Goal: Transaction & Acquisition: Purchase product/service

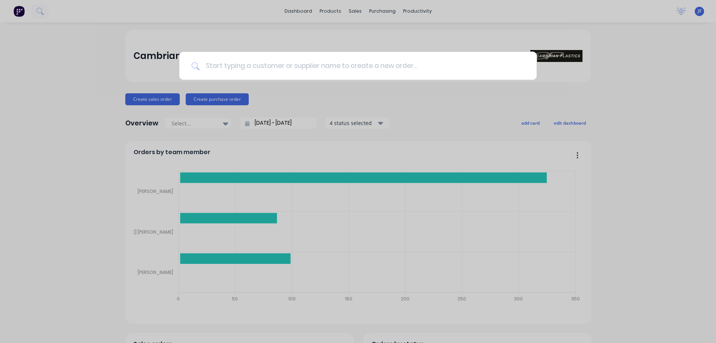
click at [249, 69] on input at bounding box center [361, 66] width 325 height 28
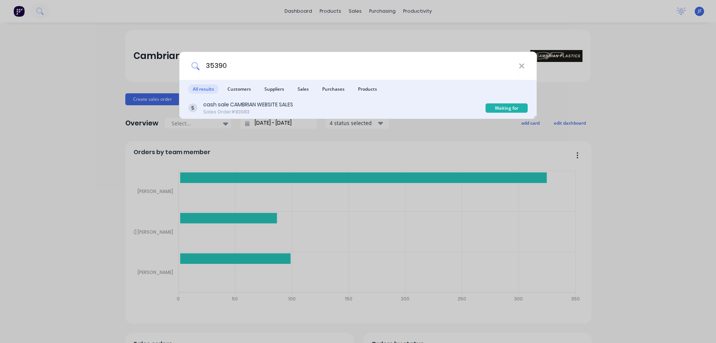
type input "35390"
click at [398, 102] on div "cash sale CAMBRIAN WEBSITE SALES Sales Order #83983" at bounding box center [336, 108] width 297 height 15
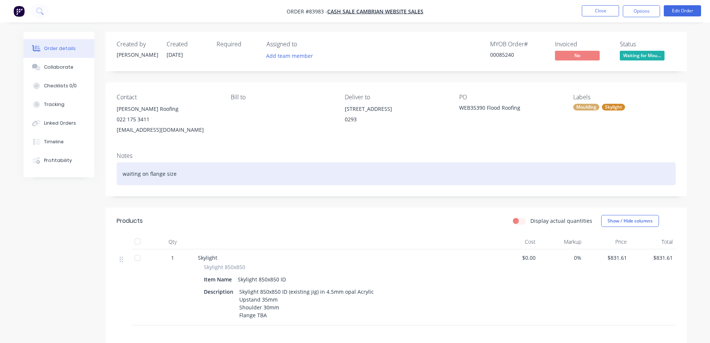
click at [401, 182] on div "waiting on flange size" at bounding box center [396, 173] width 559 height 23
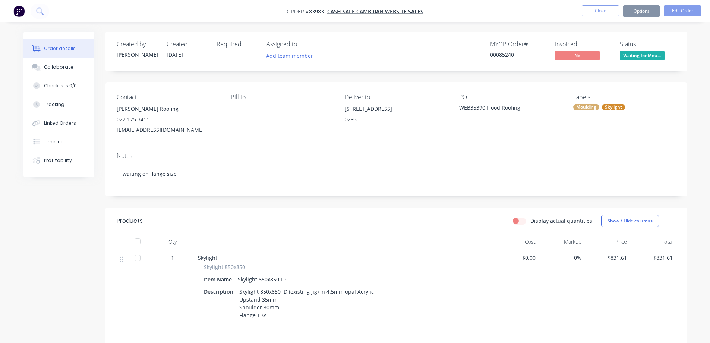
click at [400, 127] on div "[STREET_ADDRESS]" at bounding box center [396, 116] width 102 height 24
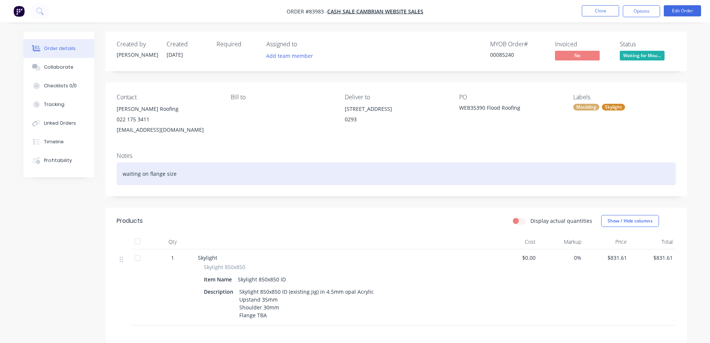
click at [178, 171] on div "waiting on flange size" at bounding box center [396, 173] width 559 height 23
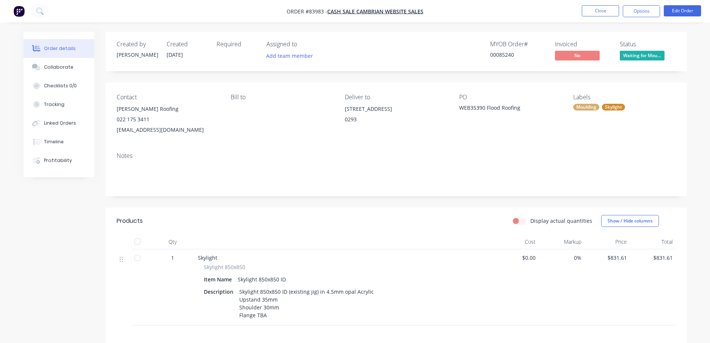
click at [692, 3] on nav "Order #83983 - cash sale CAMBRIAN WEBSITE SALES Close Options Edit Order" at bounding box center [355, 11] width 710 height 22
click at [690, 7] on button "Edit Order" at bounding box center [682, 10] width 37 height 11
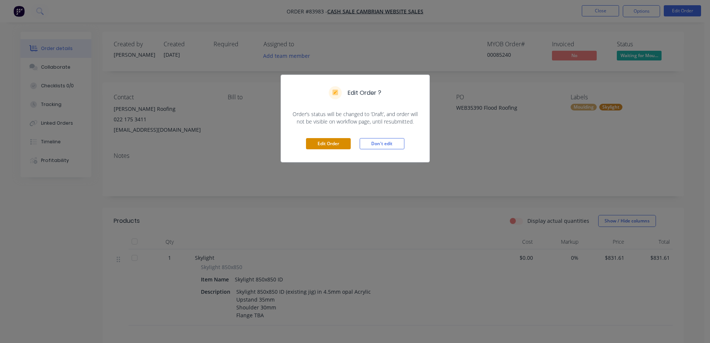
click at [323, 143] on button "Edit Order" at bounding box center [328, 143] width 45 height 11
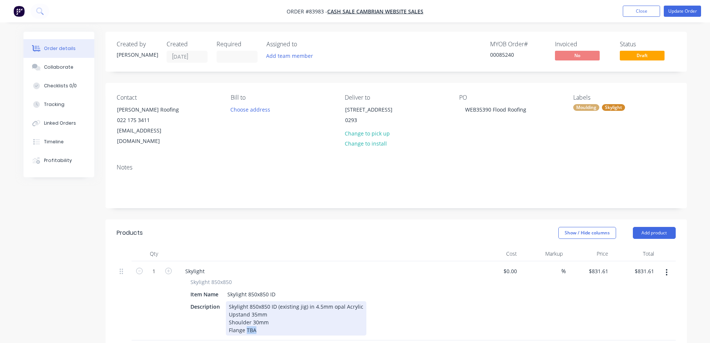
drag, startPoint x: 255, startPoint y: 331, endPoint x: 246, endPoint y: 331, distance: 8.6
click at [246, 331] on div "Skylight 850x850 ID (existing jig) in 4.5mm opal Acrylic Upstand 35mm Shoulder …" at bounding box center [296, 318] width 141 height 34
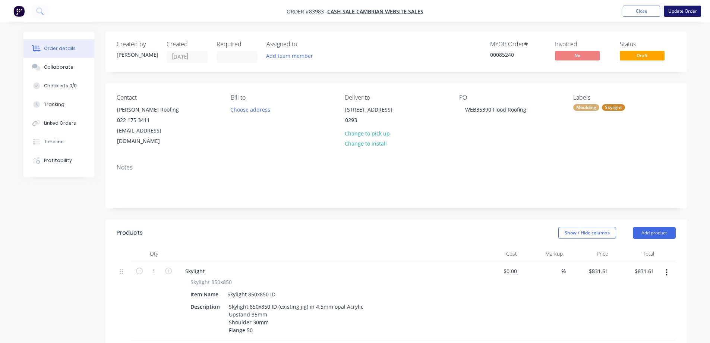
click at [679, 10] on button "Update Order" at bounding box center [682, 11] width 37 height 11
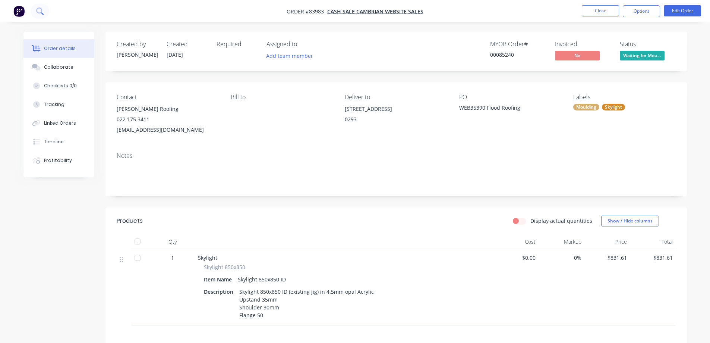
click at [42, 15] on button at bounding box center [40, 11] width 19 height 15
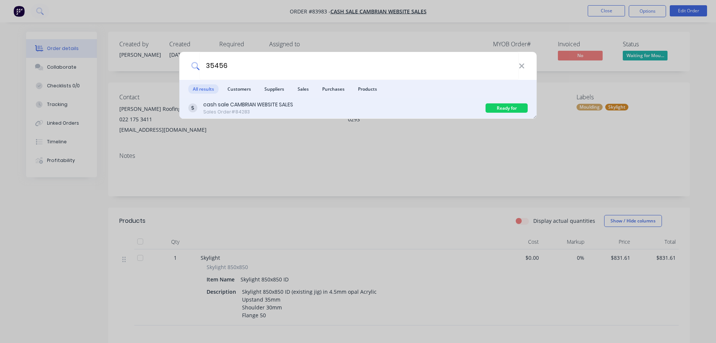
type input "35456"
click at [340, 112] on div "cash sale CAMBRIAN WEBSITE SALES Sales Order #84283" at bounding box center [336, 108] width 297 height 15
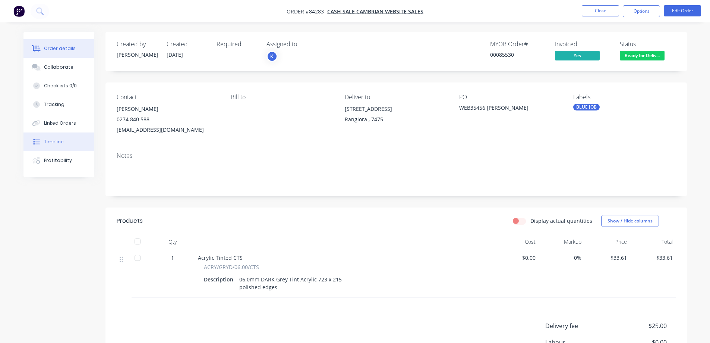
click at [58, 141] on div "Timeline" at bounding box center [54, 141] width 20 height 7
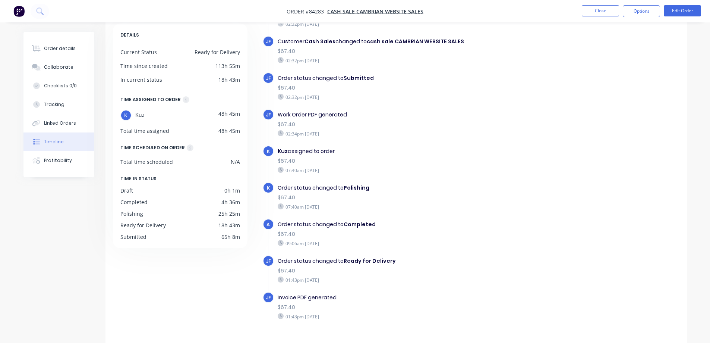
scroll to position [57, 0]
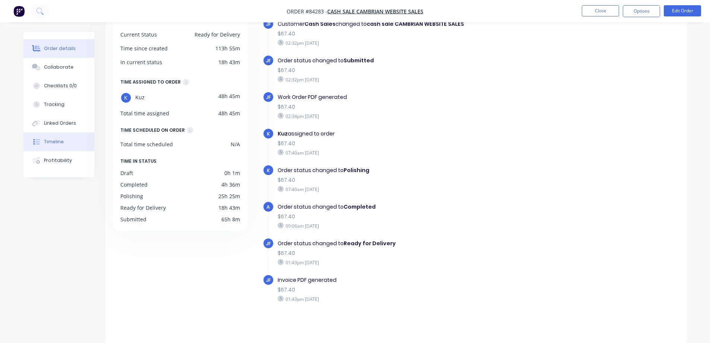
click at [83, 50] on button "Order details" at bounding box center [58, 48] width 71 height 19
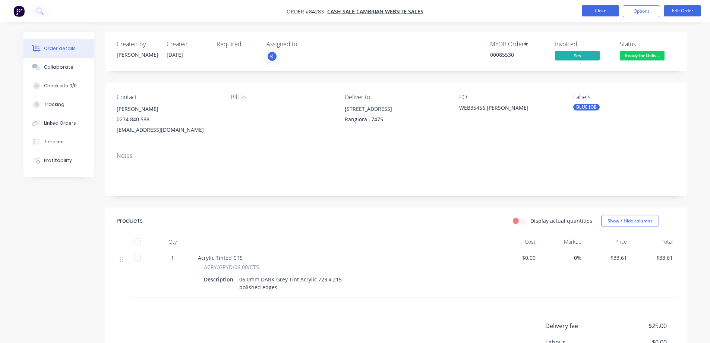
click at [604, 16] on li "Close" at bounding box center [600, 11] width 37 height 12
click at [602, 9] on button "Close" at bounding box center [600, 10] width 37 height 11
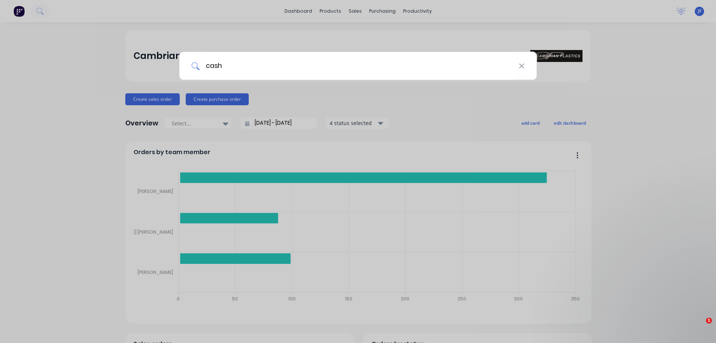
type input "cash"
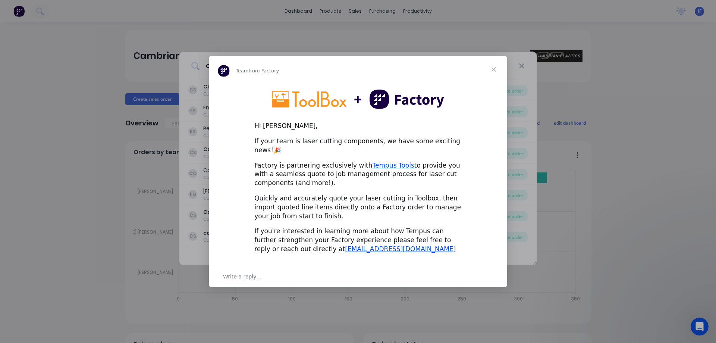
click at [492, 72] on span "Close" at bounding box center [493, 69] width 27 height 27
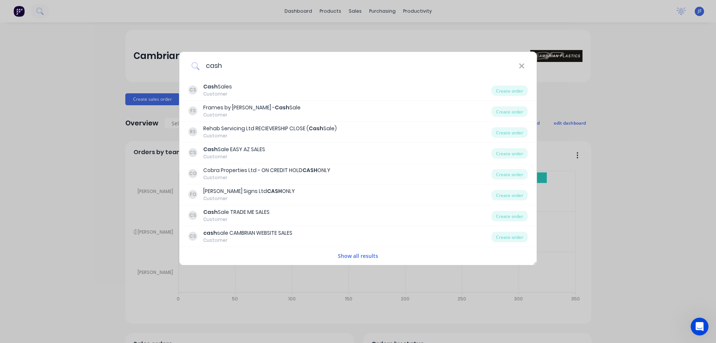
click at [281, 74] on input "cash" at bounding box center [358, 66] width 319 height 28
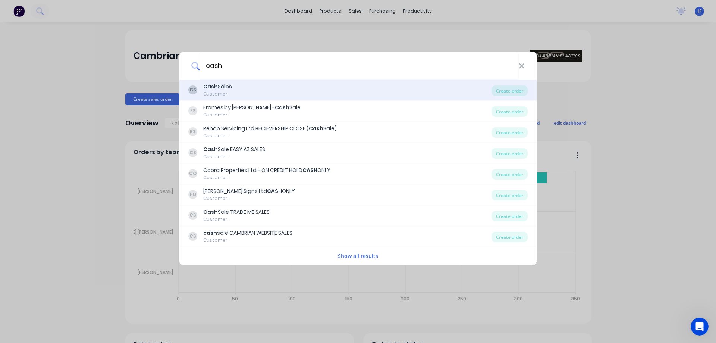
click at [280, 88] on div "CS Cash Sales Customer" at bounding box center [339, 90] width 303 height 15
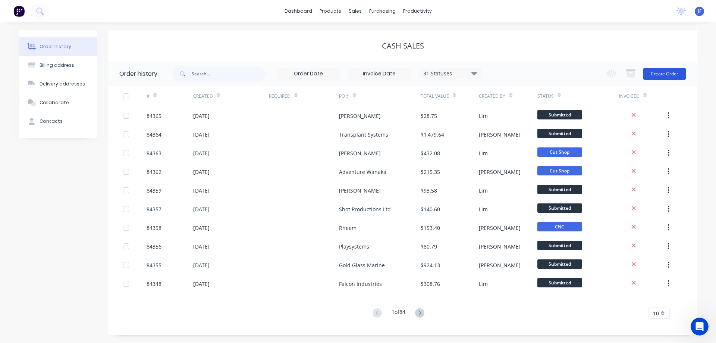
click at [659, 73] on button "Create Order" at bounding box center [664, 74] width 43 height 12
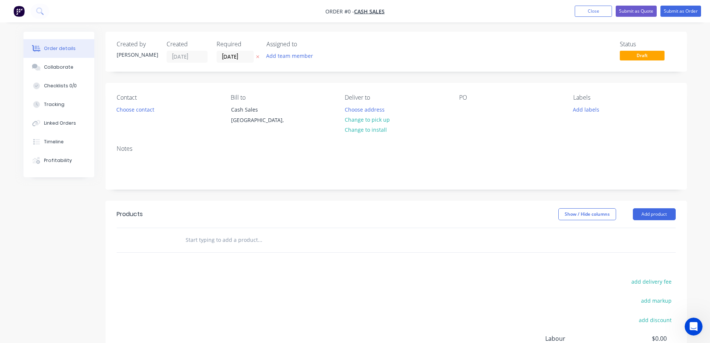
click at [257, 54] on button at bounding box center [258, 57] width 8 height 9
click at [147, 108] on button "Choose contact" at bounding box center [135, 109] width 46 height 10
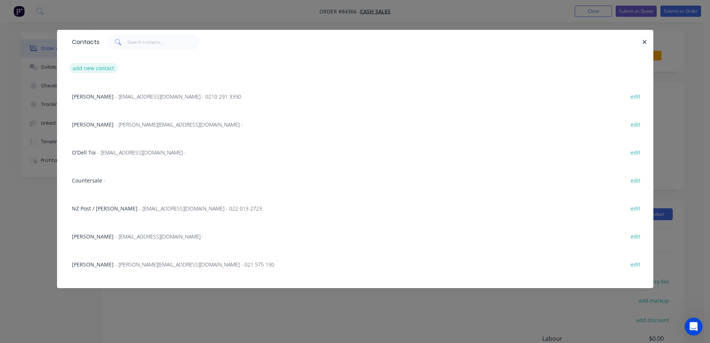
click at [98, 72] on button "add new contact" at bounding box center [93, 68] width 49 height 10
select select "NZ"
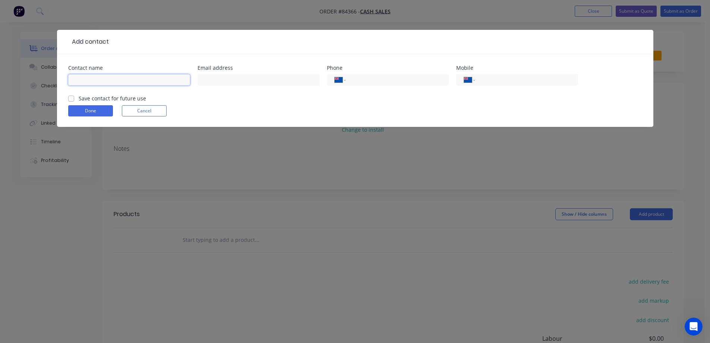
click at [102, 80] on input "text" at bounding box center [129, 79] width 122 height 11
type input "Slav"
click at [146, 114] on button "Cancel" at bounding box center [144, 110] width 45 height 11
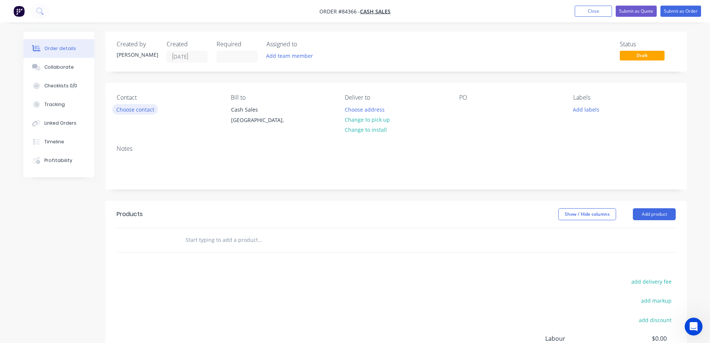
click at [145, 107] on button "Choose contact" at bounding box center [135, 109] width 46 height 10
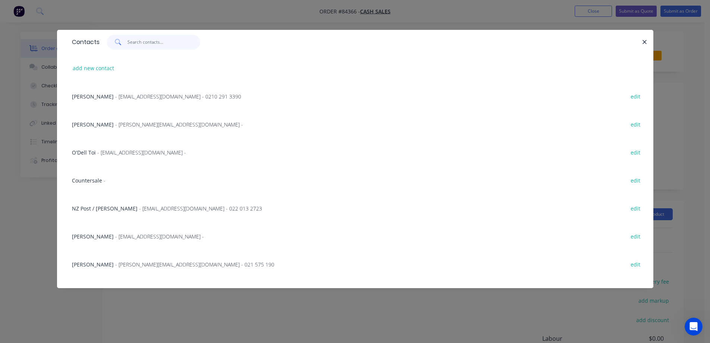
click at [149, 47] on input "text" at bounding box center [163, 42] width 73 height 15
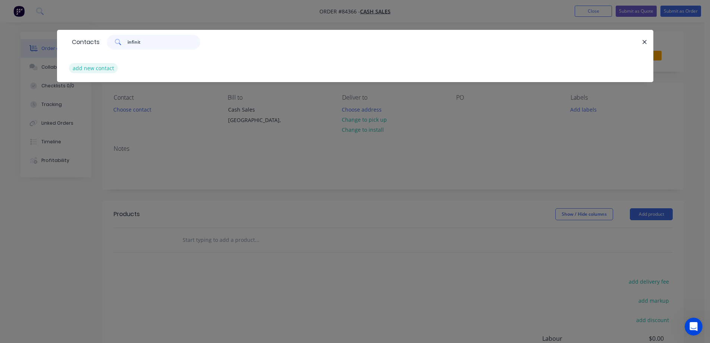
type input "infinit"
click at [101, 69] on button "add new contact" at bounding box center [93, 68] width 49 height 10
select select "NZ"
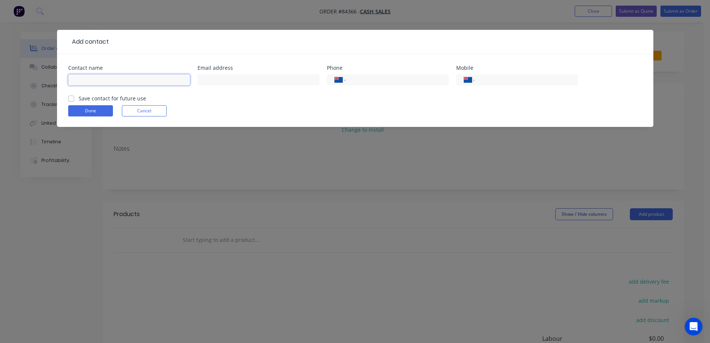
click at [100, 81] on input "text" at bounding box center [129, 79] width 122 height 11
type input "Infinity Bzz - Slavko"
click at [556, 78] on input "tel" at bounding box center [524, 80] width 89 height 9
type input "021 292 4439"
click at [130, 97] on label "Save contact for future use" at bounding box center [112, 98] width 67 height 8
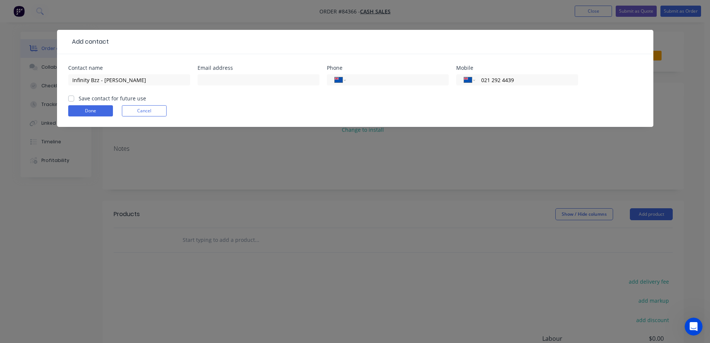
click at [74, 97] on input "Save contact for future use" at bounding box center [71, 97] width 6 height 7
checkbox input "true"
click at [82, 112] on button "Done" at bounding box center [90, 110] width 45 height 11
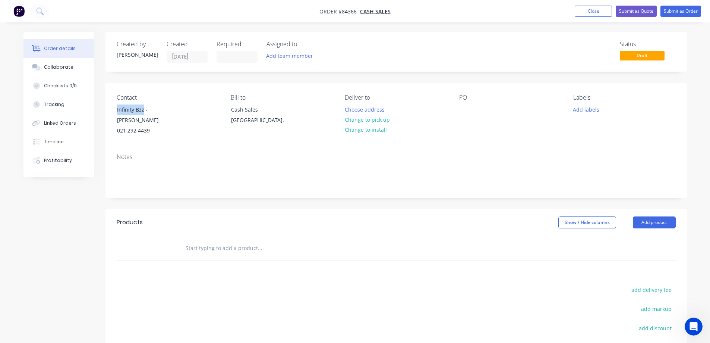
drag, startPoint x: 143, startPoint y: 109, endPoint x: 108, endPoint y: 108, distance: 35.0
click at [108, 108] on div "Contact Infinity Bzz - Slavko 021 292 4439 Bill to Cash Sales Auckland, Deliver…" at bounding box center [395, 115] width 581 height 64
copy div "Infinity Bzz"
click at [460, 107] on div at bounding box center [465, 109] width 12 height 11
paste div
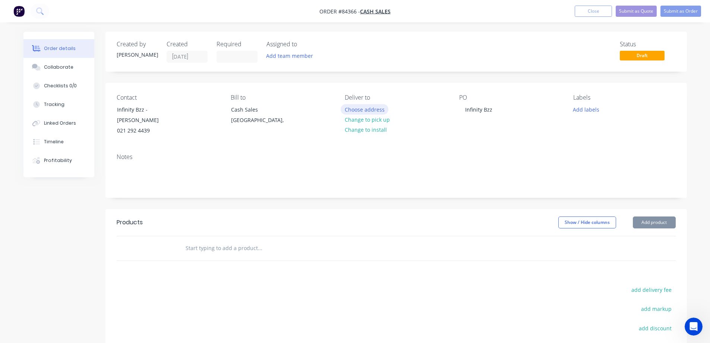
click at [352, 107] on button "Choose address" at bounding box center [365, 109] width 48 height 10
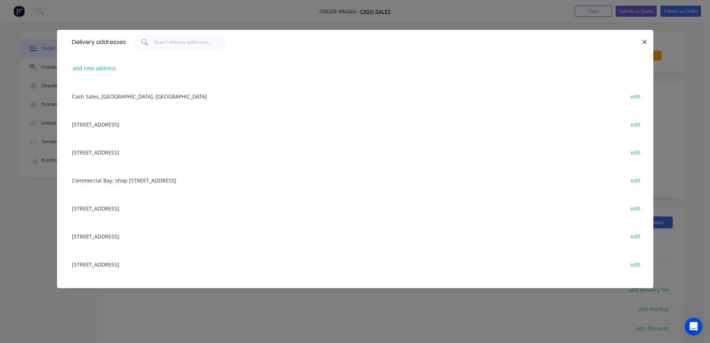
click at [50, 91] on div "Delivery addresses add new address Cash Sales, Auckland, New Zealand edit 858 P…" at bounding box center [355, 171] width 710 height 343
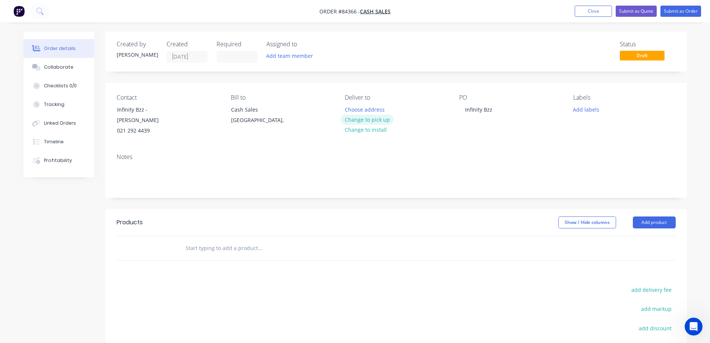
click at [357, 119] on button "Change to pick up" at bounding box center [367, 119] width 53 height 10
click at [244, 236] on div at bounding box center [310, 248] width 268 height 24
click at [245, 240] on input "text" at bounding box center [259, 247] width 149 height 15
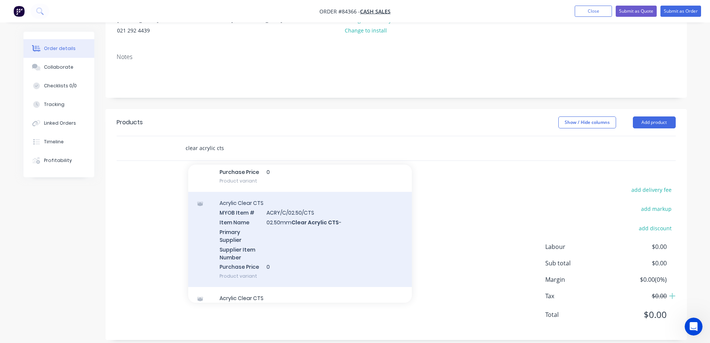
scroll to position [75, 0]
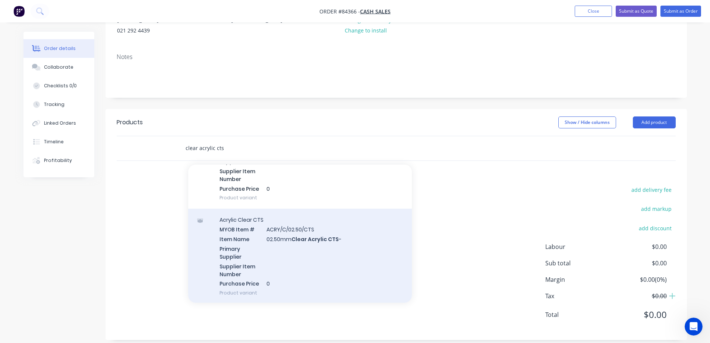
type input "clear acrylic cts"
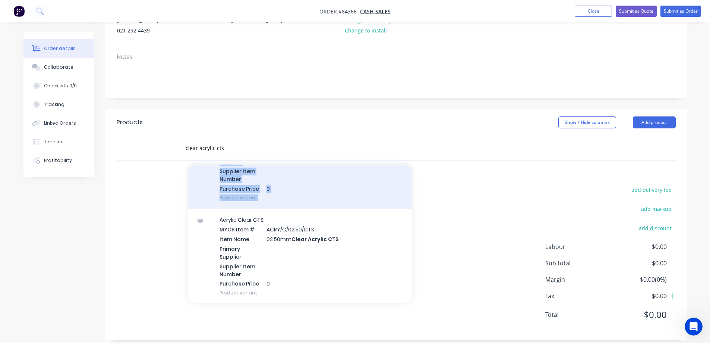
drag, startPoint x: 283, startPoint y: 211, endPoint x: 288, endPoint y: 188, distance: 23.4
click at [288, 188] on div "Add clear acrylic cts to order Acrylic Clear CTS MYOB Item # ACRY/C/02.00/CTS I…" at bounding box center [300, 233] width 224 height 138
click at [288, 188] on div "Acrylic Clear CTS MYOB Item # ACRY/C/02.00/CTS Item Name 02.00mm Clear Acrylic …" at bounding box center [300, 161] width 224 height 95
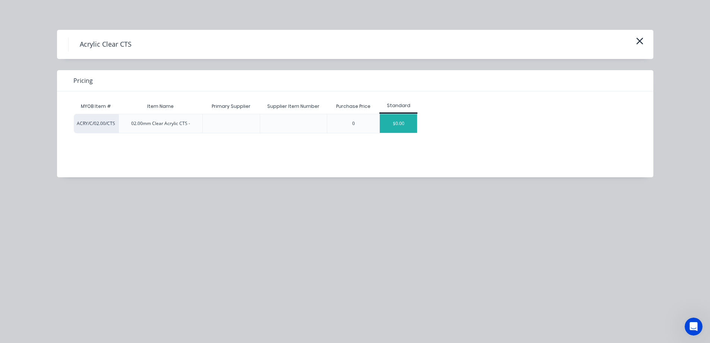
click at [386, 127] on div "$0.00" at bounding box center [398, 123] width 37 height 19
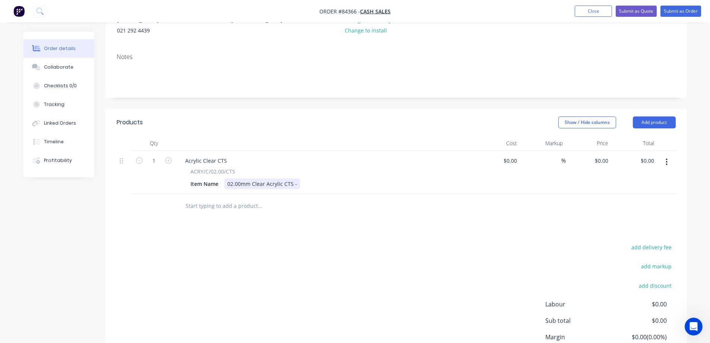
click at [298, 178] on div "Item Name 02.00mm Clear Acrylic CTS -" at bounding box center [323, 183] width 273 height 11
click at [600, 155] on div "0 $0.00" at bounding box center [601, 160] width 20 height 11
paste input "17.79"
type input "$17.79"
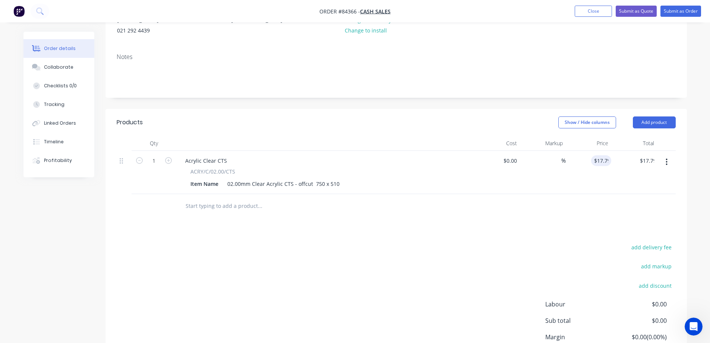
click at [589, 204] on div at bounding box center [396, 206] width 559 height 24
click at [682, 7] on button "Submit as Order" at bounding box center [680, 11] width 41 height 11
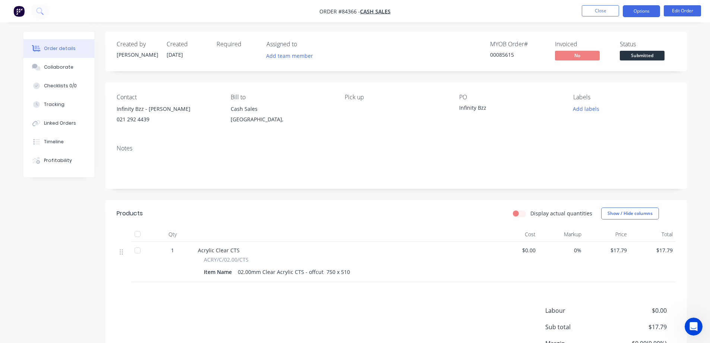
click at [640, 13] on button "Options" at bounding box center [641, 11] width 37 height 12
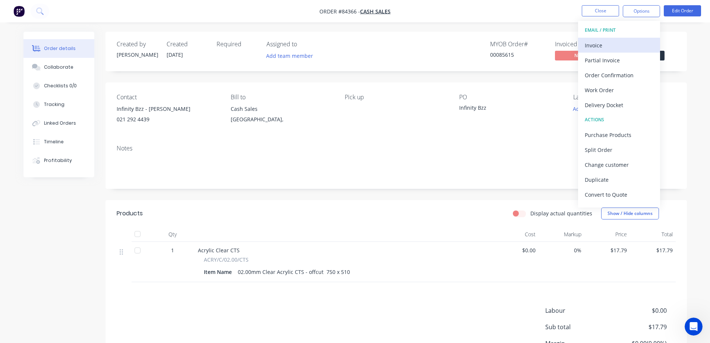
click at [634, 42] on div "Invoice" at bounding box center [619, 45] width 69 height 11
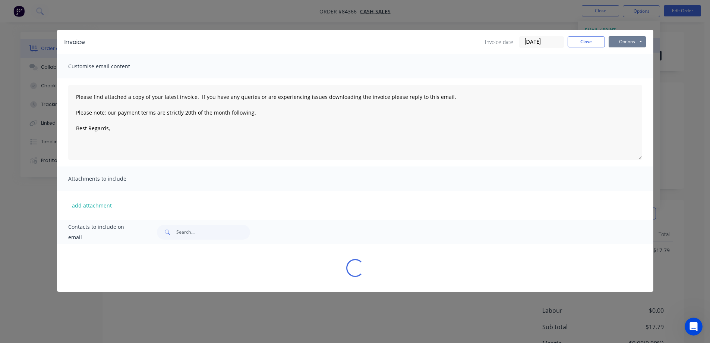
click at [635, 41] on button "Options" at bounding box center [627, 41] width 37 height 11
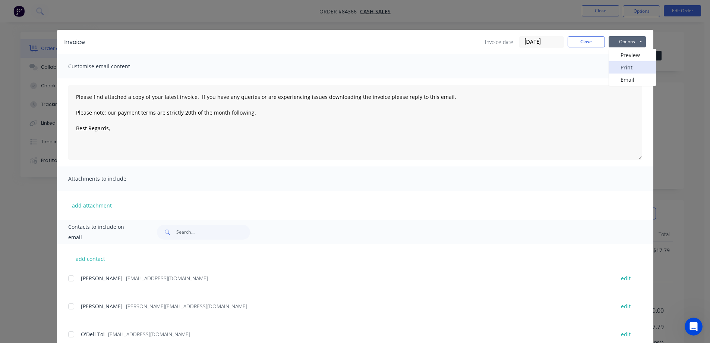
click at [635, 64] on button "Print" at bounding box center [633, 67] width 48 height 12
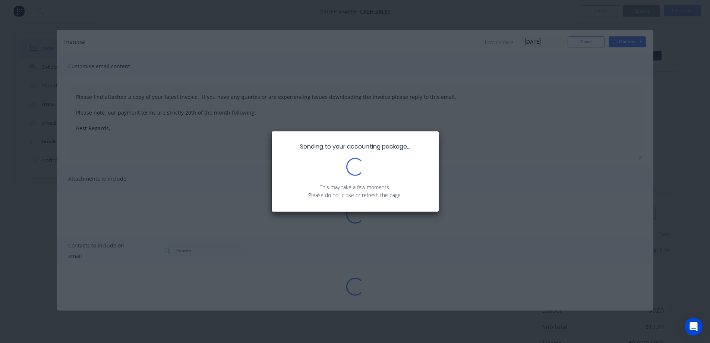
type textarea "Please find attached a copy of your latest invoice. If you have any queries or …"
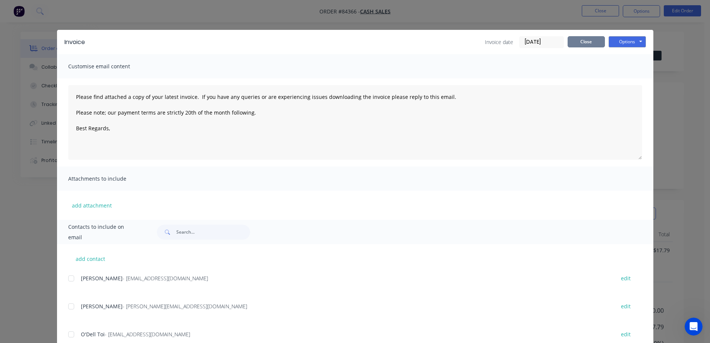
click at [583, 43] on button "Close" at bounding box center [586, 41] width 37 height 11
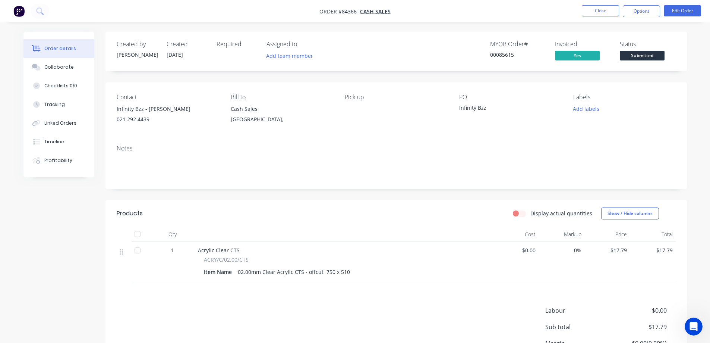
click at [644, 53] on span "Submitted" at bounding box center [642, 55] width 45 height 9
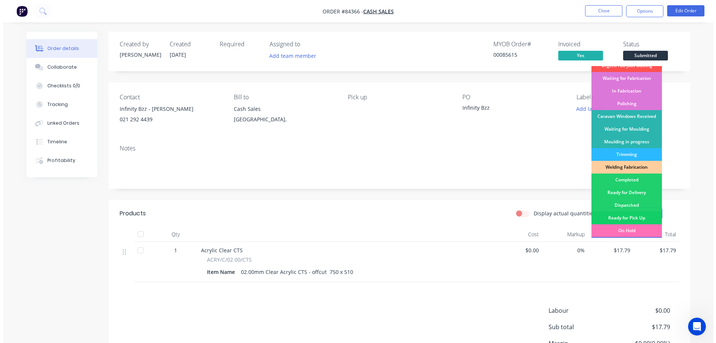
scroll to position [145, 0]
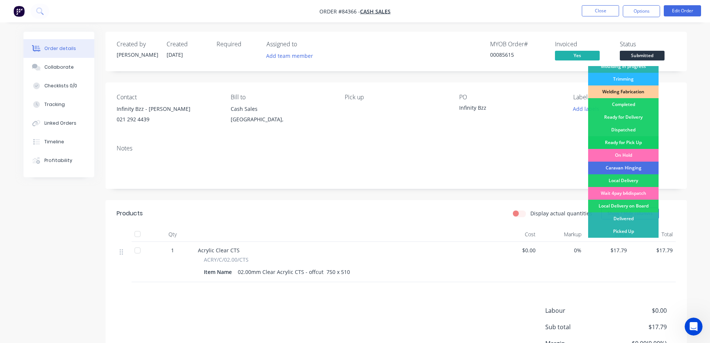
click at [628, 141] on div "Ready for Pick Up" at bounding box center [623, 142] width 70 height 13
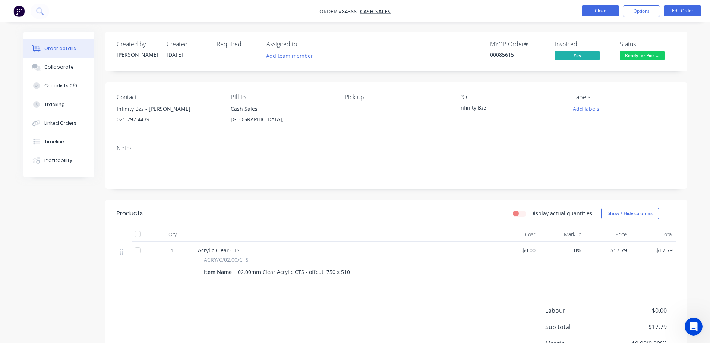
click at [597, 10] on button "Close" at bounding box center [600, 10] width 37 height 11
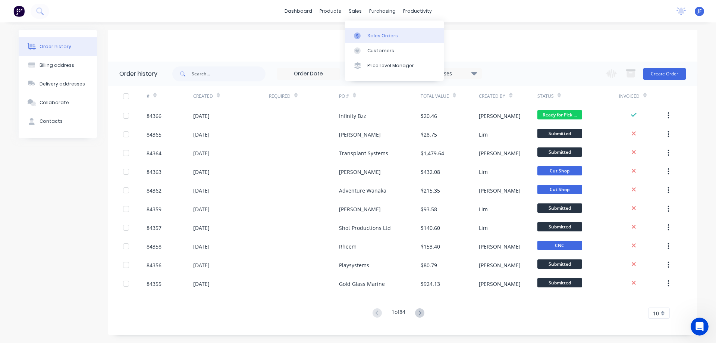
click at [377, 33] on div "Sales Orders" at bounding box center [382, 35] width 31 height 7
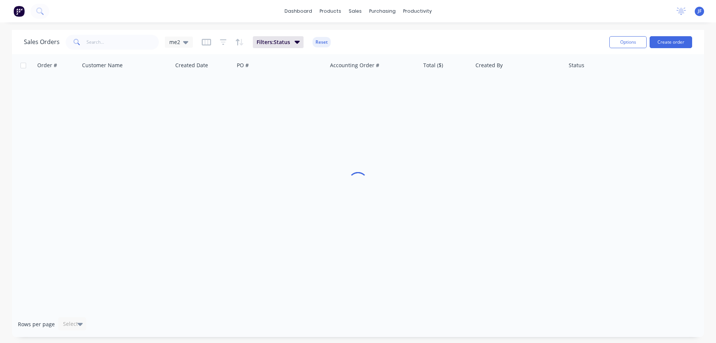
click at [658, 43] on button "Create order" at bounding box center [670, 42] width 42 height 12
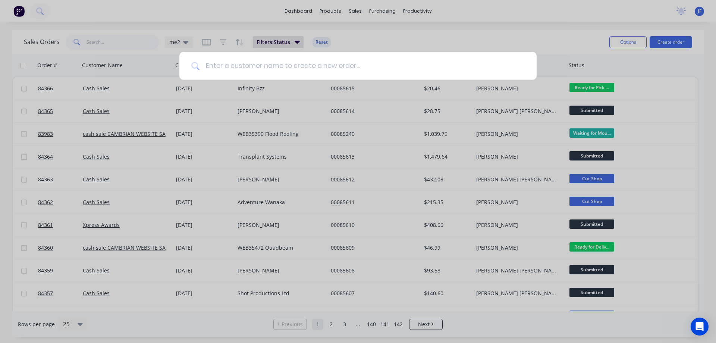
click at [355, 71] on input at bounding box center [361, 66] width 325 height 28
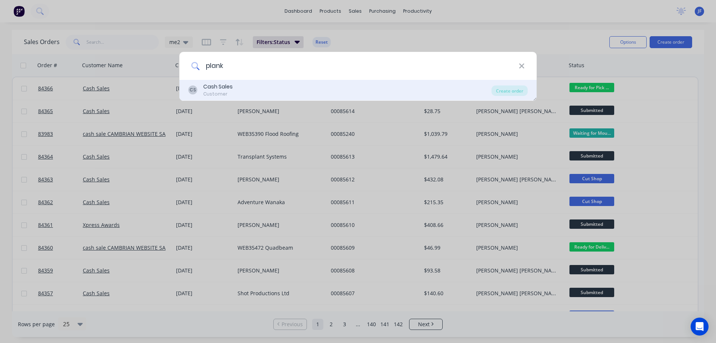
type input "plank"
click at [366, 85] on div "CS Cash Sales Customer" at bounding box center [339, 90] width 303 height 15
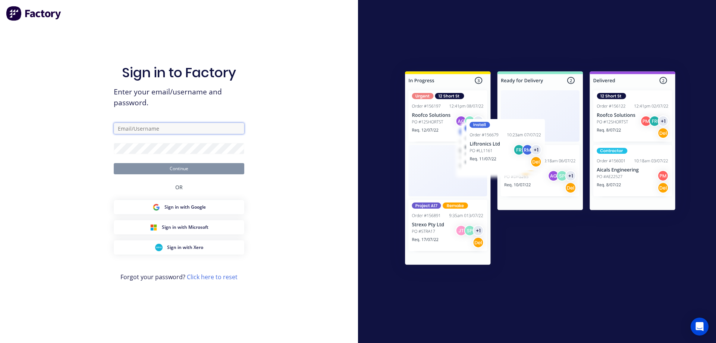
click at [212, 126] on input "text" at bounding box center [179, 128] width 130 height 11
type input "info@cambrianplastics.co.nz"
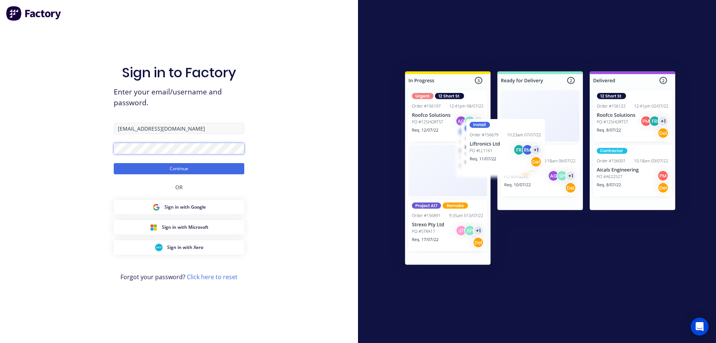
click at [114, 163] on button "Continue" at bounding box center [179, 168] width 130 height 11
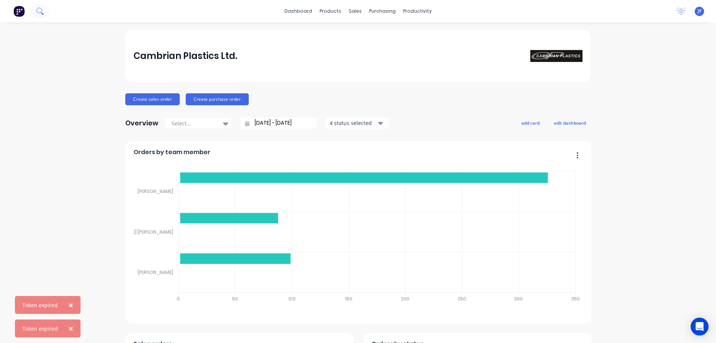
click at [38, 12] on icon at bounding box center [39, 10] width 7 height 7
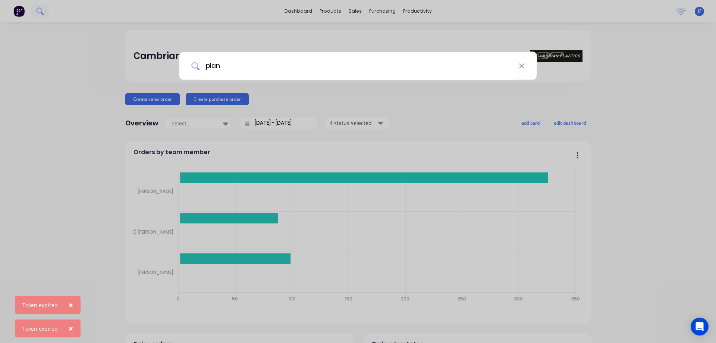
type input "plank"
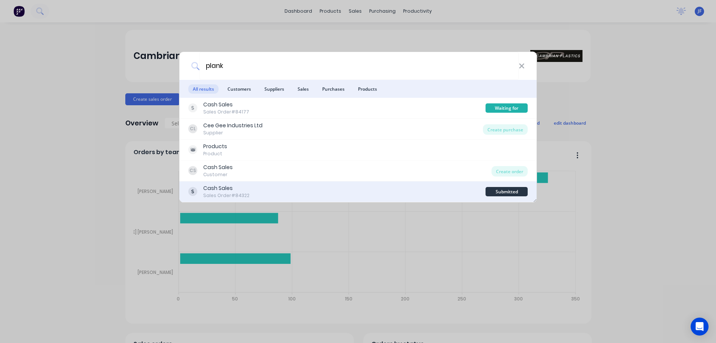
click at [373, 195] on div "Cash Sales Sales Order #84322" at bounding box center [336, 191] width 297 height 15
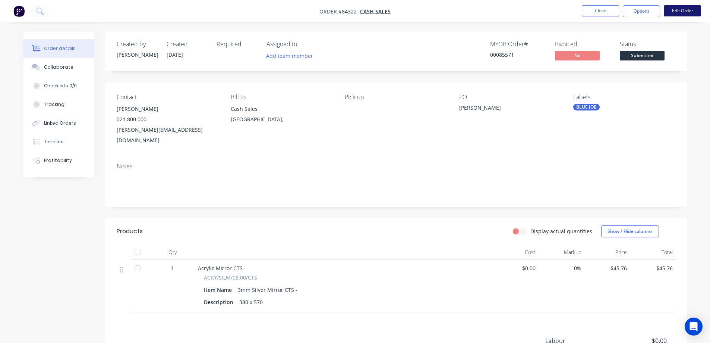
click at [672, 12] on button "Edit Order" at bounding box center [682, 10] width 37 height 11
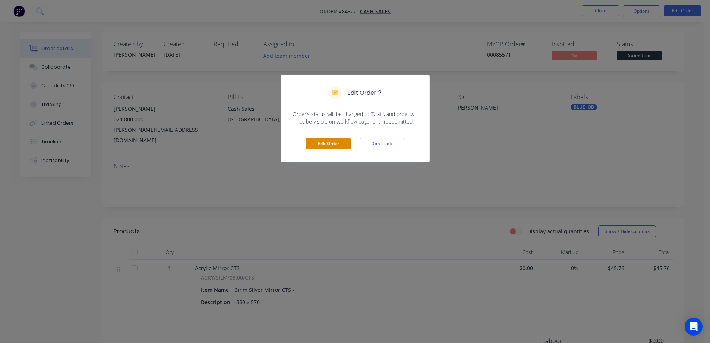
drag, startPoint x: 341, startPoint y: 143, endPoint x: 294, endPoint y: 184, distance: 62.1
click at [341, 143] on button "Edit Order" at bounding box center [328, 143] width 45 height 11
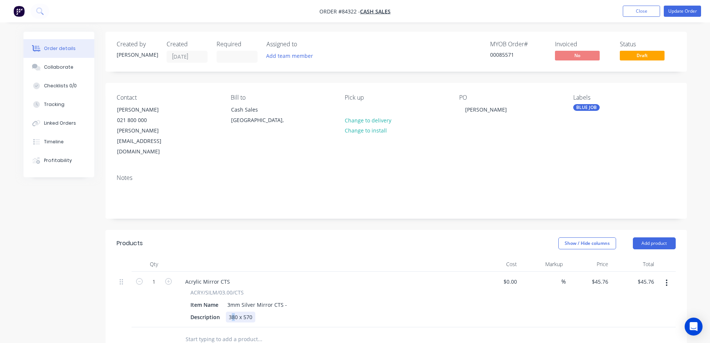
drag, startPoint x: 230, startPoint y: 296, endPoint x: 236, endPoint y: 296, distance: 5.2
click at [236, 311] on div "380 x 570" at bounding box center [240, 316] width 29 height 11
click at [686, 12] on button "Update Order" at bounding box center [682, 11] width 37 height 11
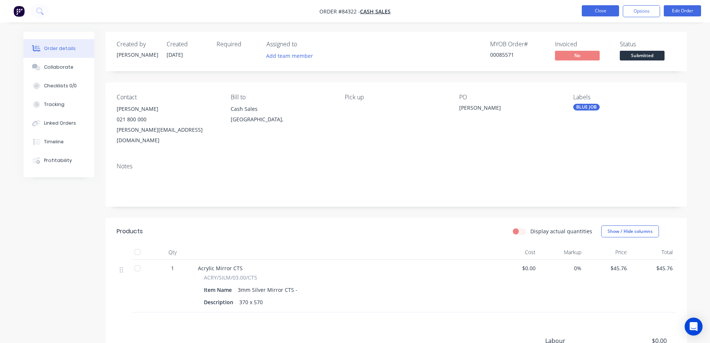
click at [612, 12] on button "Close" at bounding box center [600, 10] width 37 height 11
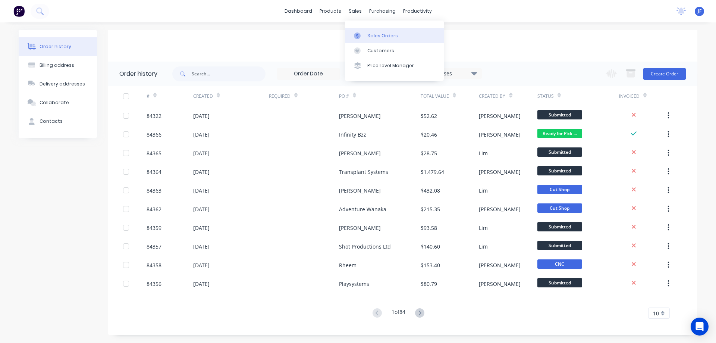
click at [371, 37] on div "Sales Orders" at bounding box center [382, 35] width 31 height 7
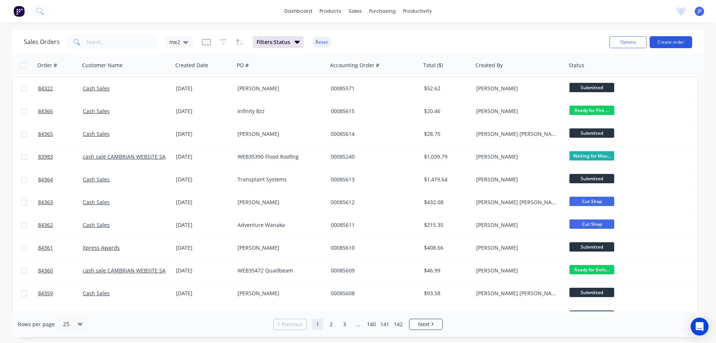
click at [670, 42] on button "Create order" at bounding box center [670, 42] width 42 height 12
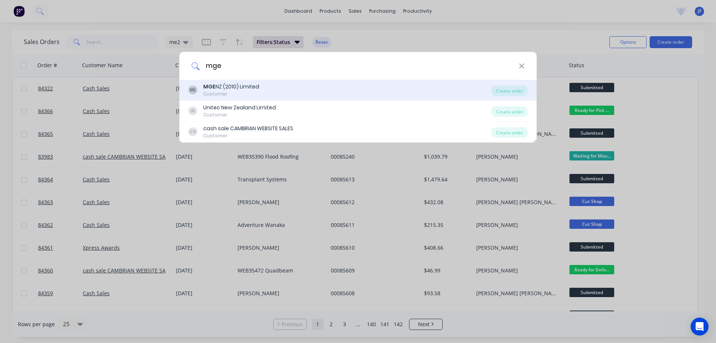
type input "mge"
click at [353, 89] on div "ML MGE NZ (2010) Limited Customer" at bounding box center [339, 90] width 303 height 15
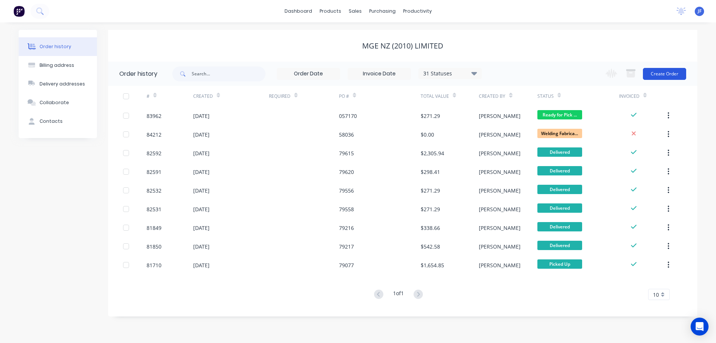
click at [659, 72] on button "Create Order" at bounding box center [664, 74] width 43 height 12
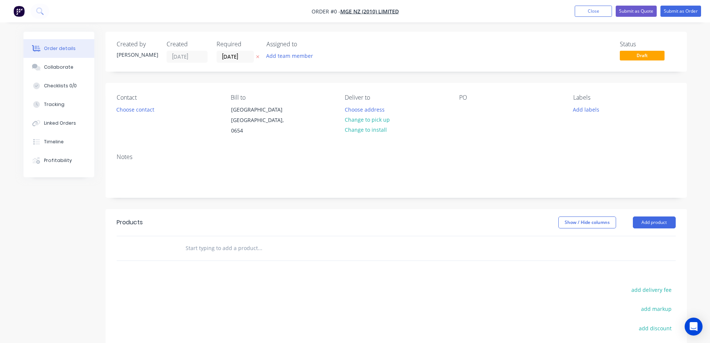
click at [259, 54] on button at bounding box center [258, 57] width 8 height 9
click at [141, 109] on button "Choose contact" at bounding box center [135, 109] width 46 height 10
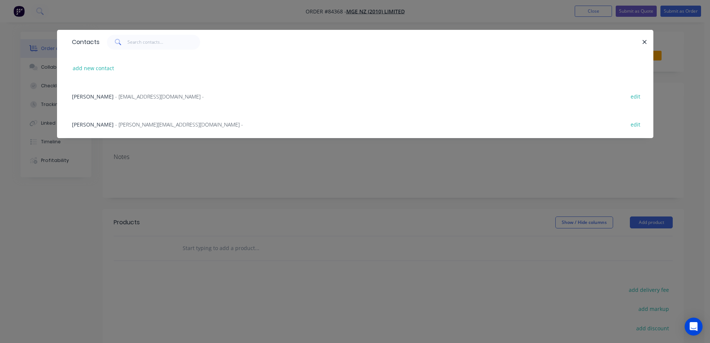
click at [105, 121] on span "Sheree Williams" at bounding box center [93, 124] width 42 height 7
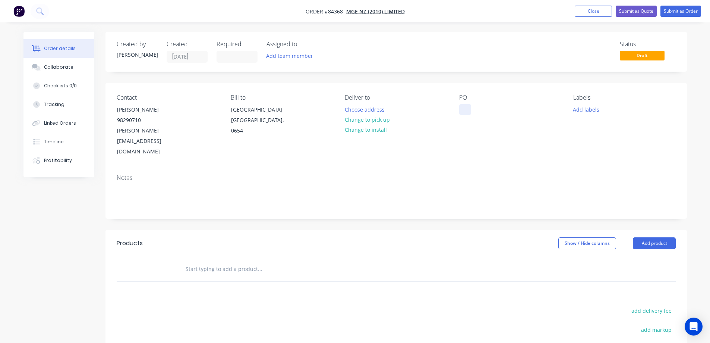
click at [464, 109] on div at bounding box center [465, 109] width 12 height 11
click at [370, 111] on button "Choose address" at bounding box center [365, 109] width 48 height 10
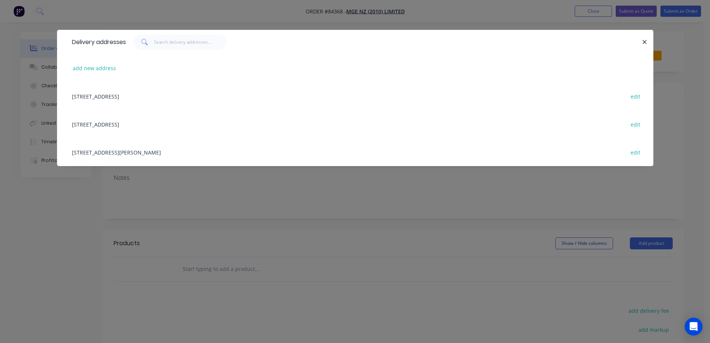
click at [93, 145] on div "201 Lincoln Road Henderson, Auckland edit" at bounding box center [355, 152] width 574 height 28
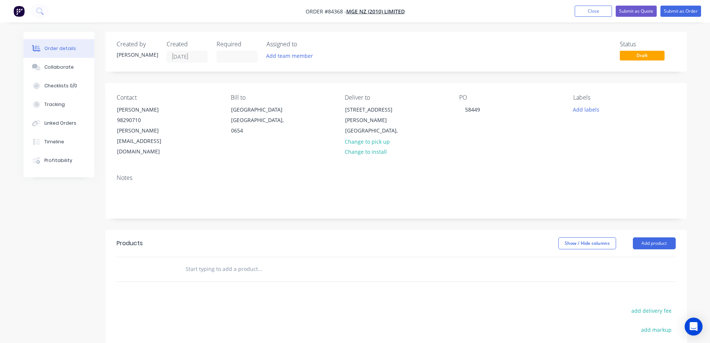
click at [287, 230] on header "Products Show / Hide columns Add product" at bounding box center [395, 243] width 581 height 27
click at [267, 261] on input "text" at bounding box center [259, 268] width 149 height 15
click at [368, 145] on button "Change to pick up" at bounding box center [367, 141] width 53 height 10
click at [210, 261] on input "text" at bounding box center [259, 268] width 149 height 15
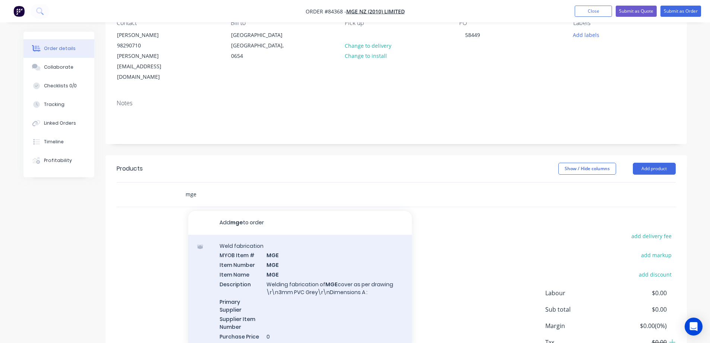
scroll to position [75, 0]
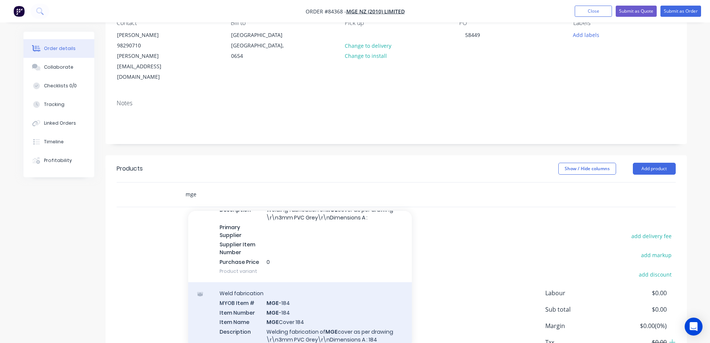
type input "mge"
click at [333, 287] on div "Weld fabrication MYOB Item # MGE -184 Item Number MGE -184 Item Name MGE Cover …" at bounding box center [300, 343] width 224 height 122
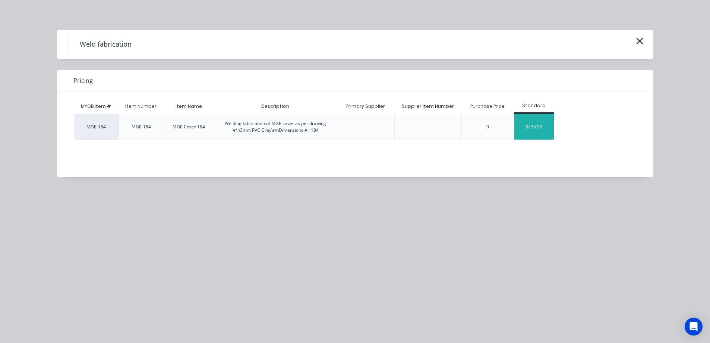
click at [533, 134] on div "$235.90" at bounding box center [534, 126] width 40 height 25
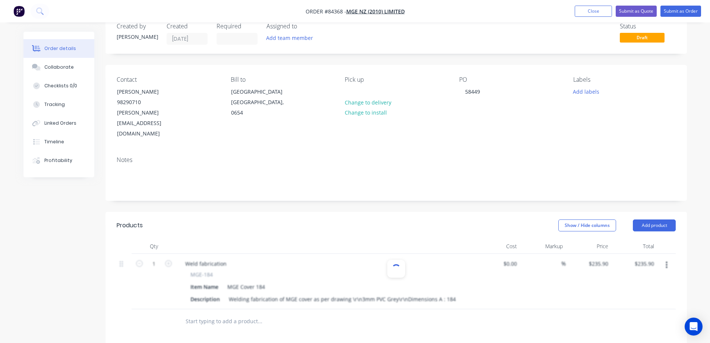
scroll to position [0, 0]
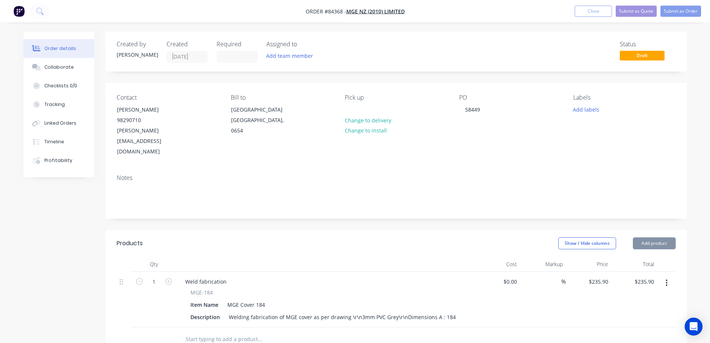
click at [230, 50] on div "Required" at bounding box center [237, 52] width 41 height 22
click at [231, 56] on input at bounding box center [237, 56] width 40 height 11
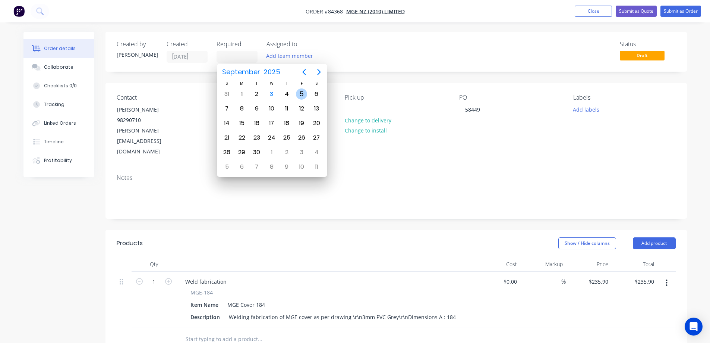
click at [299, 94] on div "5" at bounding box center [301, 93] width 11 height 11
type input "05/09/25"
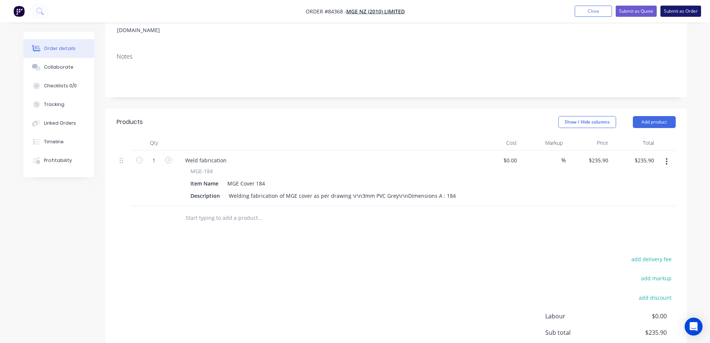
scroll to position [103, 0]
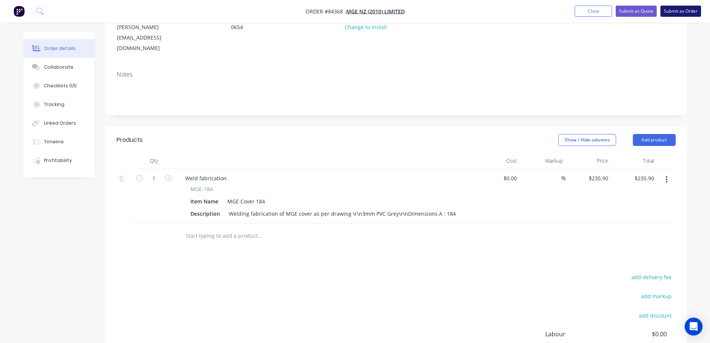
click at [686, 9] on button "Submit as Order" at bounding box center [680, 11] width 41 height 11
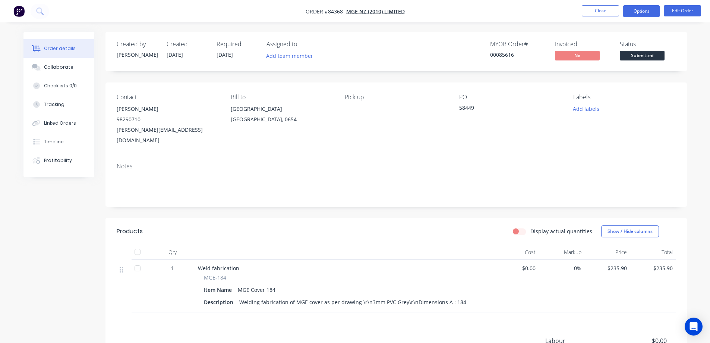
click at [643, 6] on button "Options" at bounding box center [641, 11] width 37 height 12
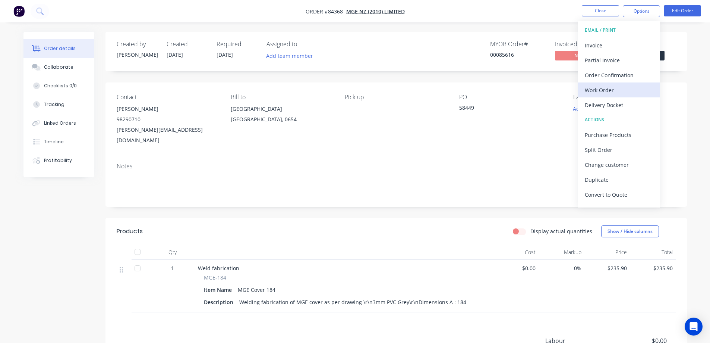
click at [588, 91] on div "Work Order" at bounding box center [619, 90] width 69 height 11
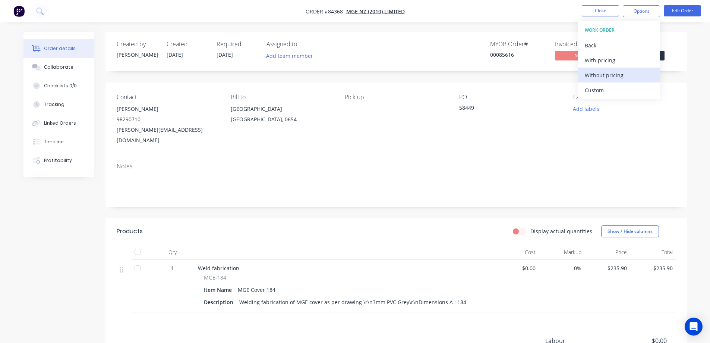
click at [594, 75] on div "Without pricing" at bounding box center [619, 75] width 69 height 11
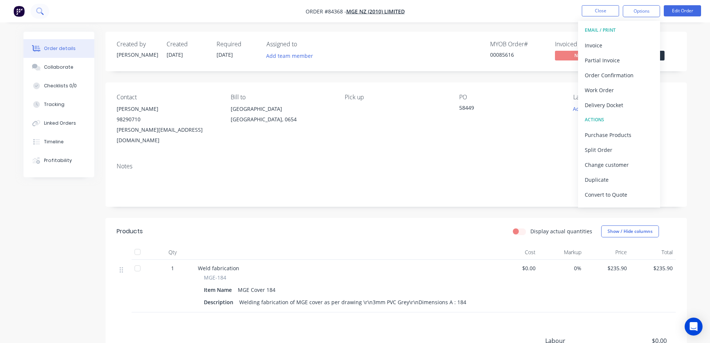
click at [38, 18] on button at bounding box center [40, 11] width 19 height 15
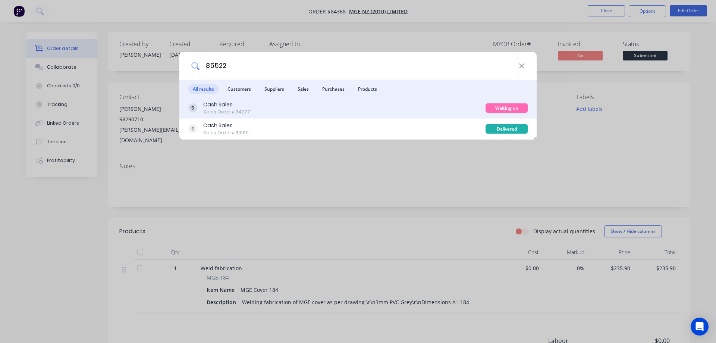
type input "85522"
click at [438, 106] on div "Cash Sales Sales Order #84277" at bounding box center [336, 108] width 297 height 15
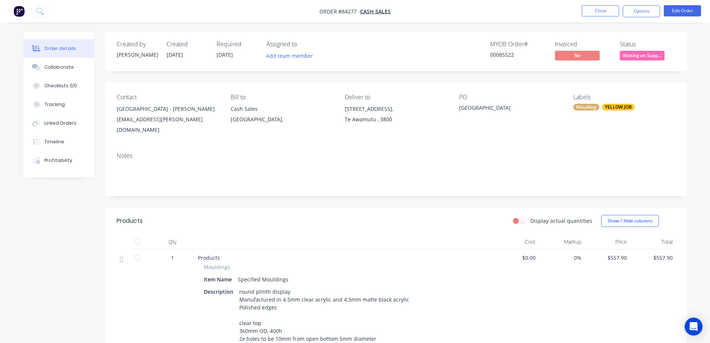
click at [638, 57] on span "Waiting on Supp..." at bounding box center [642, 55] width 45 height 9
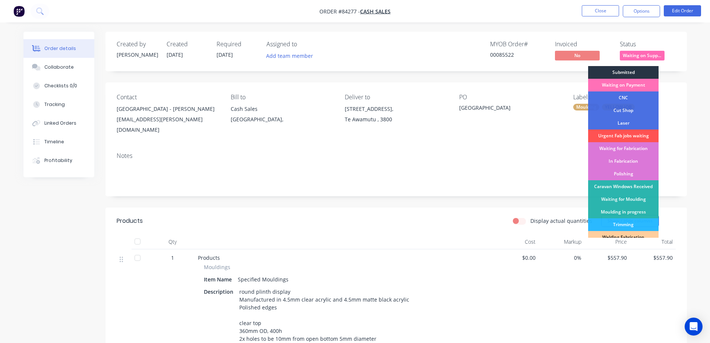
click at [634, 67] on div "Submitted" at bounding box center [623, 72] width 70 height 13
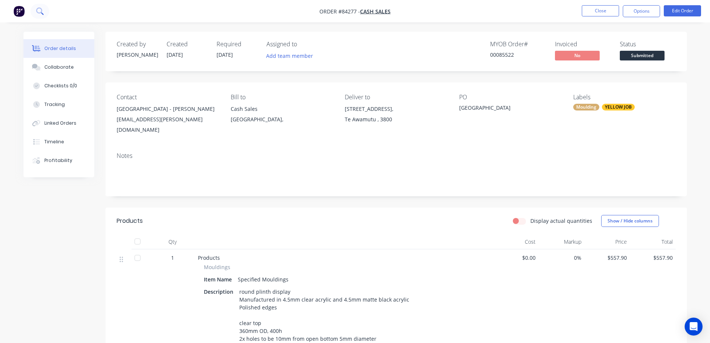
click at [43, 12] on icon at bounding box center [39, 10] width 7 height 7
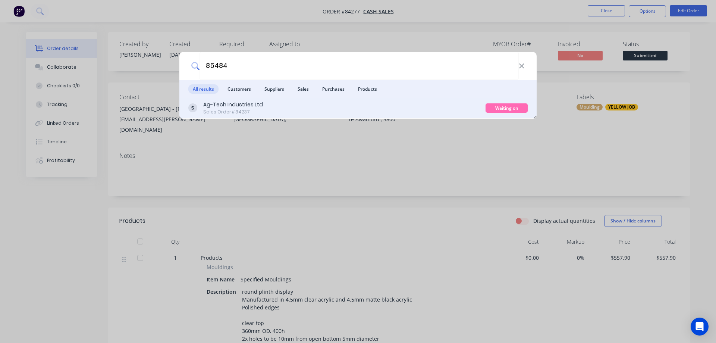
type input "85484"
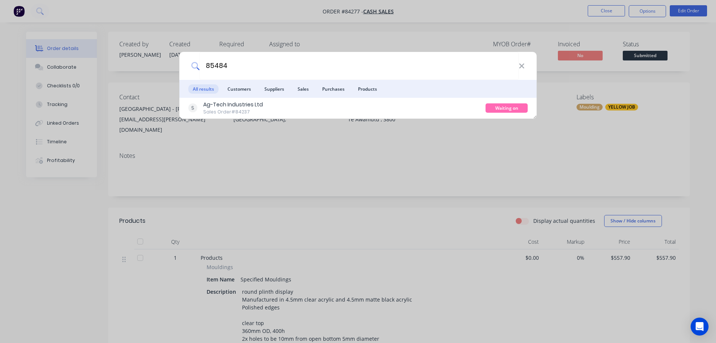
click at [363, 102] on div "Ag-Tech Industries Ltd Sales Order #84237" at bounding box center [336, 108] width 297 height 15
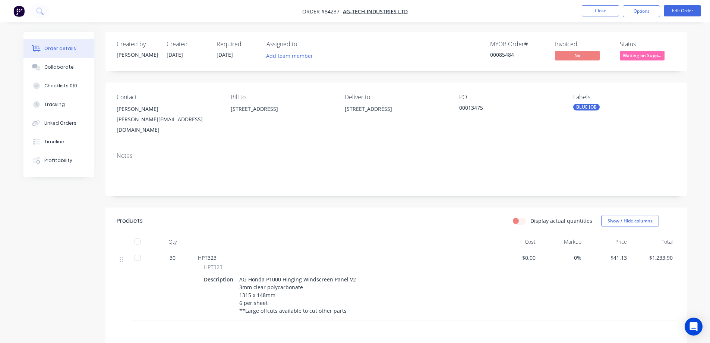
click at [640, 59] on span "Waiting on Supp..." at bounding box center [642, 55] width 45 height 9
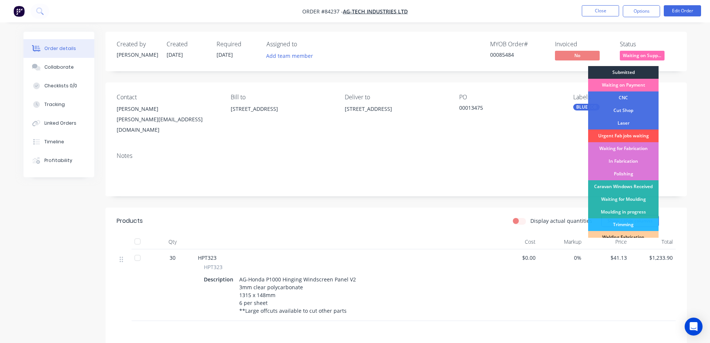
click at [636, 72] on div "Submitted" at bounding box center [623, 72] width 70 height 13
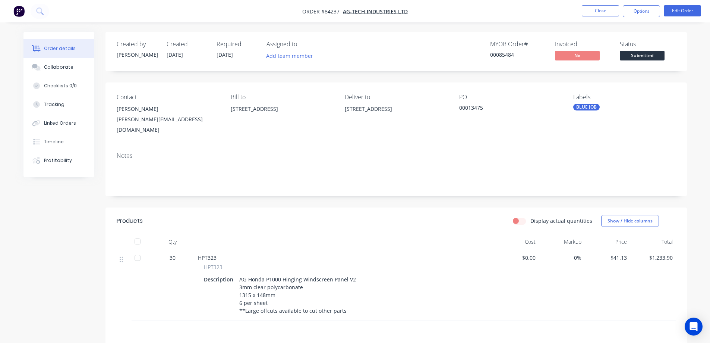
click at [327, 45] on div "Assigned to" at bounding box center [303, 44] width 75 height 7
click at [36, 12] on button at bounding box center [40, 11] width 19 height 15
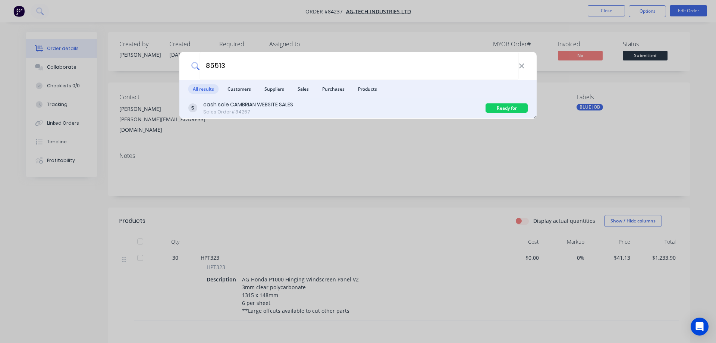
type input "85513"
click at [379, 103] on div "cash sale CAMBRIAN WEBSITE SALES Sales Order #84267" at bounding box center [336, 108] width 297 height 15
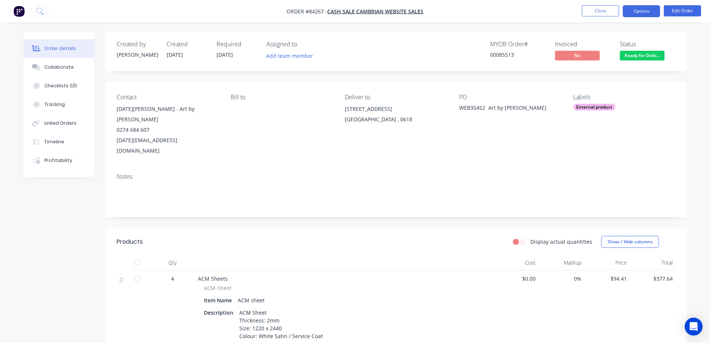
click at [634, 15] on button "Options" at bounding box center [641, 11] width 37 height 12
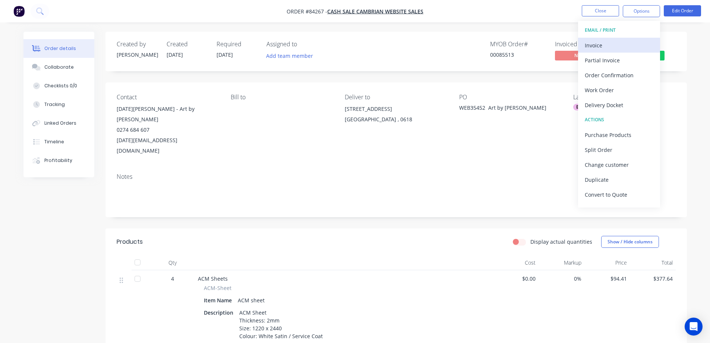
click at [631, 41] on div "Invoice" at bounding box center [619, 45] width 69 height 11
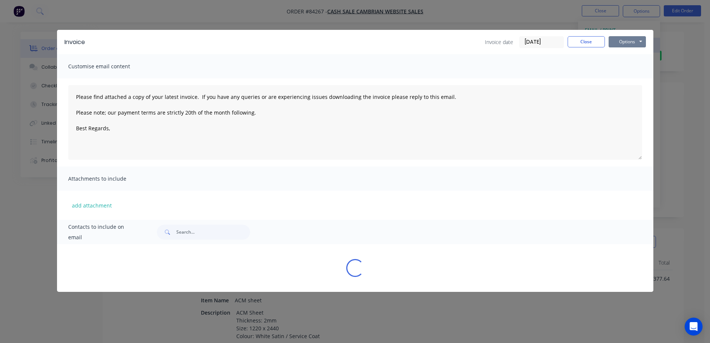
click at [631, 40] on button "Options" at bounding box center [627, 41] width 37 height 11
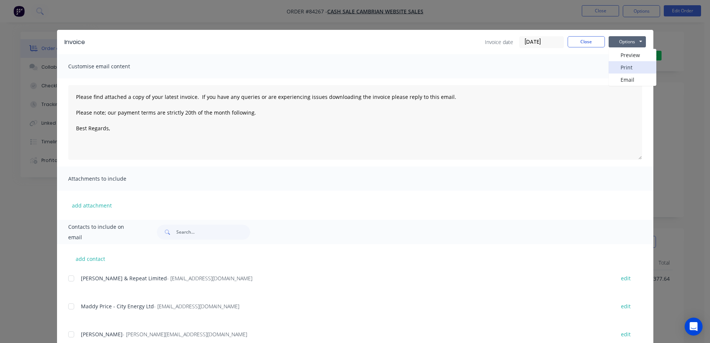
click at [629, 65] on button "Print" at bounding box center [633, 67] width 48 height 12
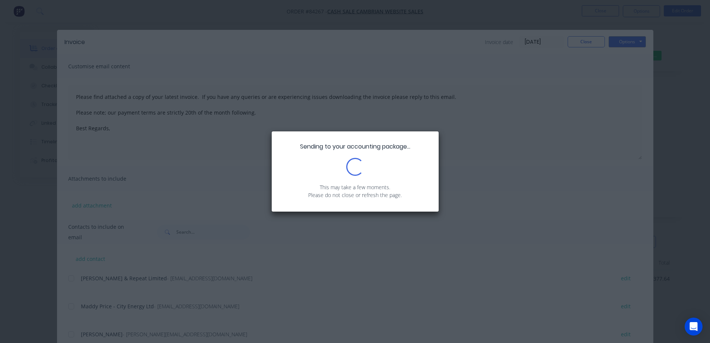
type textarea "Please find attached a copy of your latest invoice. If you have any queries or …"
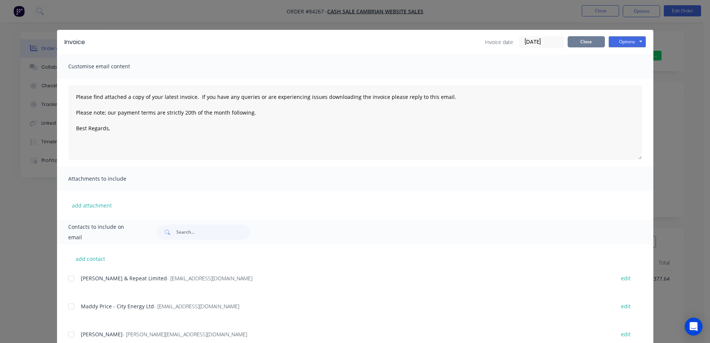
click at [576, 39] on button "Close" at bounding box center [586, 41] width 37 height 11
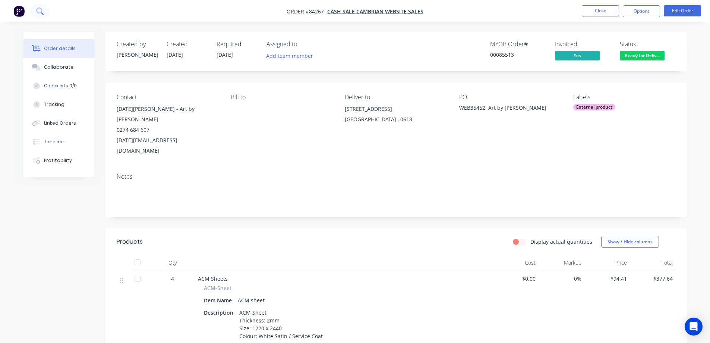
click at [43, 14] on icon at bounding box center [42, 13] width 3 height 3
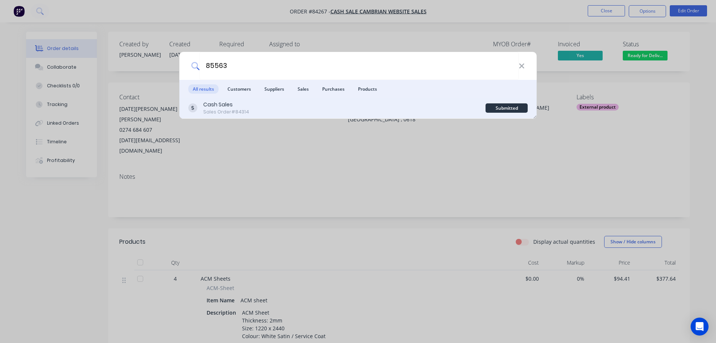
type input "85563"
click at [344, 113] on div "Cash Sales Sales Order #84314" at bounding box center [336, 108] width 297 height 15
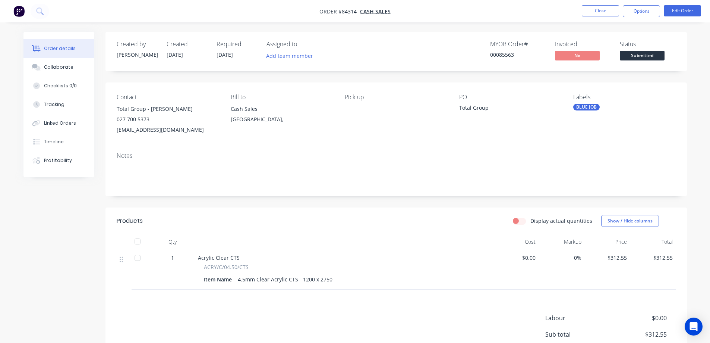
click at [642, 49] on span at bounding box center [642, 49] width 5 height 2
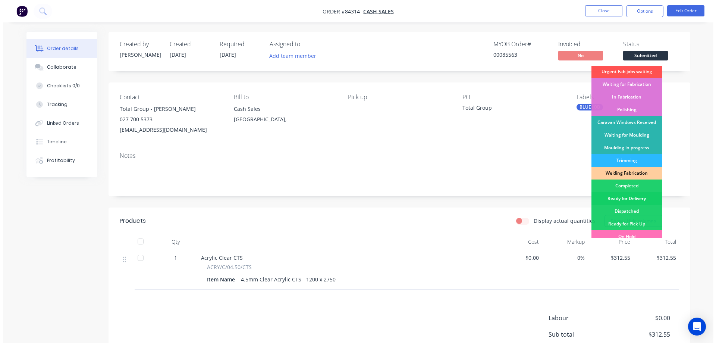
scroll to position [145, 0]
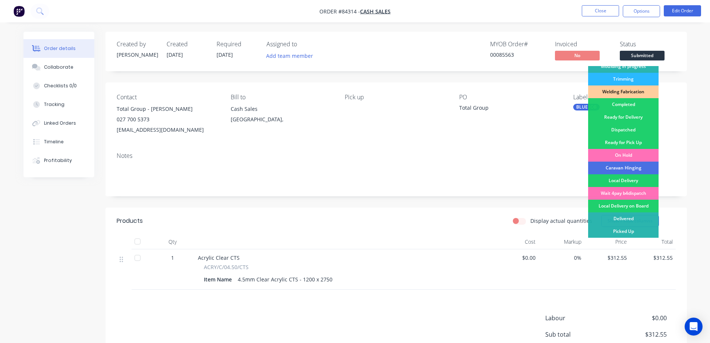
click at [630, 139] on div "Ready for Pick Up" at bounding box center [623, 142] width 70 height 13
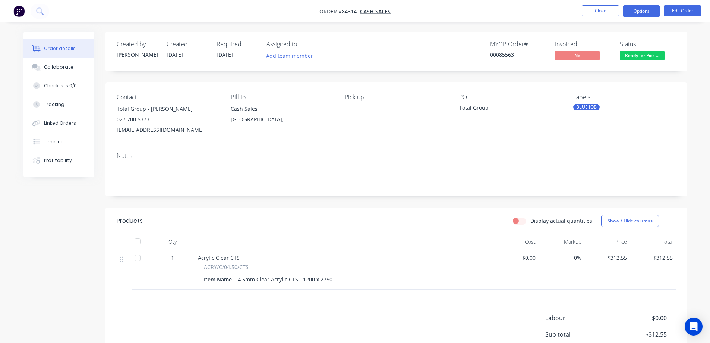
click at [638, 12] on button "Options" at bounding box center [641, 11] width 37 height 12
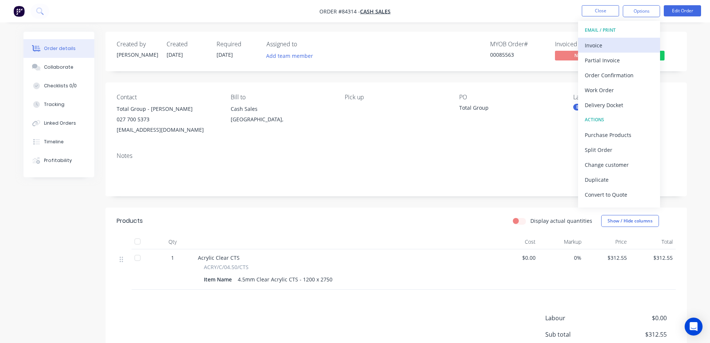
click at [619, 44] on div "Invoice" at bounding box center [619, 45] width 69 height 11
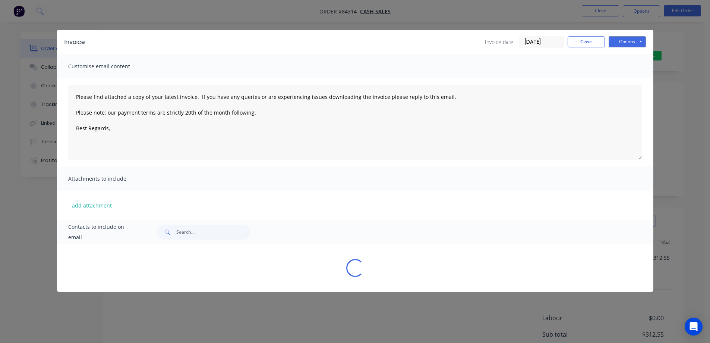
click at [627, 42] on button "Options" at bounding box center [627, 41] width 37 height 11
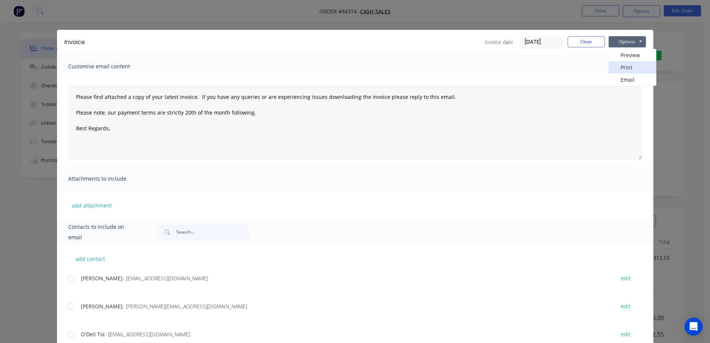
click at [626, 66] on button "Print" at bounding box center [633, 67] width 48 height 12
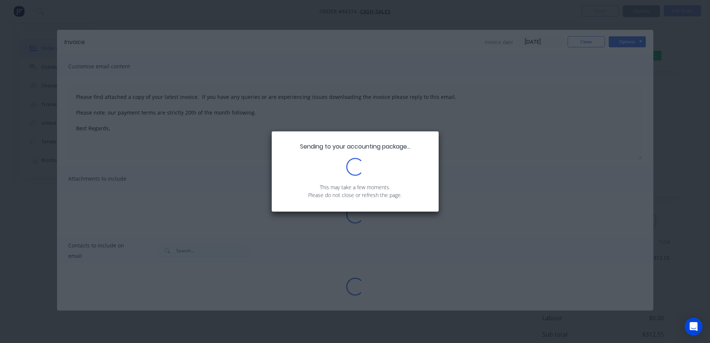
type textarea "Please find attached a copy of your latest invoice. If you have any queries or …"
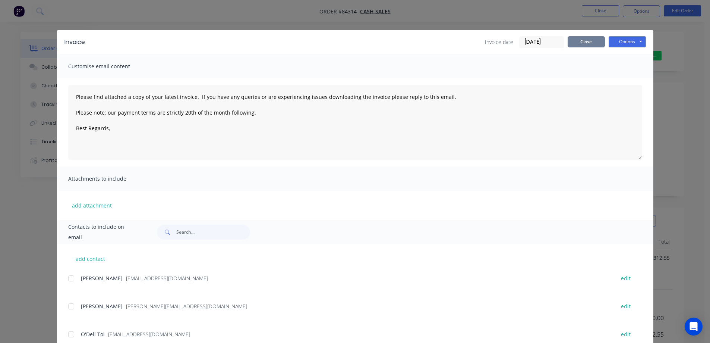
click at [576, 42] on button "Close" at bounding box center [586, 41] width 37 height 11
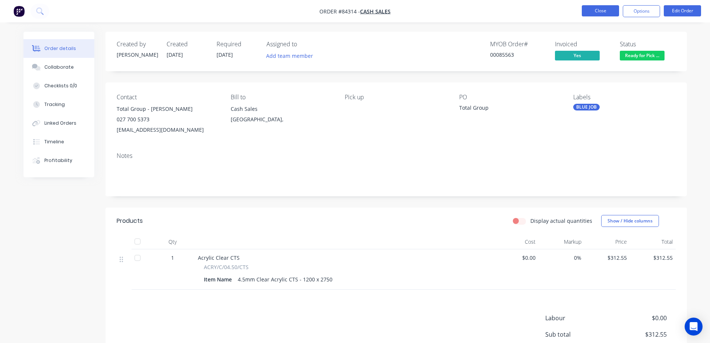
click at [597, 13] on button "Close" at bounding box center [600, 10] width 37 height 11
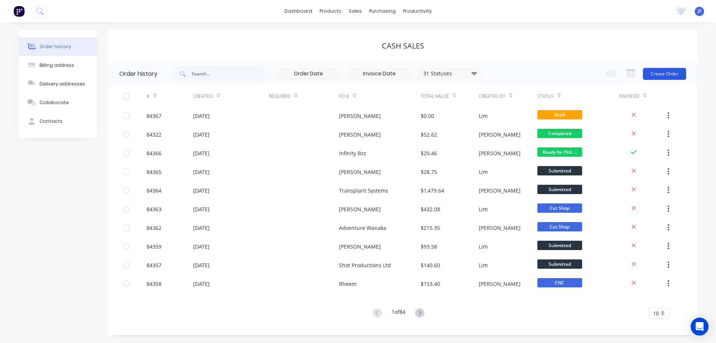
click at [664, 74] on button "Create Order" at bounding box center [664, 74] width 43 height 12
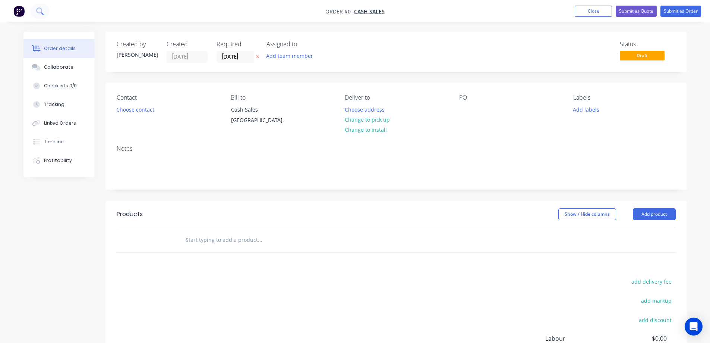
click at [40, 11] on icon at bounding box center [39, 10] width 7 height 7
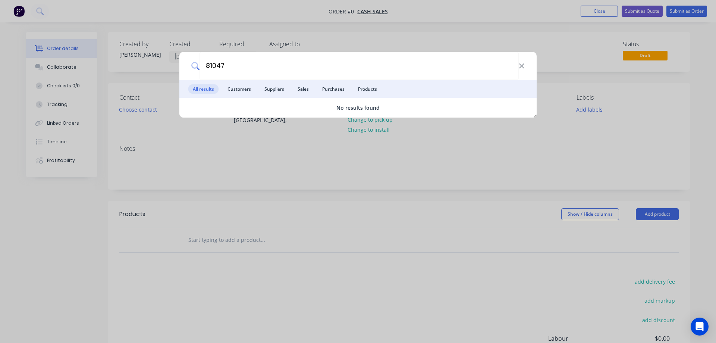
type input "81047"
click at [387, 40] on div "81047 All results Customers Suppliers Sales Purchases Products No results found" at bounding box center [358, 171] width 716 height 343
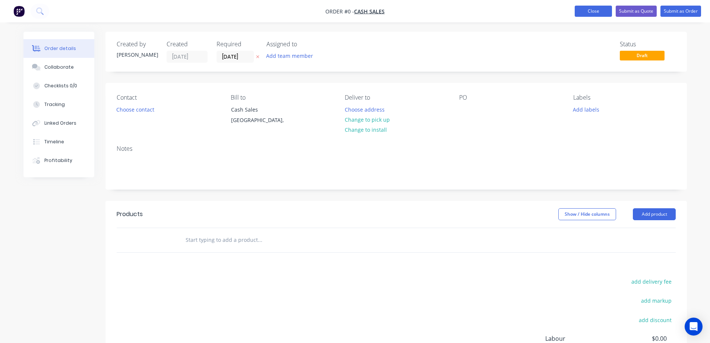
click at [597, 13] on button "Close" at bounding box center [593, 11] width 37 height 11
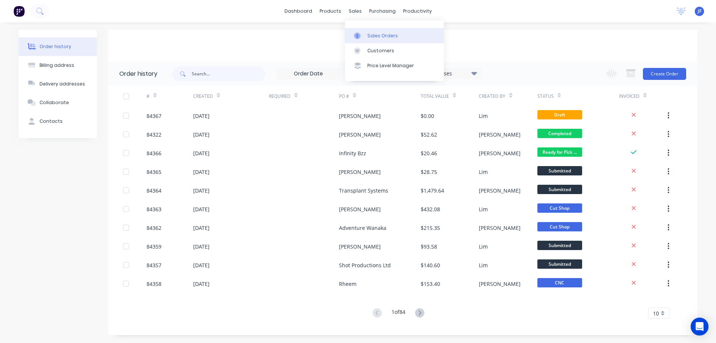
click at [364, 36] on div at bounding box center [359, 35] width 11 height 7
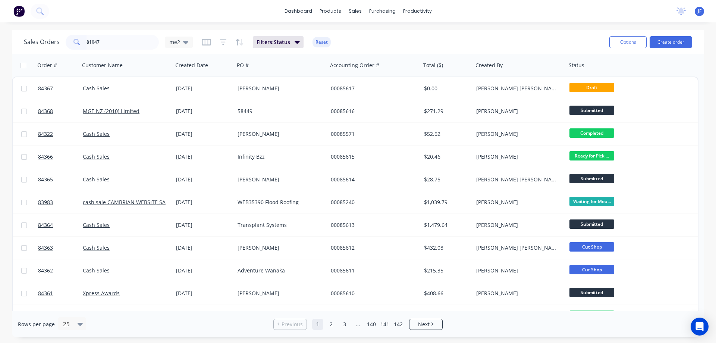
type input "81047"
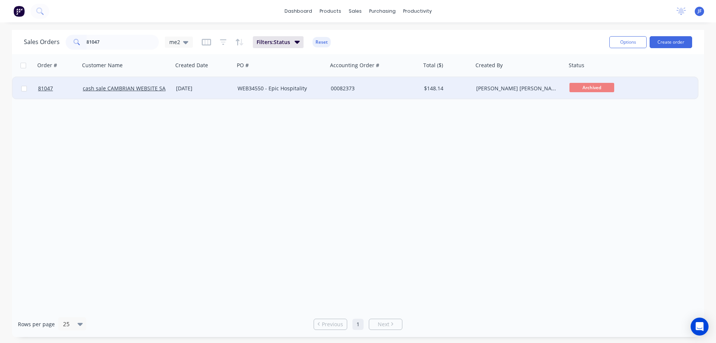
click at [393, 94] on div "00082373" at bounding box center [374, 88] width 93 height 22
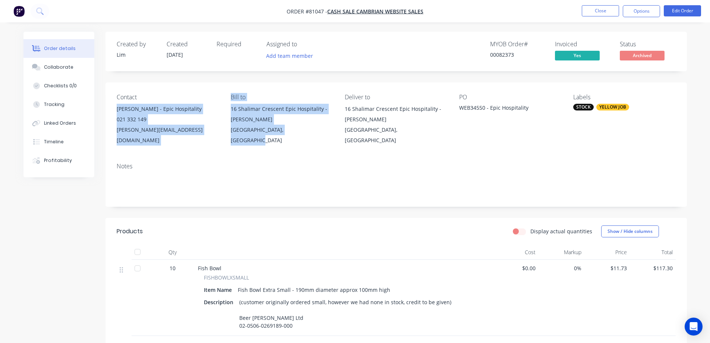
drag, startPoint x: 135, startPoint y: 108, endPoint x: 307, endPoint y: 130, distance: 174.0
click at [307, 130] on div "Contact Leon Magowan-Wilson - Epic Hospitality 021 332 149 leon@epichospitality…" at bounding box center [395, 119] width 581 height 74
copy div "Leon Magowan-Wilson - Epic Hospitality 021 332 149 leon@epichospitality.nz Bill…"
click at [612, 13] on button "Close" at bounding box center [600, 10] width 37 height 11
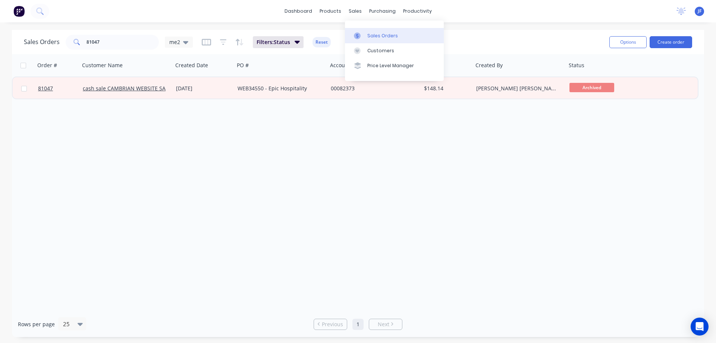
click at [369, 32] on link "Sales Orders" at bounding box center [394, 35] width 99 height 15
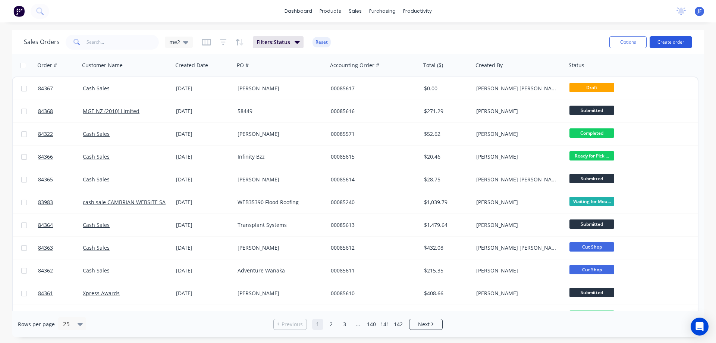
click at [672, 45] on button "Create order" at bounding box center [670, 42] width 42 height 12
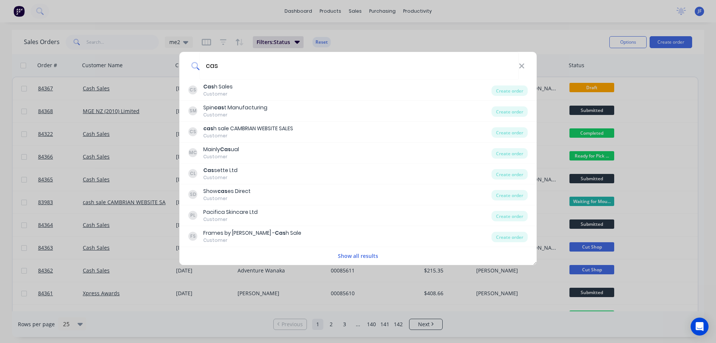
type input "cas"
click at [255, 87] on div "CS Cas h Sales Customer" at bounding box center [339, 90] width 303 height 15
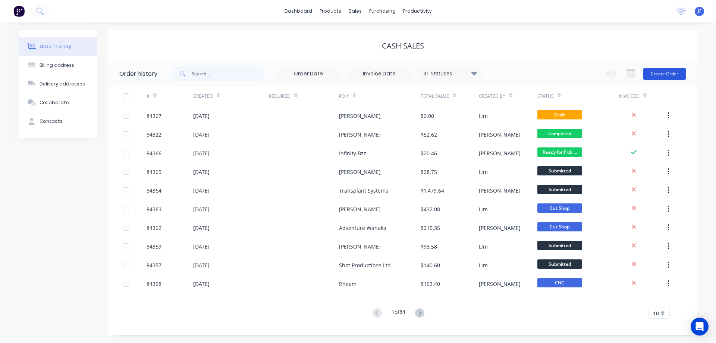
click at [683, 68] on button "Create Order" at bounding box center [664, 74] width 43 height 12
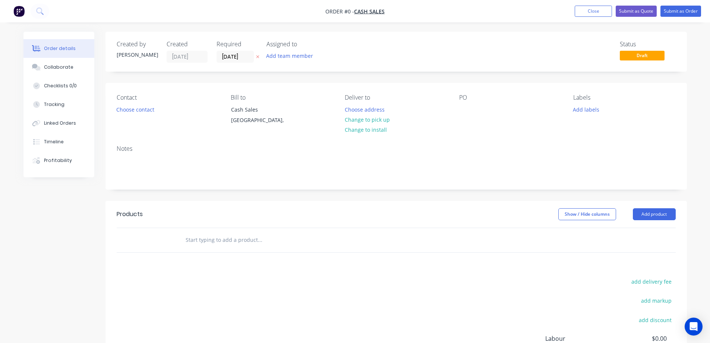
click at [258, 56] on icon at bounding box center [257, 56] width 3 height 4
click at [136, 111] on button "Choose contact" at bounding box center [135, 109] width 46 height 10
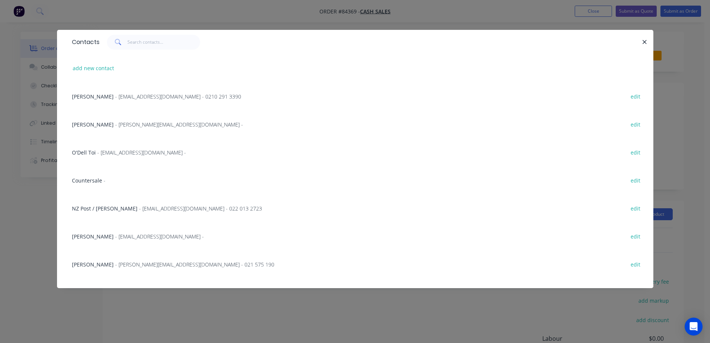
click at [100, 63] on div "add new contact" at bounding box center [355, 68] width 574 height 28
click at [104, 68] on button "add new contact" at bounding box center [93, 68] width 49 height 10
select select "NZ"
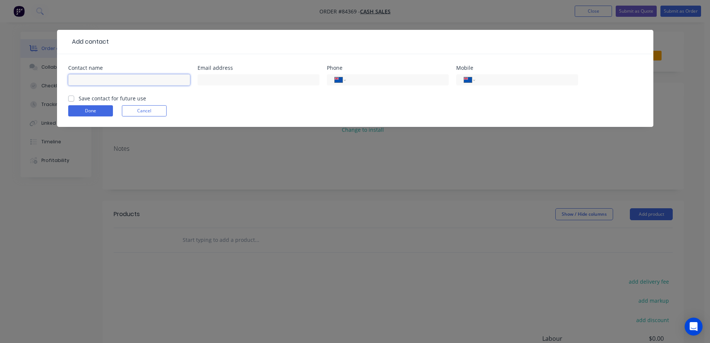
click at [107, 77] on input "text" at bounding box center [129, 79] width 122 height 11
paste input "Leon Magowan-Wilson"
type input "Leon Magowan-Wilson"
click at [106, 98] on label "Save contact for future use" at bounding box center [112, 98] width 67 height 8
click at [74, 98] on input "Save contact for future use" at bounding box center [71, 97] width 6 height 7
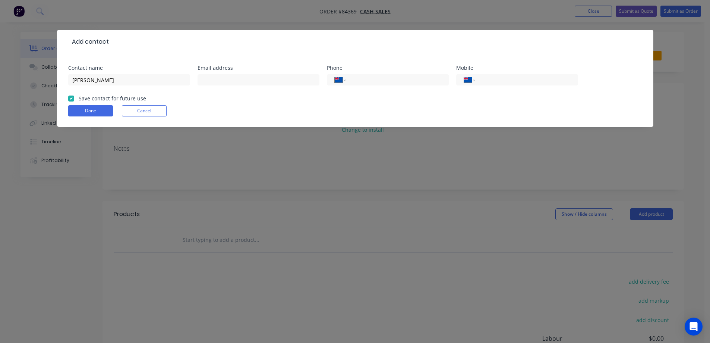
checkbox input "true"
click at [157, 82] on input "Leon Magowan-Wilson" at bounding box center [129, 79] width 122 height 11
paste input "- Epic Hospitality"
type input "[PERSON_NAME] - Epic Hospitality"
click at [498, 78] on input "tel" at bounding box center [524, 80] width 89 height 9
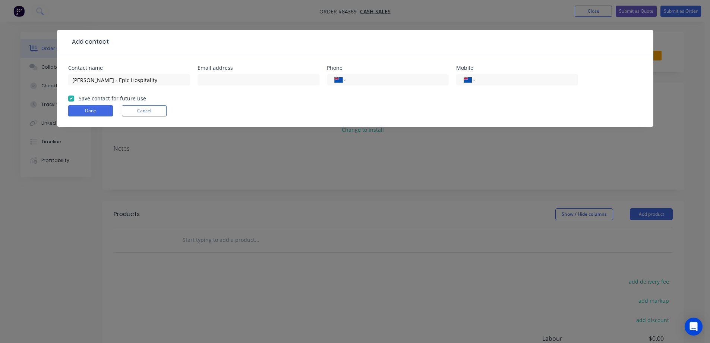
paste input "021 332 149"
type input "021 332 149"
click at [215, 78] on input "text" at bounding box center [259, 79] width 122 height 11
paste input "[PERSON_NAME][EMAIL_ADDRESS][DOMAIN_NAME]"
type input "[PERSON_NAME][EMAIL_ADDRESS][DOMAIN_NAME]"
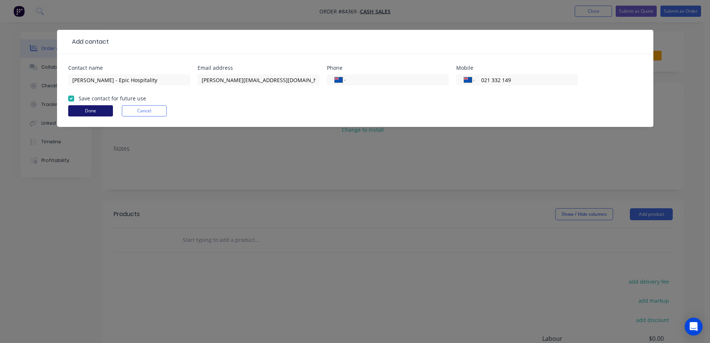
click at [88, 108] on button "Done" at bounding box center [90, 110] width 45 height 11
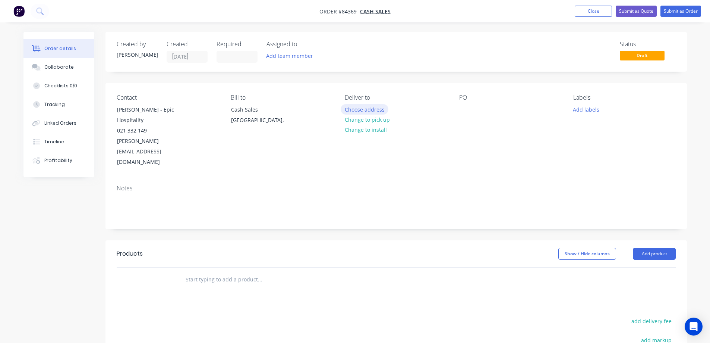
click at [367, 110] on button "Choose address" at bounding box center [365, 109] width 48 height 10
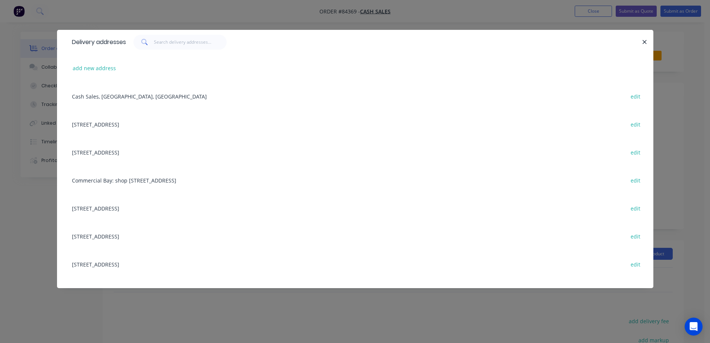
click at [16, 32] on div "Delivery addresses add new address Cash Sales, Auckland, New Zealand edit 858 P…" at bounding box center [355, 171] width 710 height 343
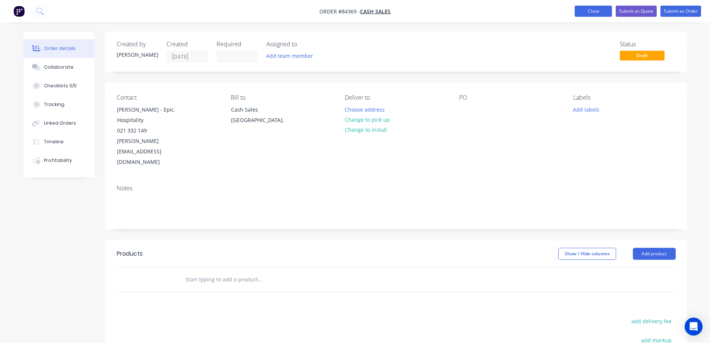
click at [600, 12] on button "Close" at bounding box center [593, 11] width 37 height 11
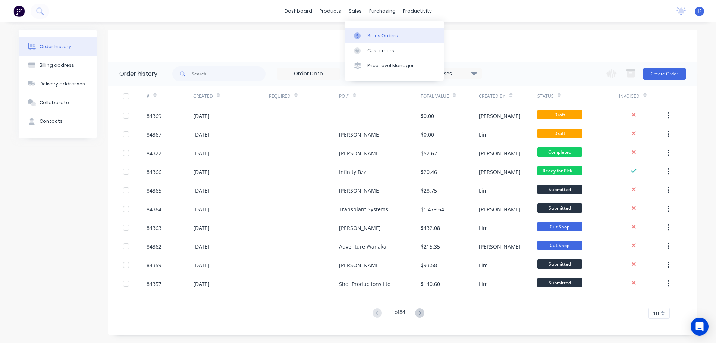
click at [359, 28] on link "Sales Orders" at bounding box center [394, 35] width 99 height 15
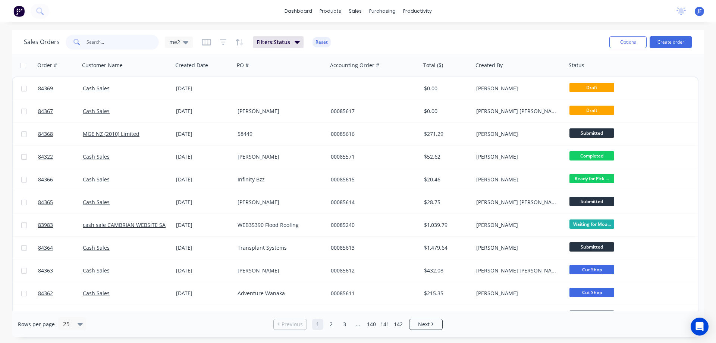
click at [138, 40] on input "text" at bounding box center [122, 42] width 73 height 15
paste input "[PERSON_NAME][EMAIL_ADDRESS][DOMAIN_NAME]"
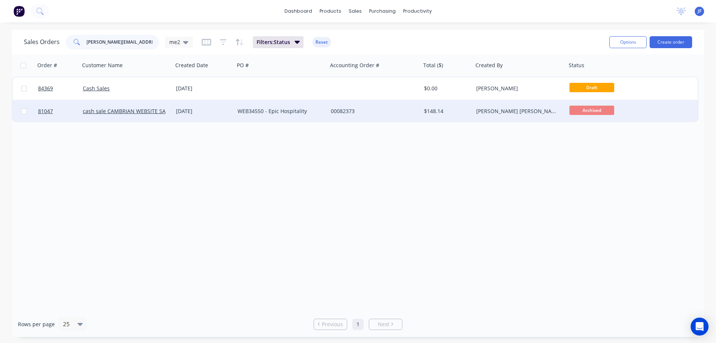
type input "[PERSON_NAME][EMAIL_ADDRESS][DOMAIN_NAME]"
click at [300, 113] on div "WEB34550 - Epic Hospitality" at bounding box center [278, 110] width 83 height 7
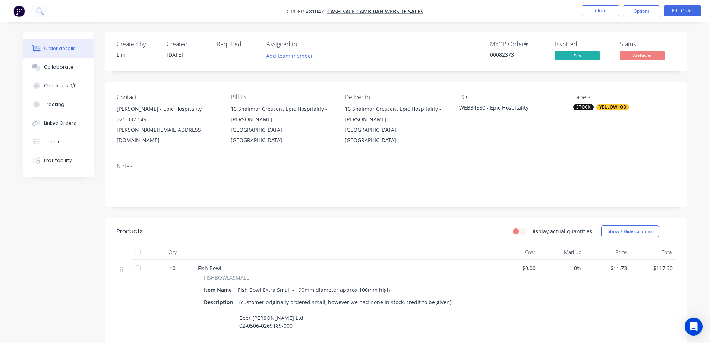
drag, startPoint x: 382, startPoint y: 112, endPoint x: 420, endPoint y: 120, distance: 39.2
click at [420, 120] on div "16 Shalimar Crescent Epic Hospitality - [PERSON_NAME]" at bounding box center [396, 114] width 102 height 21
click at [417, 120] on div "16 Shalimar Crescent Epic Hospitality - [PERSON_NAME]" at bounding box center [396, 114] width 102 height 21
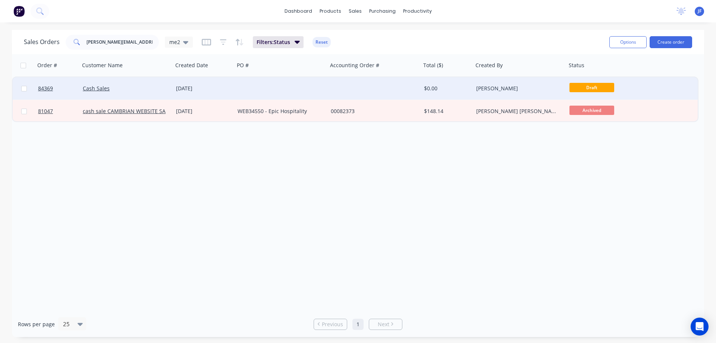
click at [285, 91] on div at bounding box center [280, 88] width 93 height 22
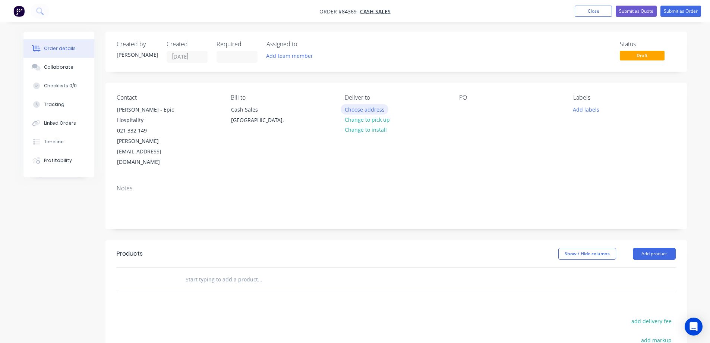
click at [380, 105] on button "Choose address" at bounding box center [365, 109] width 48 height 10
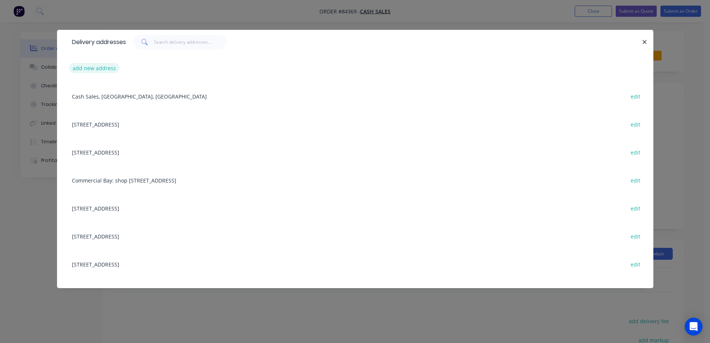
click at [91, 71] on button "add new address" at bounding box center [94, 68] width 51 height 10
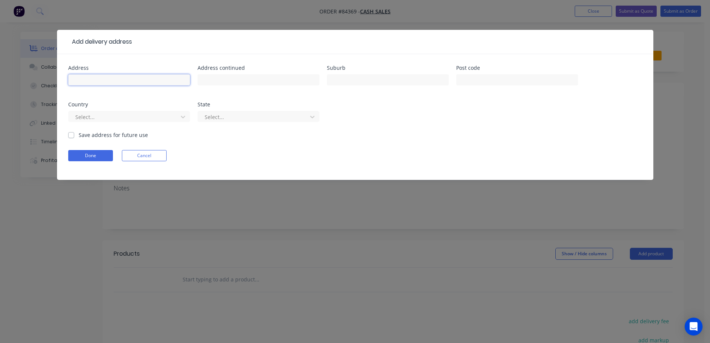
click at [94, 80] on input "text" at bounding box center [129, 79] width 122 height 11
paste input "[STREET_ADDRESS]"
type input "[STREET_ADDRESS]"
click at [216, 74] on div at bounding box center [259, 83] width 122 height 22
click at [218, 79] on input "text" at bounding box center [259, 79] width 122 height 11
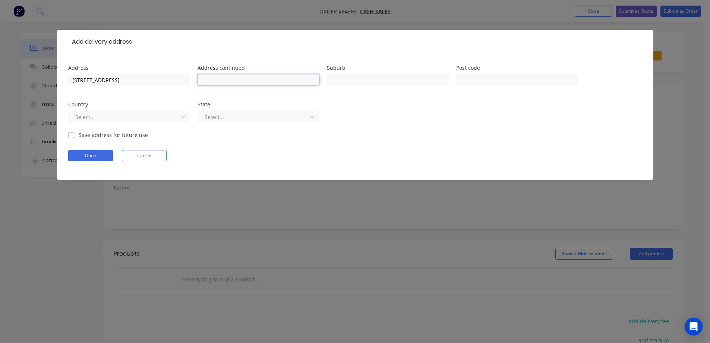
paste input "Khandallah"
type input "Khandallah"
click at [373, 85] on div at bounding box center [388, 83] width 122 height 22
click at [373, 79] on input "text" at bounding box center [388, 79] width 122 height 11
type input "[GEOGRAPHIC_DATA]"
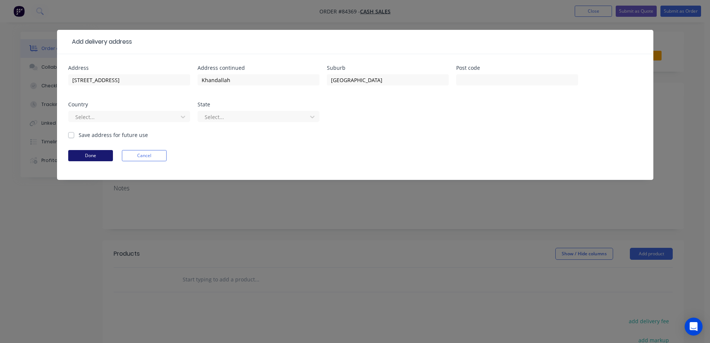
click at [89, 153] on button "Done" at bounding box center [90, 155] width 45 height 11
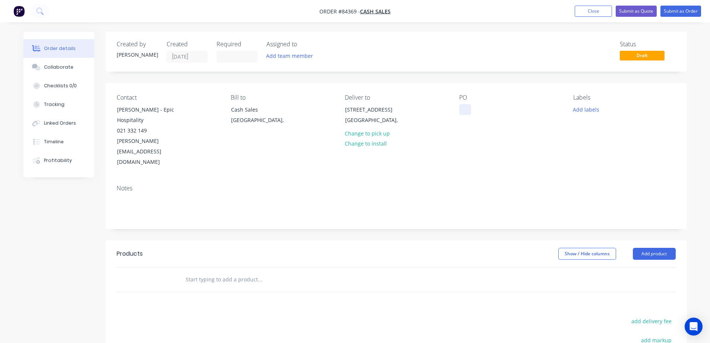
click at [463, 110] on div at bounding box center [465, 109] width 12 height 11
drag, startPoint x: 117, startPoint y: 119, endPoint x: 208, endPoint y: 119, distance: 90.9
click at [208, 119] on div "Contact [PERSON_NAME] - Epic Hospitality 021 332 149 [PERSON_NAME][EMAIL_ADDRES…" at bounding box center [168, 130] width 102 height 73
copy div "Epic Hospitality"
click at [470, 105] on div at bounding box center [465, 109] width 12 height 11
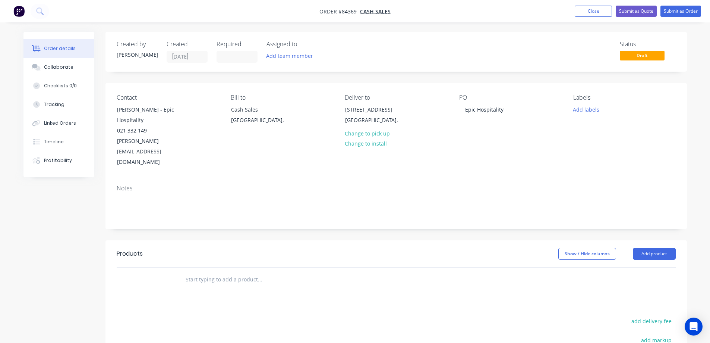
click at [459, 151] on div "Contact [PERSON_NAME] - Epic Hospitality 021 332 149 [PERSON_NAME][EMAIL_ADDRES…" at bounding box center [395, 131] width 581 height 96
click at [256, 272] on input "text" at bounding box center [259, 279] width 149 height 15
click at [227, 267] on div at bounding box center [310, 279] width 268 height 24
click at [223, 272] on input "text" at bounding box center [259, 279] width 149 height 15
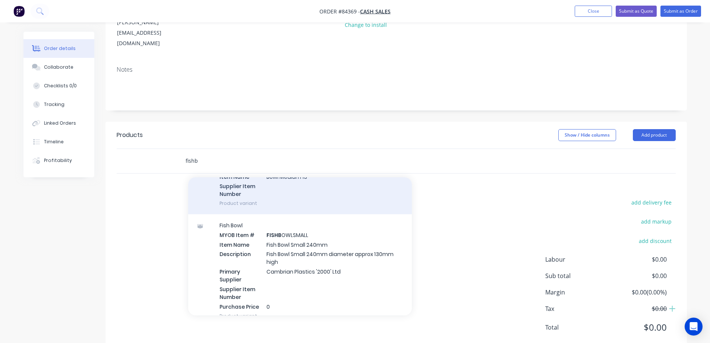
scroll to position [373, 0]
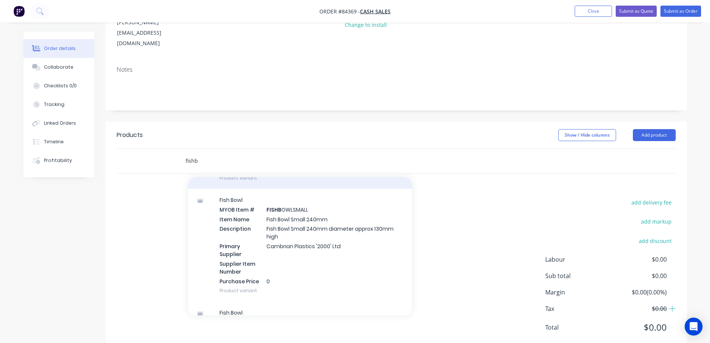
type input "fishb"
click at [247, 224] on div "Fish Bowl MYOB Item # FISHB OWLSMALL Item Name Fish Bowl Small 240mm Descriptio…" at bounding box center [300, 245] width 224 height 113
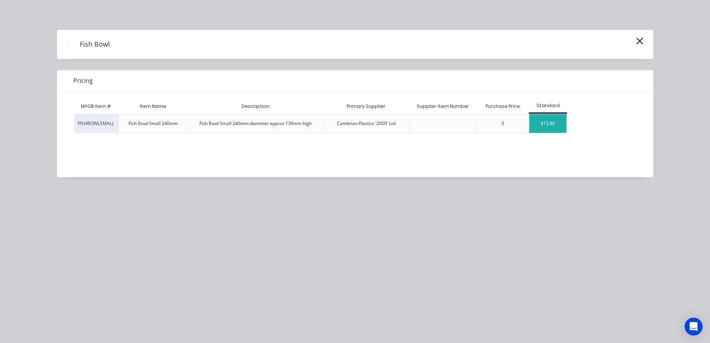
click at [551, 124] on div "$13.80" at bounding box center [547, 123] width 37 height 19
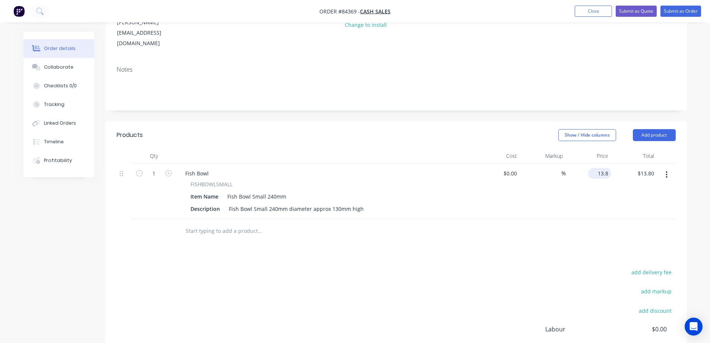
click at [605, 168] on input "13.8" at bounding box center [601, 173] width 20 height 11
type input "$15.18"
click at [153, 168] on input "1" at bounding box center [153, 173] width 19 height 11
type input "10"
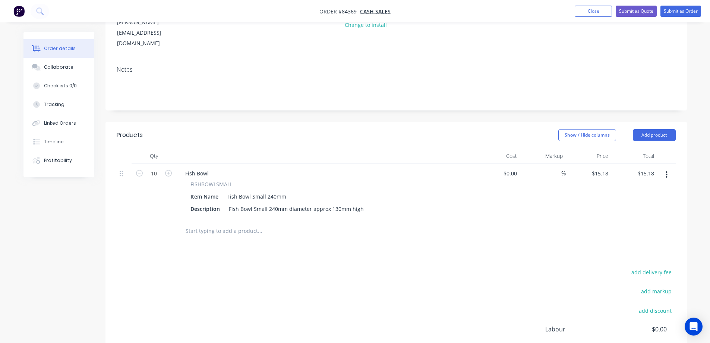
type input "$151.80"
click at [601, 305] on div "add discount" at bounding box center [629, 314] width 93 height 19
click at [649, 267] on button "add delivery fee" at bounding box center [652, 272] width 48 height 10
type input "30"
drag, startPoint x: 649, startPoint y: 245, endPoint x: 644, endPoint y: 178, distance: 66.8
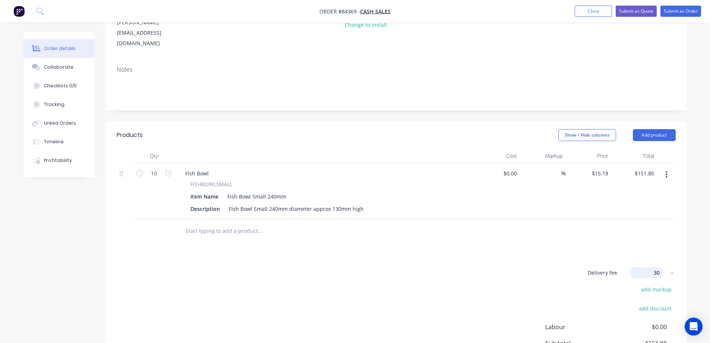
click at [649, 242] on div "Products Show / Hide columns Add product Qty Cost Markup Price Total 10 Fish Bo…" at bounding box center [395, 271] width 581 height 299
click at [671, 12] on button "Submit as Order" at bounding box center [680, 11] width 41 height 11
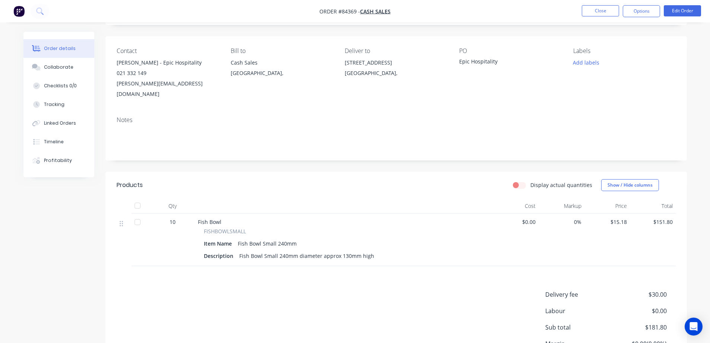
scroll to position [0, 0]
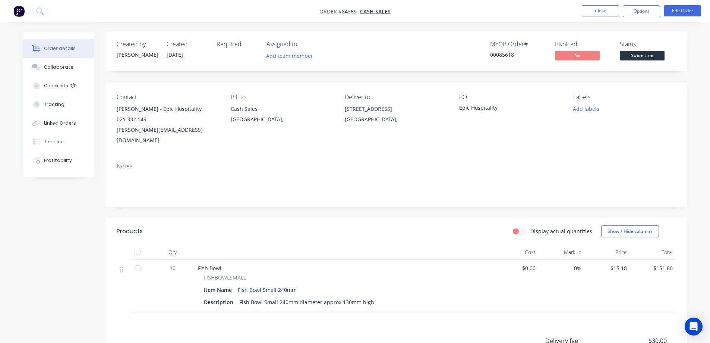
click at [637, 19] on nav "Order #84369 - Cash Sales Close Options Edit Order" at bounding box center [355, 11] width 710 height 22
click at [637, 13] on button "Options" at bounding box center [641, 11] width 37 height 12
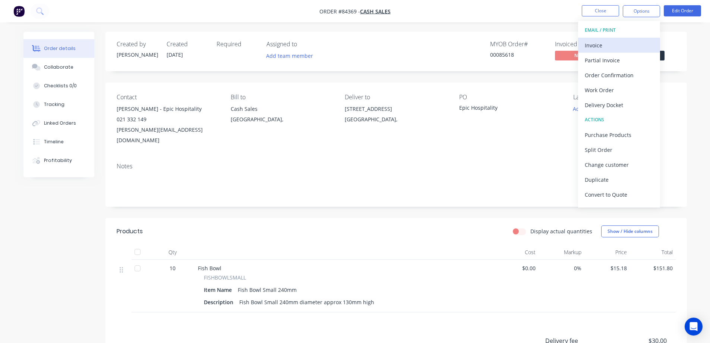
click at [608, 39] on button "Invoice" at bounding box center [619, 45] width 82 height 15
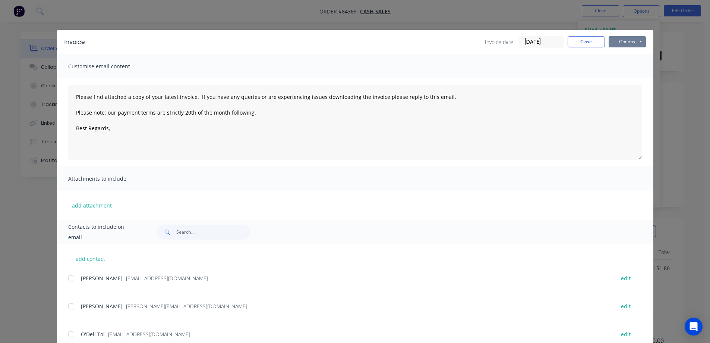
click at [621, 40] on button "Options" at bounding box center [627, 41] width 37 height 11
click at [623, 50] on button "Preview" at bounding box center [633, 55] width 48 height 12
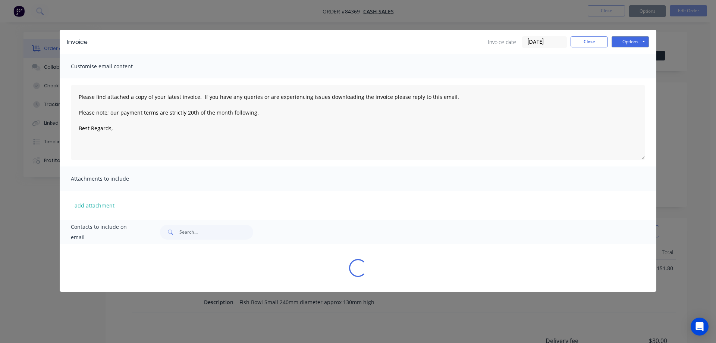
type textarea "Please find attached a copy of your latest invoice. If you have any queries or …"
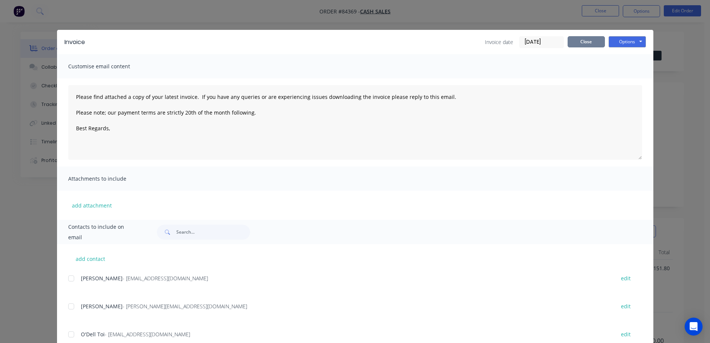
drag, startPoint x: 574, startPoint y: 38, endPoint x: 590, endPoint y: 34, distance: 15.9
click at [575, 38] on button "Close" at bounding box center [586, 41] width 37 height 11
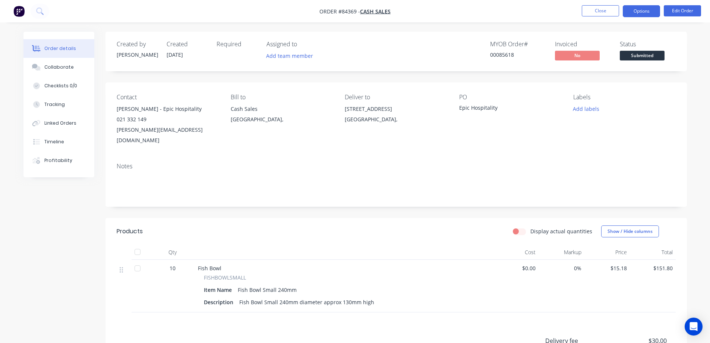
click at [635, 13] on button "Options" at bounding box center [641, 11] width 37 height 12
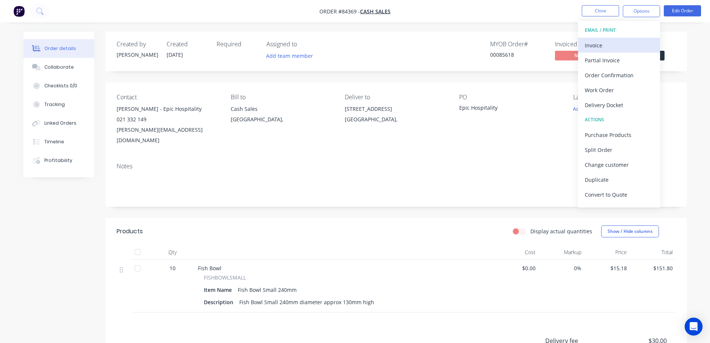
click at [628, 43] on div "Invoice" at bounding box center [619, 45] width 69 height 11
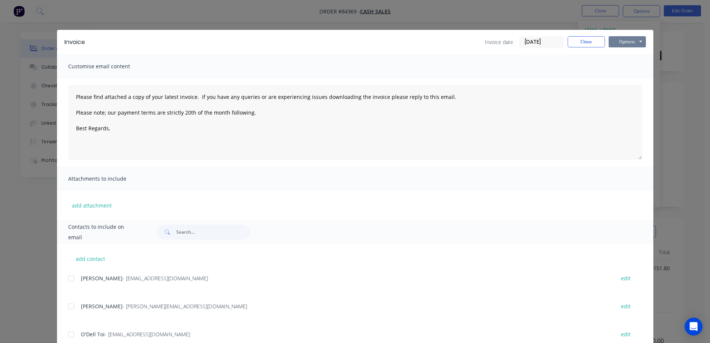
click at [627, 45] on button "Options" at bounding box center [627, 41] width 37 height 11
click at [627, 64] on button "Print" at bounding box center [633, 67] width 48 height 12
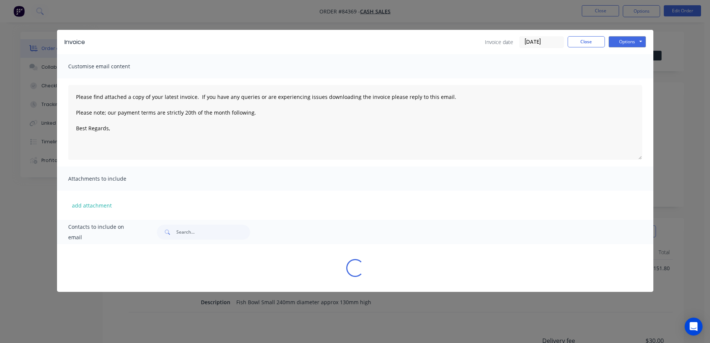
type textarea "Please find attached a copy of your latest invoice. If you have any queries or …"
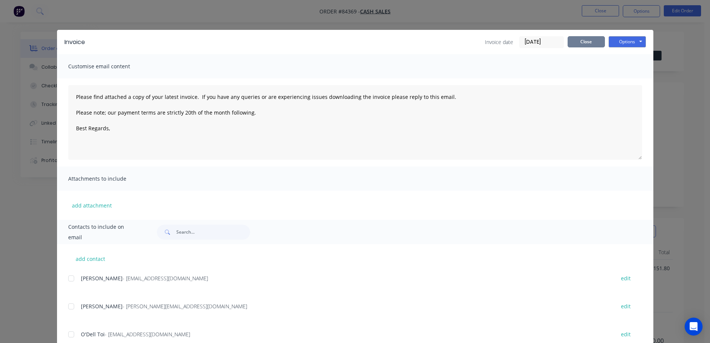
drag, startPoint x: 571, startPoint y: 38, endPoint x: 587, endPoint y: 40, distance: 16.1
click at [571, 39] on button "Close" at bounding box center [586, 41] width 37 height 11
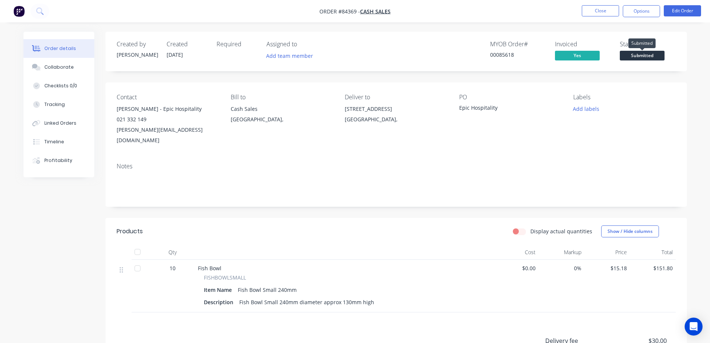
click at [639, 57] on span "Submitted" at bounding box center [642, 55] width 45 height 9
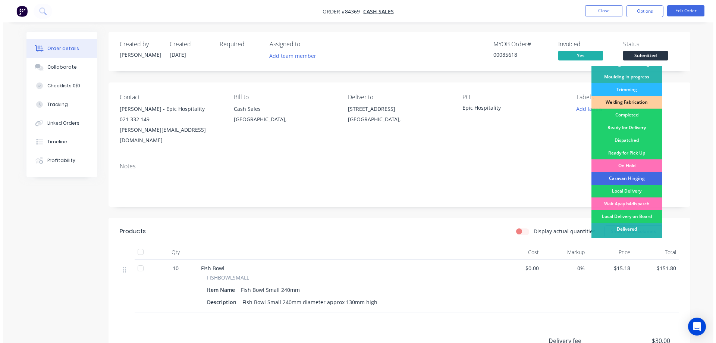
scroll to position [145, 0]
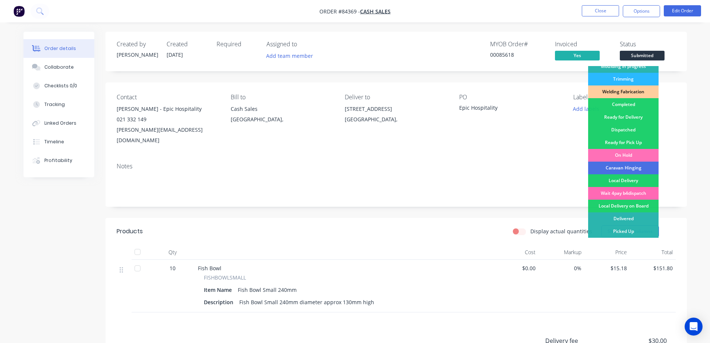
click at [636, 190] on div "Wait 4pay b4dispatch" at bounding box center [623, 193] width 70 height 13
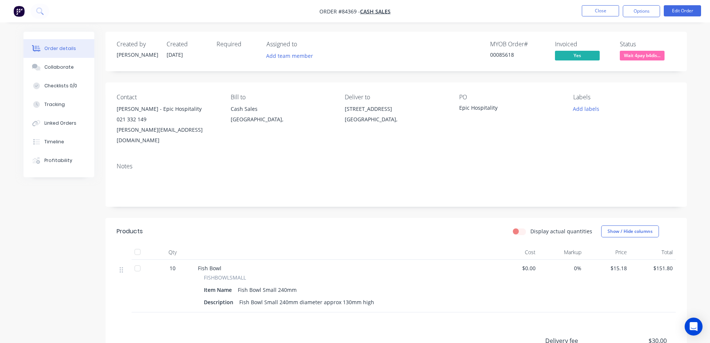
click at [609, 38] on div "Created by Jess Created 03/09/25 Required Assigned to Add team member MYOB Orde…" at bounding box center [395, 52] width 581 height 40
click at [596, 110] on button "Add labels" at bounding box center [586, 109] width 34 height 10
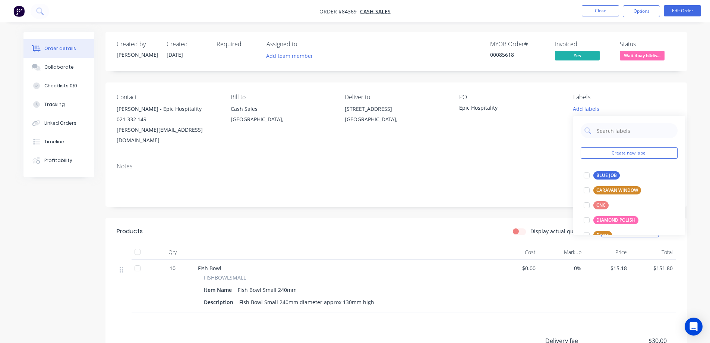
click at [594, 47] on div "Invoiced" at bounding box center [583, 44] width 56 height 7
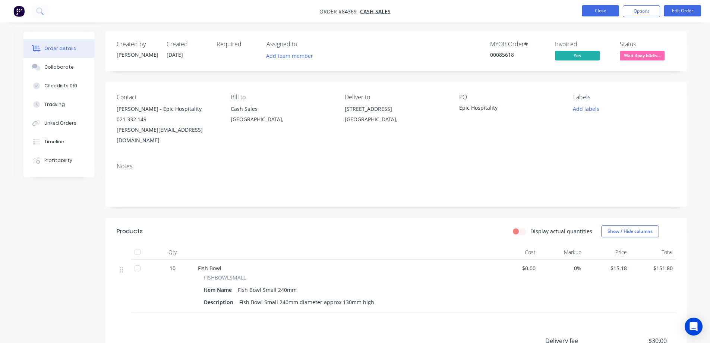
click at [600, 10] on button "Close" at bounding box center [600, 10] width 37 height 11
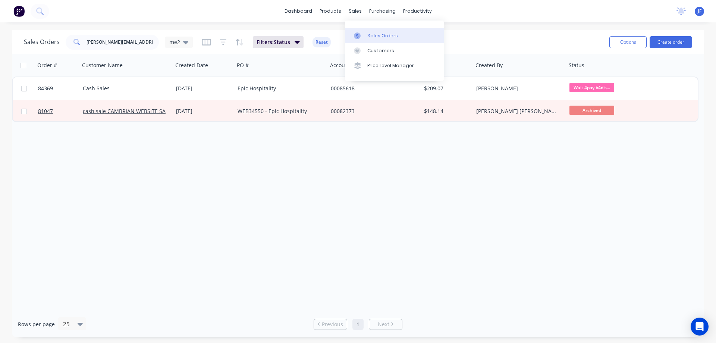
click at [365, 31] on link "Sales Orders" at bounding box center [394, 35] width 99 height 15
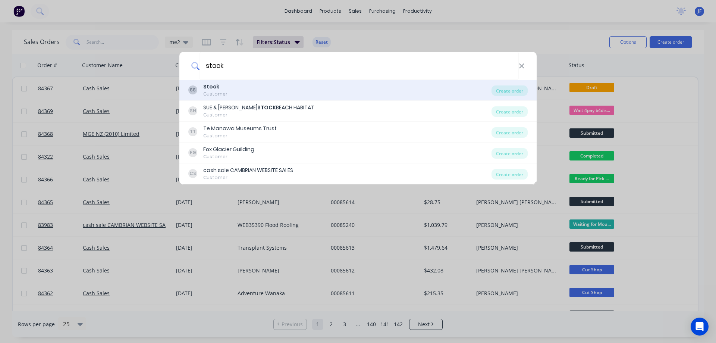
type input "stock"
click at [230, 93] on div "SS Stock Customer" at bounding box center [339, 90] width 303 height 15
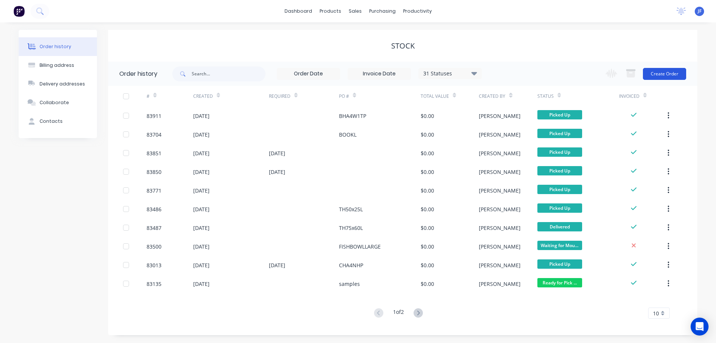
click at [663, 73] on button "Create Order" at bounding box center [664, 74] width 43 height 12
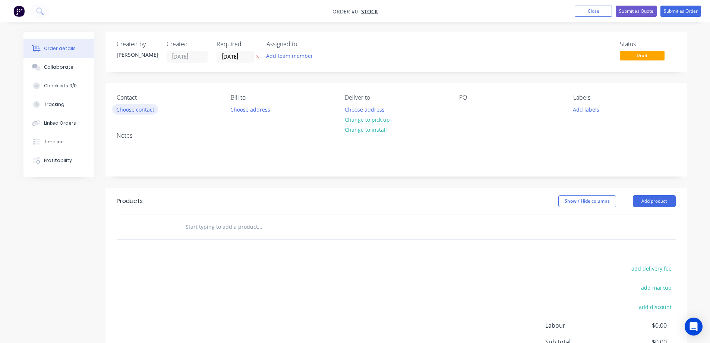
click at [136, 110] on button "Choose contact" at bounding box center [135, 109] width 46 height 10
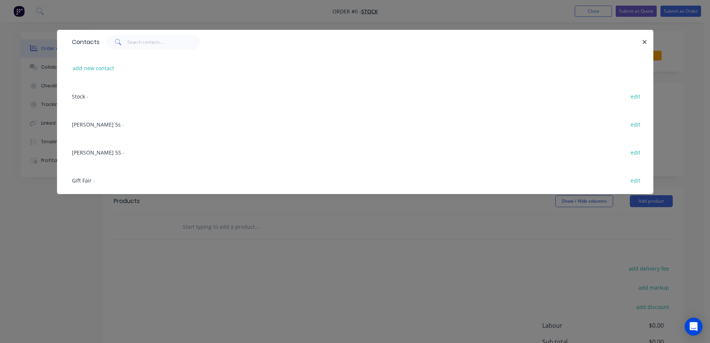
click at [86, 103] on div "Stock - edit" at bounding box center [355, 96] width 574 height 28
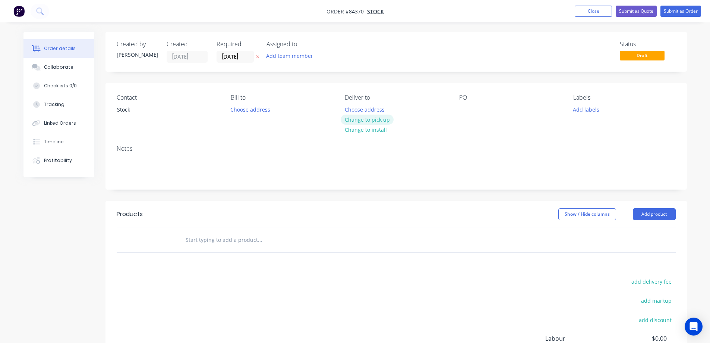
click at [375, 116] on button "Change to pick up" at bounding box center [367, 119] width 53 height 10
click at [256, 55] on icon at bounding box center [257, 56] width 3 height 4
click at [212, 238] on input "text" at bounding box center [259, 239] width 149 height 15
click at [195, 237] on input "fishbowl small" at bounding box center [259, 239] width 149 height 15
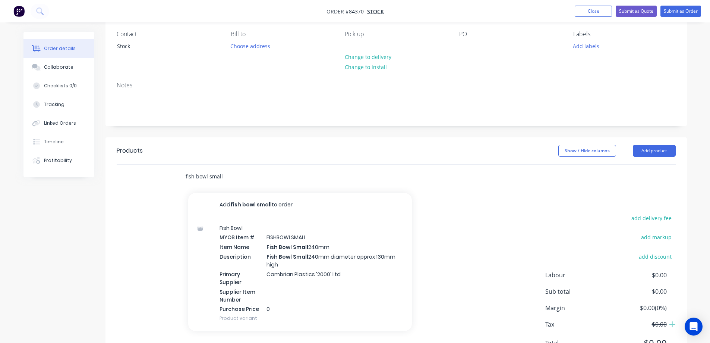
scroll to position [100, 0]
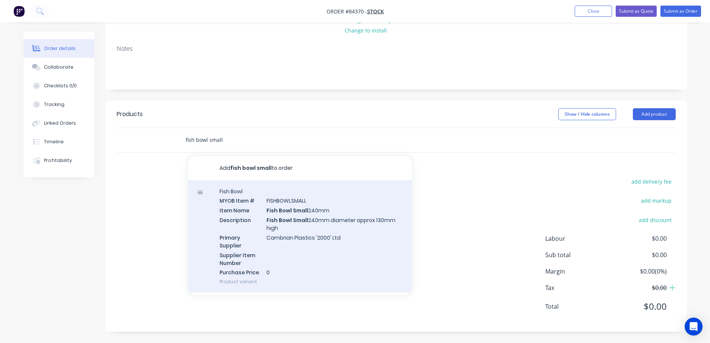
type input "fish bowl small"
click at [292, 234] on div "Fish Bowl MYOB Item # FISHBOWLSMALL Item Name Fish Bowl Small 240mm Description…" at bounding box center [300, 236] width 224 height 113
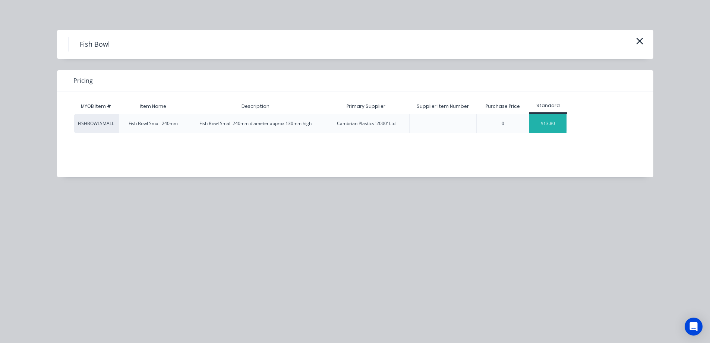
click at [540, 122] on div "$13.80" at bounding box center [547, 123] width 37 height 19
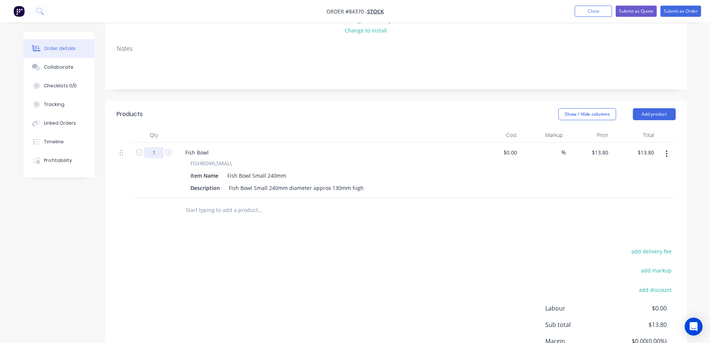
click at [156, 155] on input "1" at bounding box center [153, 152] width 19 height 11
click at [223, 216] on input "text" at bounding box center [259, 209] width 149 height 15
click at [152, 153] on input "1" at bounding box center [153, 152] width 19 height 11
type input "20"
type input "$276.00"
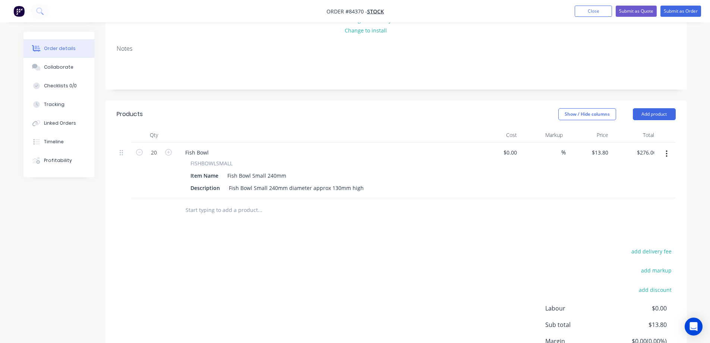
click at [279, 258] on div "add delivery fee add markup add discount Labour $0.00 Sub total $13.80 Margin $…" at bounding box center [396, 318] width 559 height 144
click at [606, 149] on input "13.8" at bounding box center [604, 152] width 14 height 11
type input "$0.00"
click at [682, 13] on button "Submit as Order" at bounding box center [680, 11] width 41 height 11
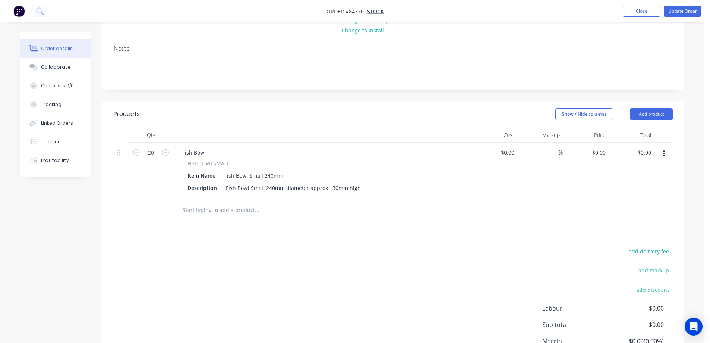
scroll to position [0, 0]
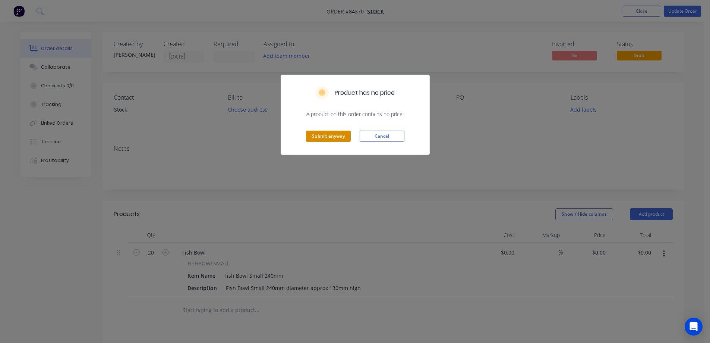
click at [333, 139] on button "Submit anyway" at bounding box center [328, 135] width 45 height 11
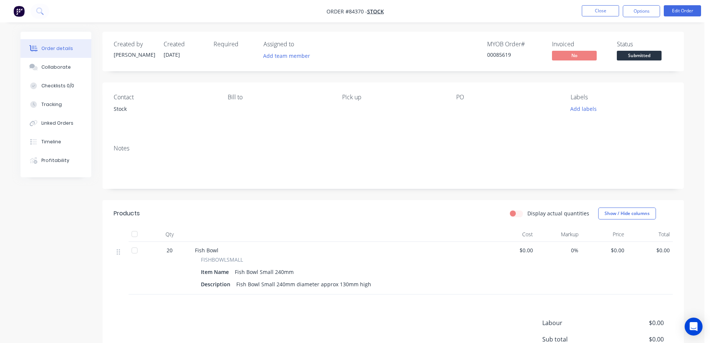
drag, startPoint x: 643, startPoint y: 14, endPoint x: 641, endPoint y: 20, distance: 6.1
click at [642, 14] on button "Options" at bounding box center [641, 11] width 37 height 12
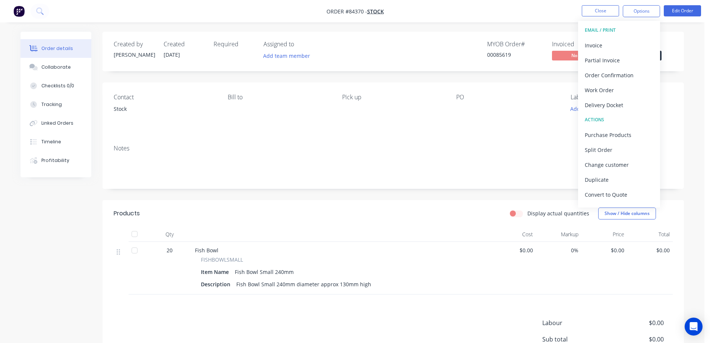
drag, startPoint x: 629, startPoint y: 52, endPoint x: 687, endPoint y: 33, distance: 61.1
click at [687, 33] on div "Order #84370 - Stock Close Options EMAIL / PRINT Invoice Partial Invoice Order …" at bounding box center [352, 213] width 704 height 427
click at [613, 88] on div "Work Order" at bounding box center [619, 90] width 69 height 11
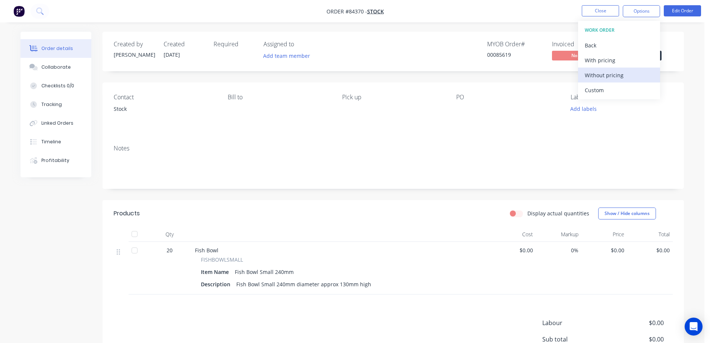
click at [611, 78] on div "Without pricing" at bounding box center [619, 75] width 69 height 11
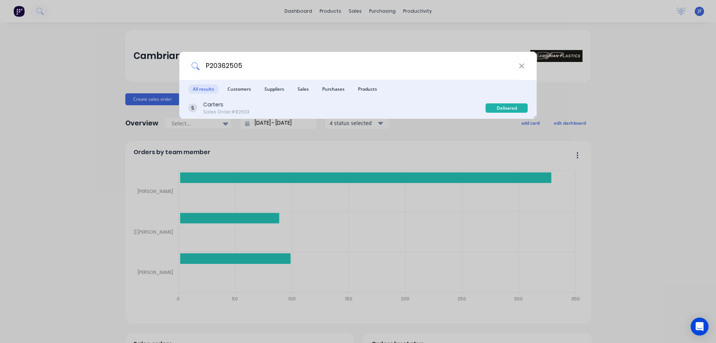
type input "P20362505"
click at [382, 111] on div "Carters Sales Order #82603" at bounding box center [336, 108] width 297 height 15
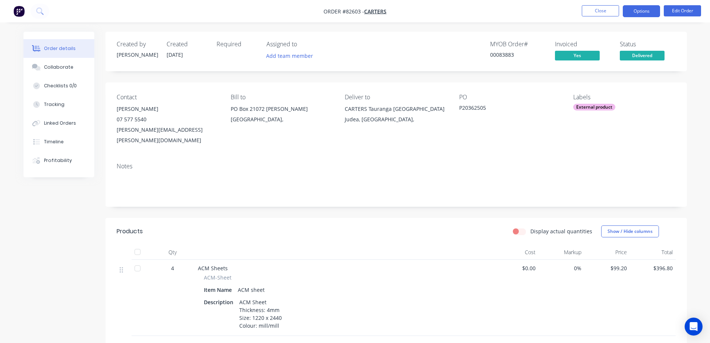
click at [643, 13] on button "Options" at bounding box center [641, 11] width 37 height 12
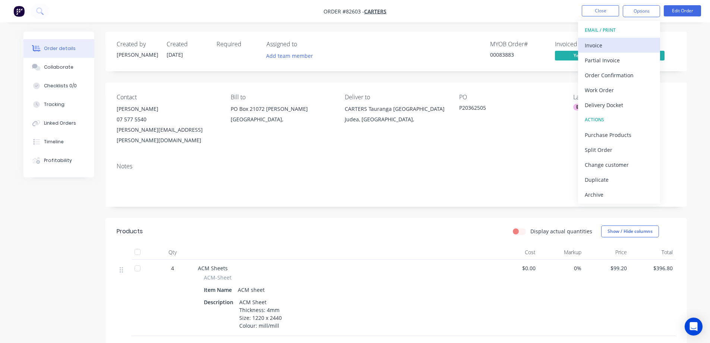
click at [628, 41] on div "Invoice" at bounding box center [619, 45] width 69 height 11
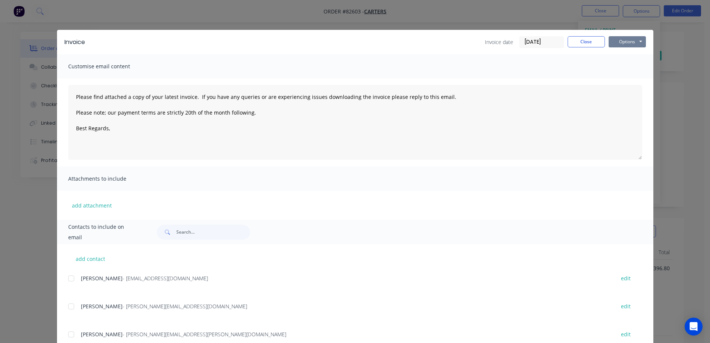
click at [637, 37] on button "Options" at bounding box center [627, 41] width 37 height 11
click at [639, 57] on button "Preview" at bounding box center [633, 55] width 48 height 12
click at [572, 38] on button "Close" at bounding box center [586, 41] width 37 height 11
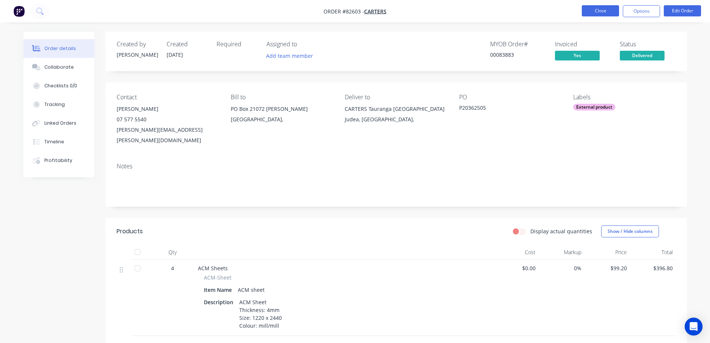
click at [611, 9] on button "Close" at bounding box center [600, 10] width 37 height 11
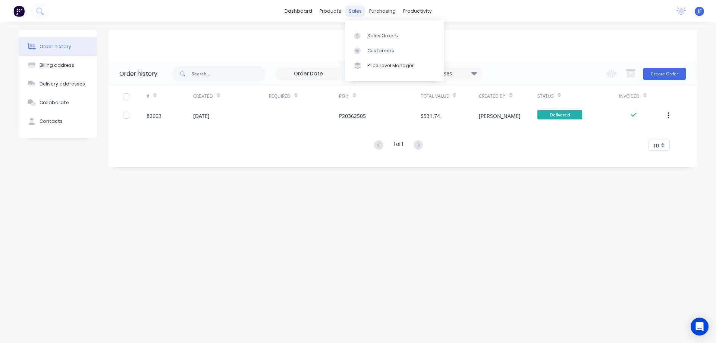
click at [360, 14] on div "sales" at bounding box center [355, 11] width 20 height 11
click at [366, 32] on link "Sales Orders" at bounding box center [394, 35] width 99 height 15
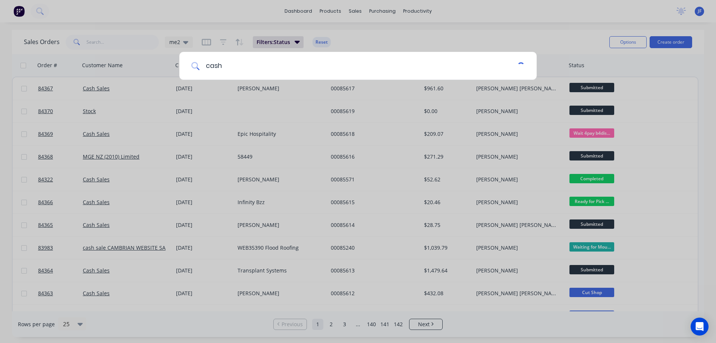
type input "cash"
click at [269, 80] on div "cash" at bounding box center [358, 65] width 358 height 29
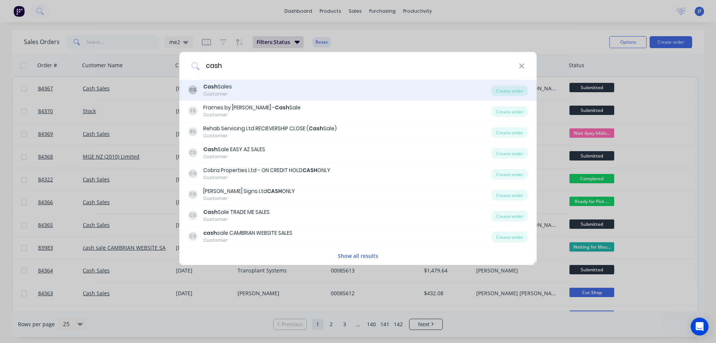
click at [269, 86] on div "CS Cash Sales Customer" at bounding box center [339, 90] width 303 height 15
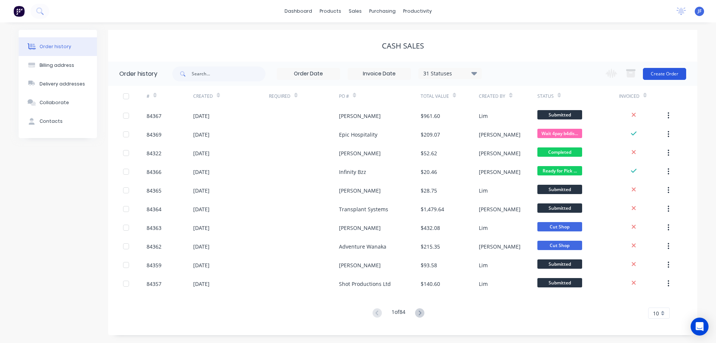
click at [663, 79] on button "Create Order" at bounding box center [664, 74] width 43 height 12
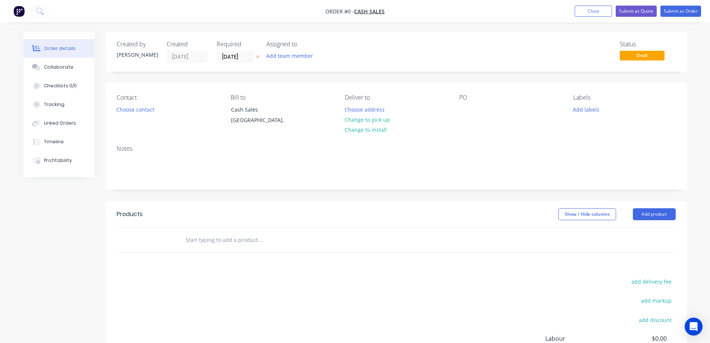
click at [259, 57] on icon at bounding box center [257, 56] width 3 height 4
click at [145, 108] on button "Choose contact" at bounding box center [135, 109] width 46 height 10
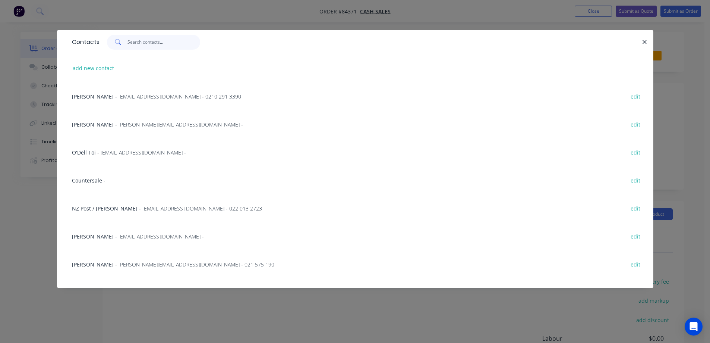
click at [147, 44] on input "text" at bounding box center [163, 42] width 73 height 15
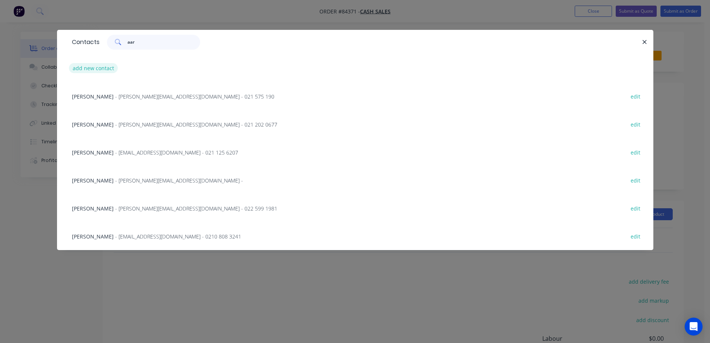
type input "aar"
click at [91, 70] on button "add new contact" at bounding box center [93, 68] width 49 height 10
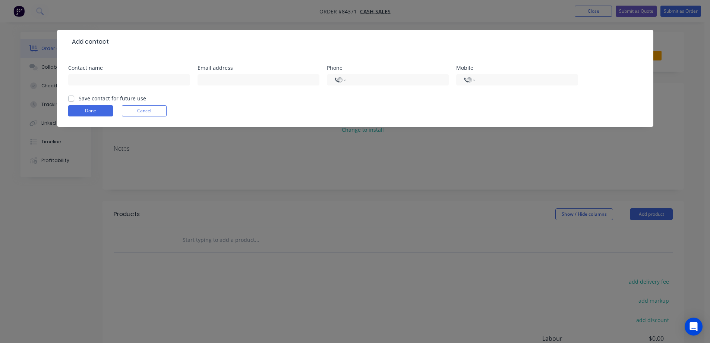
select select "NZ"
click at [231, 81] on input "text" at bounding box center [259, 79] width 122 height 11
paste input "a.keeler3411@gmail.com"
type input "a.keeler3411@gmail.com"
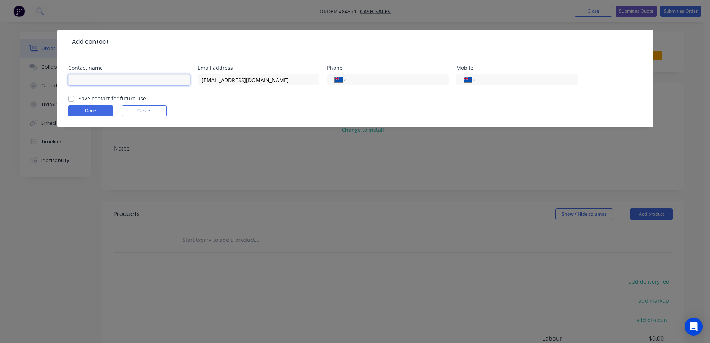
click at [141, 78] on input "text" at bounding box center [129, 79] width 122 height 11
type input "Aaron Keeler"
click at [135, 97] on label "Save contact for future use" at bounding box center [112, 98] width 67 height 8
click at [74, 97] on input "Save contact for future use" at bounding box center [71, 97] width 6 height 7
checkbox input "true"
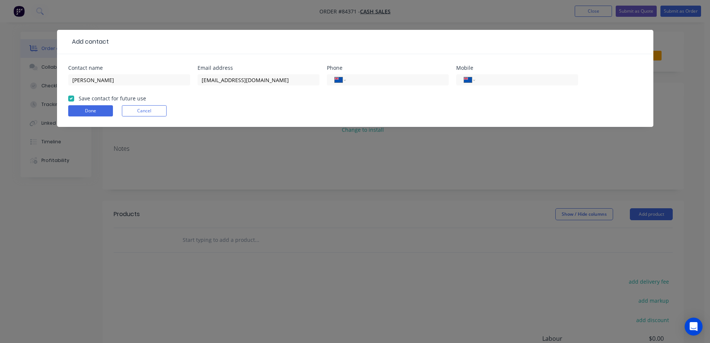
click at [85, 117] on form "Contact name Aaron Keeler Email address a.keeler3411@gmail.com Phone Internatio…" at bounding box center [355, 95] width 574 height 61
click at [85, 112] on button "Done" at bounding box center [90, 110] width 45 height 11
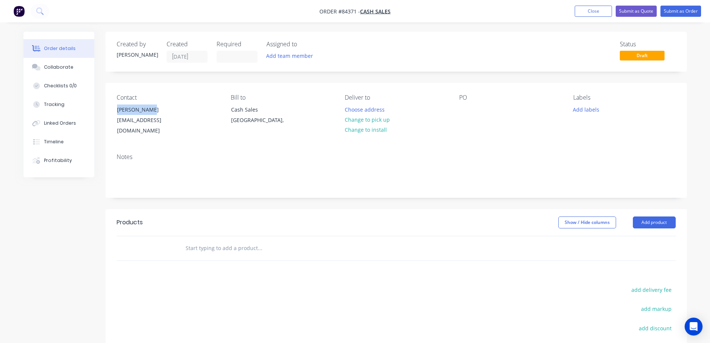
drag, startPoint x: 113, startPoint y: 107, endPoint x: 197, endPoint y: 107, distance: 83.9
click at [197, 107] on div "Contact Aaron Keeler a.keeler3411@gmail.com" at bounding box center [168, 115] width 102 height 42
copy div "Aaron Keeler"
click at [466, 107] on div at bounding box center [465, 109] width 12 height 11
paste div
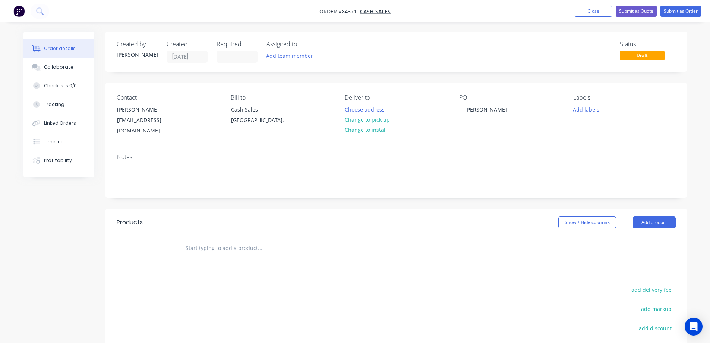
click at [583, 96] on div "Labels" at bounding box center [624, 97] width 102 height 7
click at [507, 91] on div "Contact Aaron Keeler a.keeler3411@gmail.com Bill to Cash Sales Auckland, Delive…" at bounding box center [395, 115] width 581 height 64
click at [256, 244] on input "text" at bounding box center [259, 247] width 149 height 15
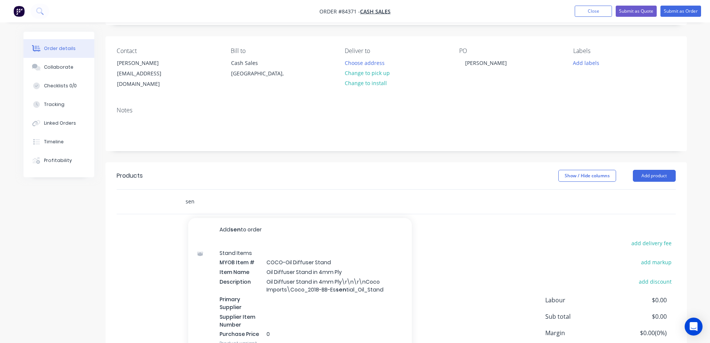
scroll to position [100, 0]
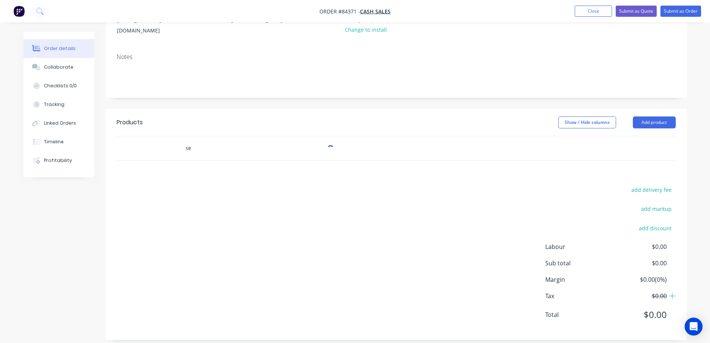
type input "sen"
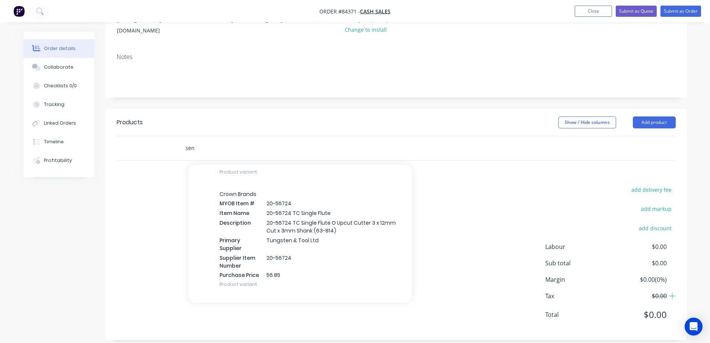
scroll to position [52259, 0]
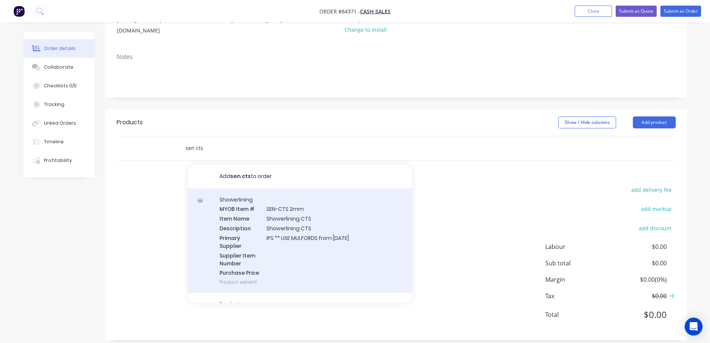
type input "sen cts"
click at [276, 218] on div "Showerlining MYOB Item # SEN-CTS 2mm Item Name Showerlining CTS Description Sho…" at bounding box center [300, 240] width 224 height 105
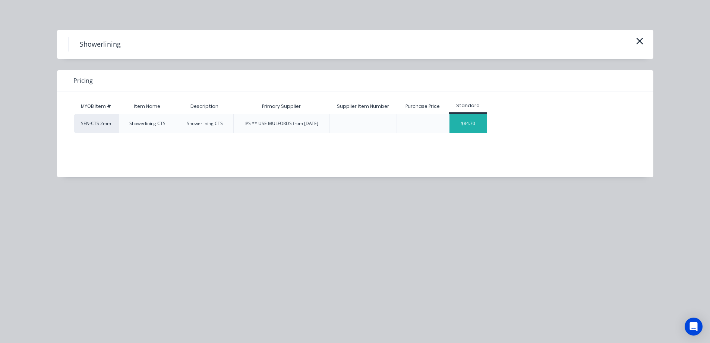
click at [478, 124] on div "$84.70" at bounding box center [467, 123] width 37 height 19
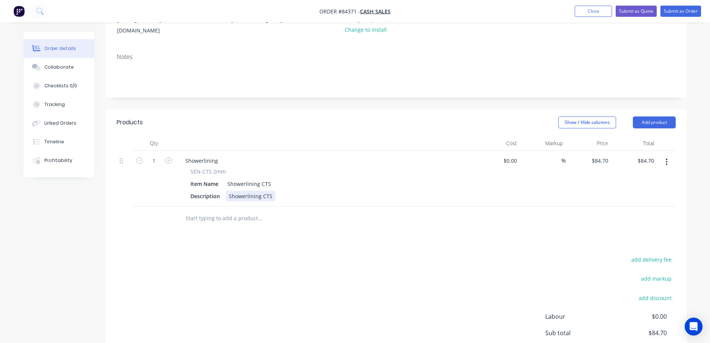
click at [271, 190] on div "Showerlining CTS" at bounding box center [251, 195] width 50 height 11
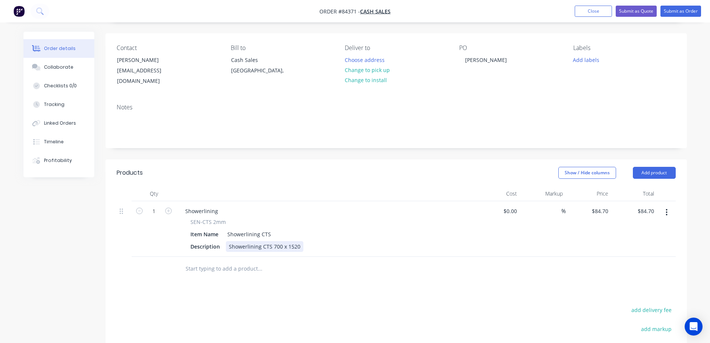
scroll to position [25, 0]
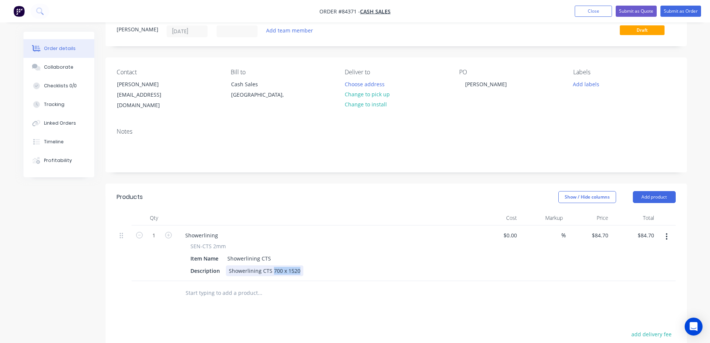
drag, startPoint x: 272, startPoint y: 264, endPoint x: 362, endPoint y: 275, distance: 90.2
click at [362, 275] on div "Qty Cost Markup Price Total 1 Showerlining SEN-CTS 2mm Item Name Showerlining C…" at bounding box center [395, 257] width 581 height 95
click at [170, 231] on icon "button" at bounding box center [168, 234] width 7 height 7
type input "2"
type input "$169.40"
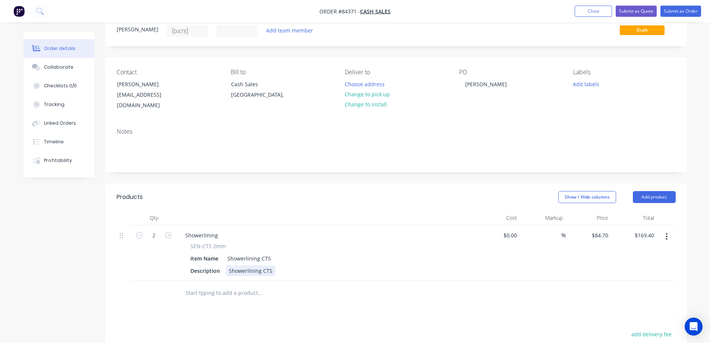
drag, startPoint x: 272, startPoint y: 264, endPoint x: 294, endPoint y: 285, distance: 30.3
click at [273, 265] on div "Showerlining CTS" at bounding box center [251, 270] width 50 height 11
click at [668, 232] on icon "button" at bounding box center [667, 236] width 2 height 8
click at [631, 265] on div "Duplicate" at bounding box center [640, 270] width 57 height 11
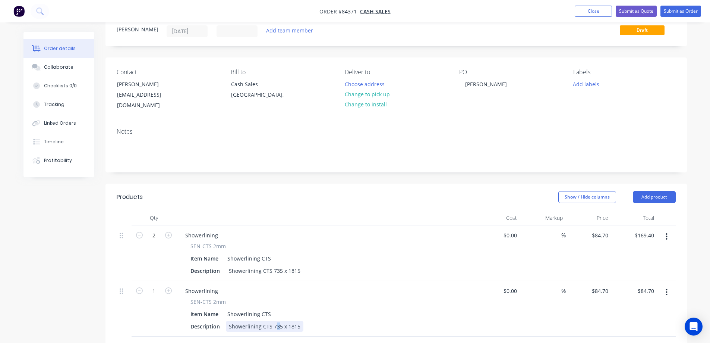
click at [278, 321] on div "Showerlining CTS 735 x 1815" at bounding box center [265, 326] width 78 height 11
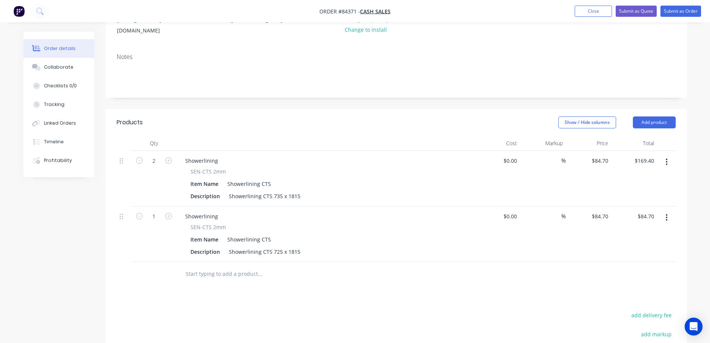
click at [372, 290] on div "Products Show / Hide columns Add product Qty Cost Markup Price Total 2 Showerli…" at bounding box center [395, 287] width 581 height 356
click at [607, 155] on input "84.7" at bounding box center [604, 160] width 14 height 11
paste input "102.72"
type input "$102.72"
type input "$205.44"
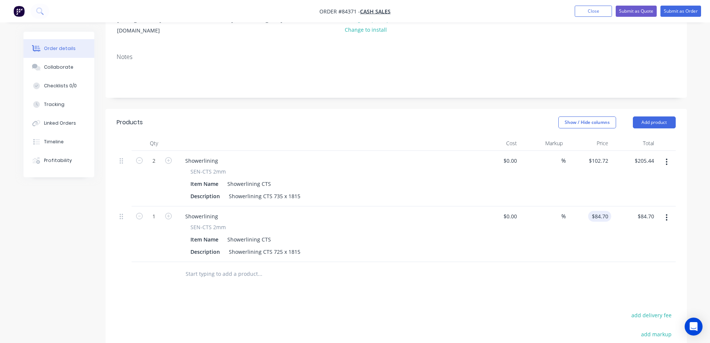
type input "102.72"
type input "$84.70"
type input "$102.72"
type input "84.7"
click at [600, 211] on input "84.7" at bounding box center [604, 216] width 14 height 11
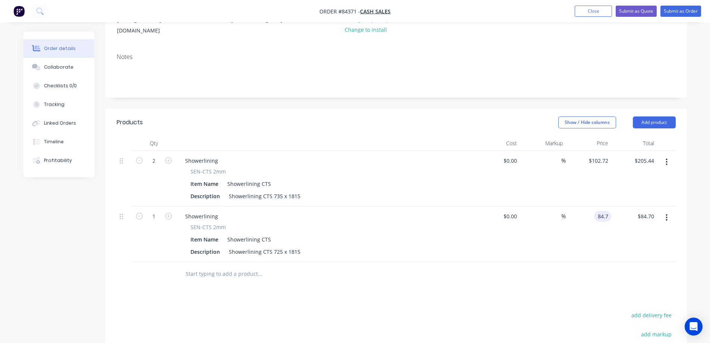
type input "102.72"
paste input "101.32"
type input "84.7101.32"
type input "$102.72"
type input "0"
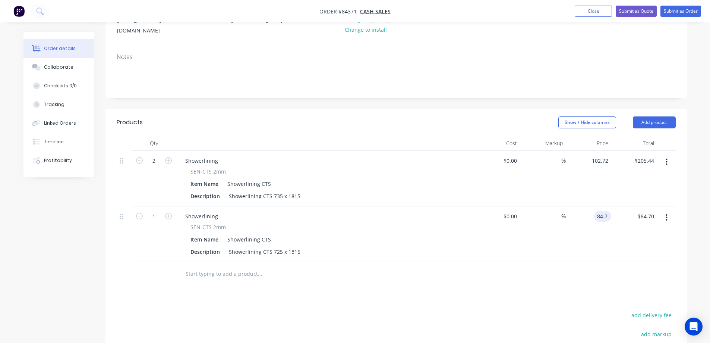
type input "$0.00"
type input "102.72"
type input "$0.00"
type input "$102.72"
type input "0"
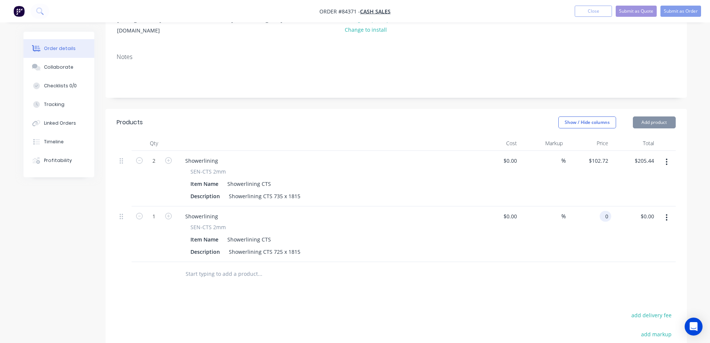
type input "102.72"
type input "$0.00"
type input "$102.72"
type input "0"
click at [571, 263] on div at bounding box center [396, 274] width 559 height 24
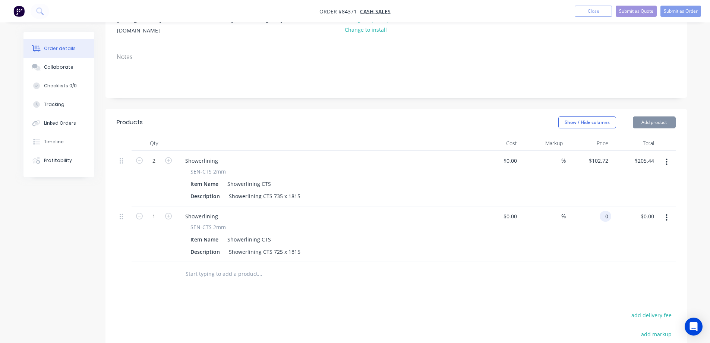
type input "102.72"
type input "$0.00"
type input "$102.72"
type input "0"
type input "102.72"
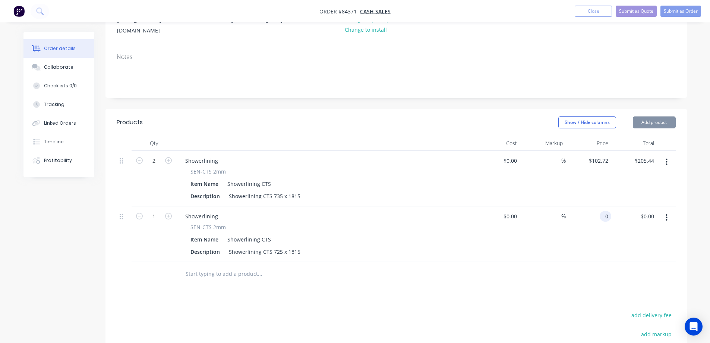
type input "$0.00"
type input "$102.72"
type input "0"
type input "102.72"
type input "$0.00"
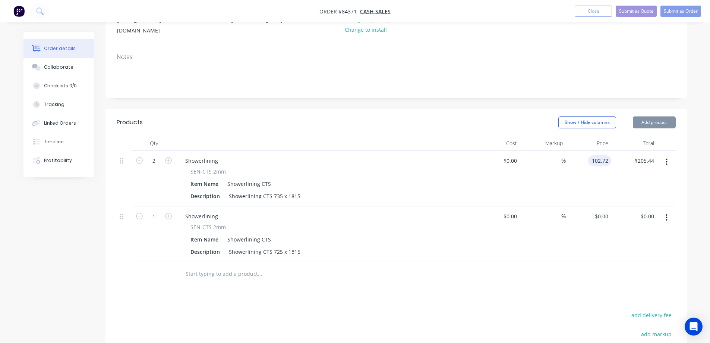
type input "$102.72"
type input "0"
type input "102.72"
type input "$0.00"
type input "$102.72"
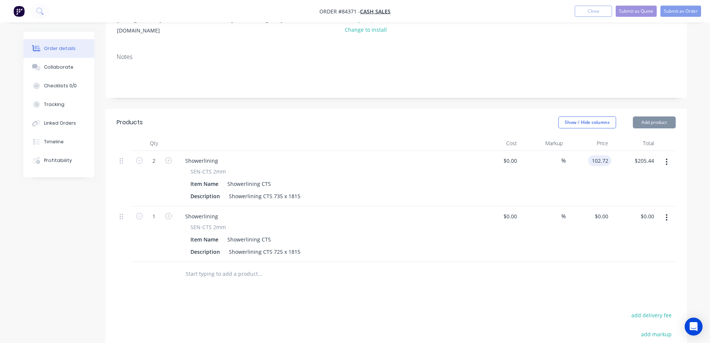
type input "0"
type input "102.72"
type input "$0.00"
type input "$102.72"
type input "0"
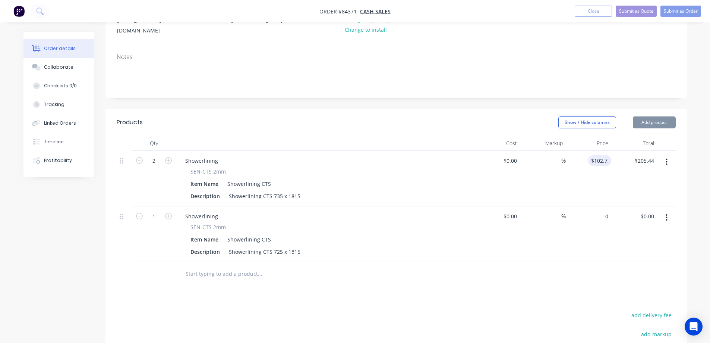
type input "102.72"
type input "$0.00"
type input "$102.72"
type input "0"
type input "102.72"
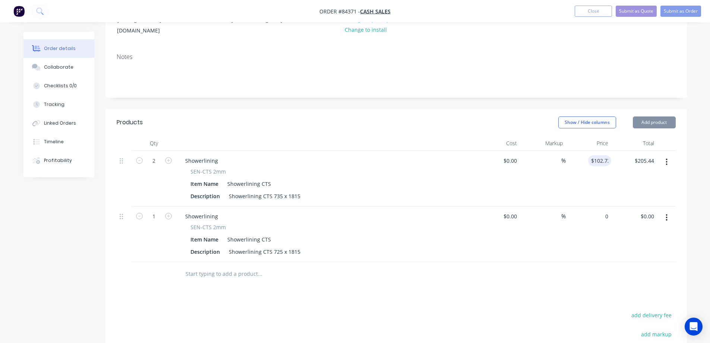
type input "$0.00"
type input "$102.72"
type input "0"
type input "102.72"
type input "$0.00"
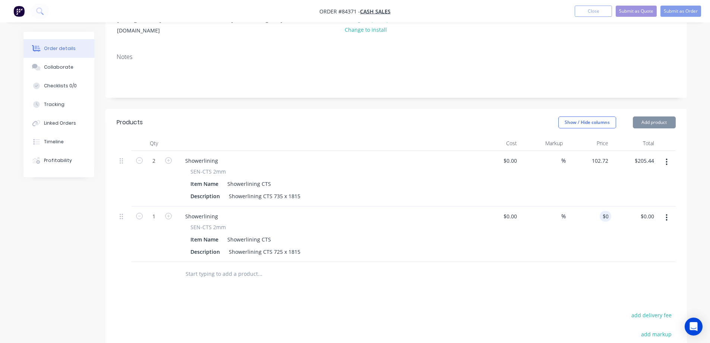
type input "$102.72"
type input "0"
click at [605, 189] on div "$102.72 $102.72" at bounding box center [589, 179] width 46 height 56
type input "$102.72"
type input "0"
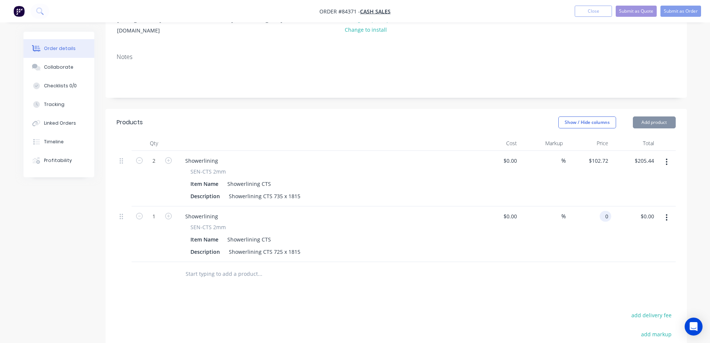
type input "102.72"
type input "$0.00"
type input "$102.72"
type input "0"
type input "102.72"
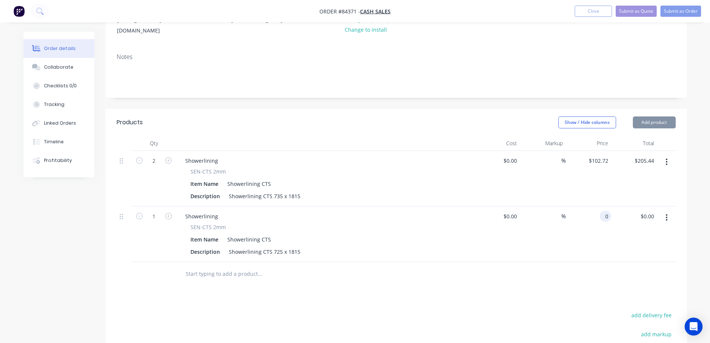
type input "$0.00"
type input "$102.72"
type input "0"
type input "102.72"
type input "$0.00"
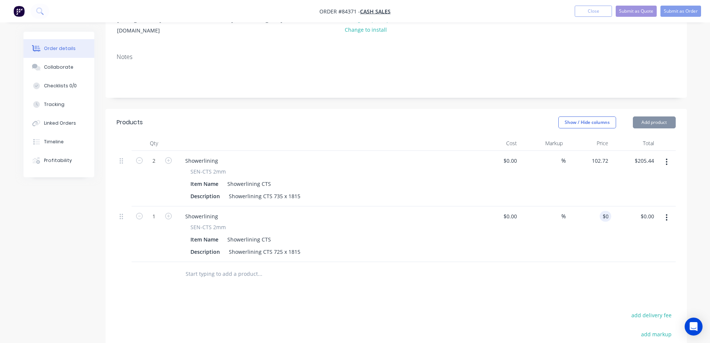
click at [602, 220] on div "$0.00 0" at bounding box center [589, 234] width 46 height 56
type input "$102.72"
type input "0"
type input "102.72"
type input "$0.00"
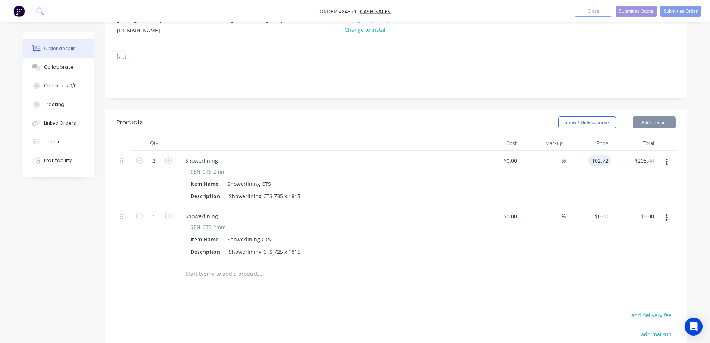
type input "$102.72"
type input "0"
type input "102.72"
type input "$0.00"
type input "$102.72"
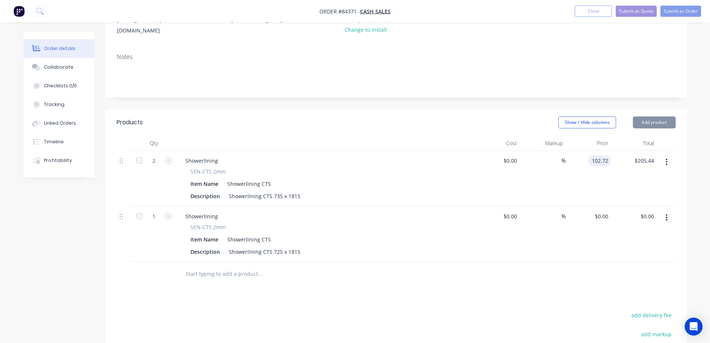
type input "0"
type input "102.72"
type input "$0.00"
drag, startPoint x: 610, startPoint y: 189, endPoint x: 605, endPoint y: 154, distance: 35.4
click at [610, 187] on div "102.72 102.72" at bounding box center [589, 179] width 46 height 56
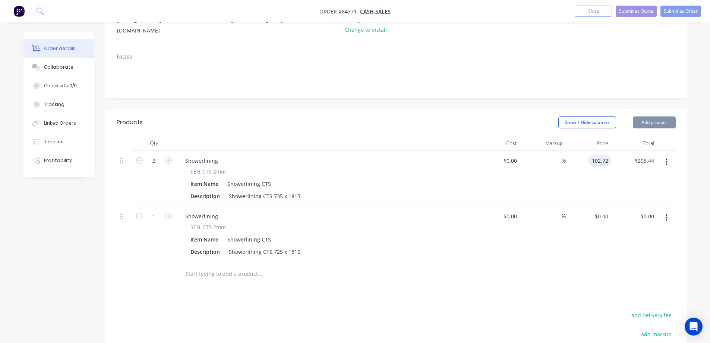
type input "$102.72"
type input "0"
type input "102.72"
type input "$0.00"
type input "$102.72"
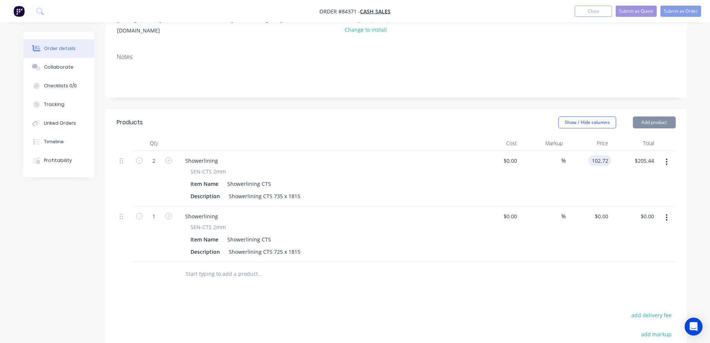
type input "0"
type input "102.72"
type input "$0.00"
type input "$102.72"
type input "0"
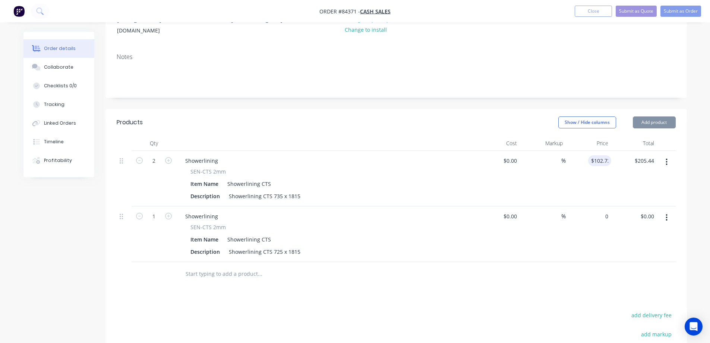
type input "102.72"
type input "$0.00"
click at [605, 155] on input "102.72" at bounding box center [601, 160] width 20 height 11
type input "$102.72"
type input "0"
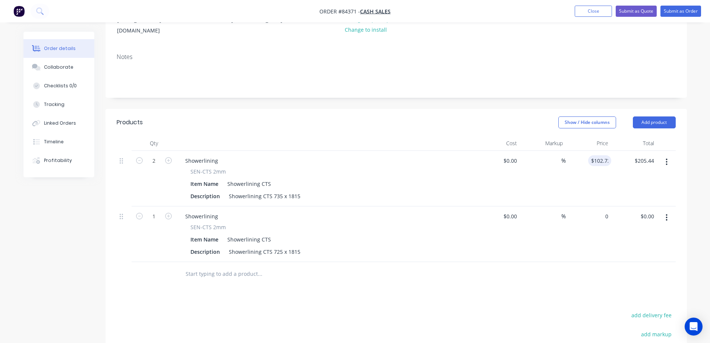
type input "102.72"
type input "$0.00"
type input "$102.72"
type input "0"
type input "102.72"
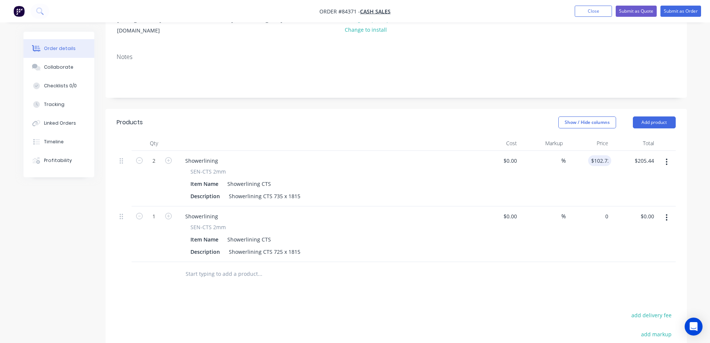
type input "$0.00"
type input "$102.72"
type input "0"
click at [605, 155] on input "$102.72" at bounding box center [601, 160] width 20 height 11
type input "102.72"
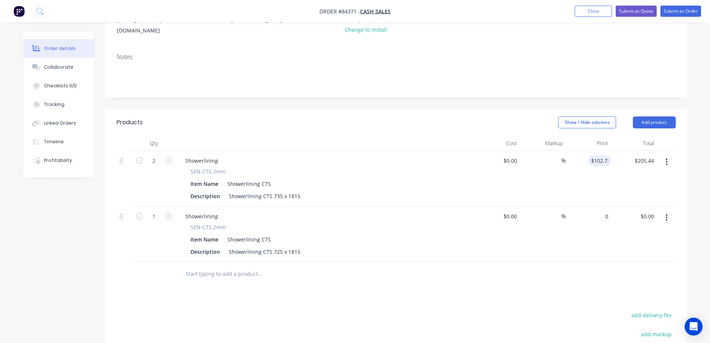
type input "$0.00"
type input "$102.72"
type input "0"
type input "102.72"
type input "$0.00"
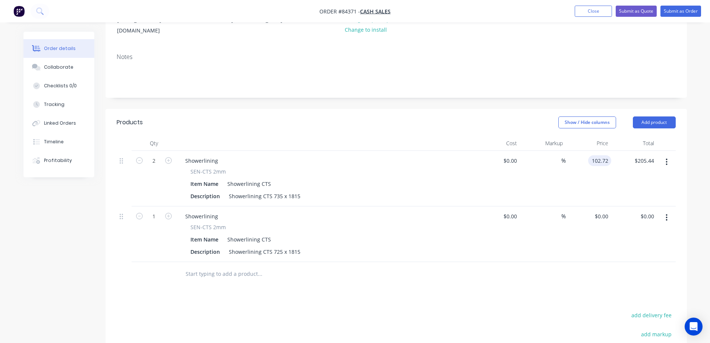
type input "$102.72"
type input "0"
type input "102.72"
type input "$0.00"
click at [605, 155] on input "102.72" at bounding box center [601, 160] width 20 height 11
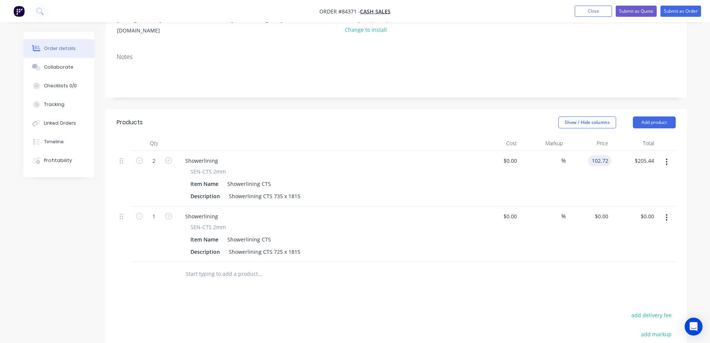
type input "$102.72"
type input "0"
type input "102.72"
type input "$0.00"
type input "$102.72"
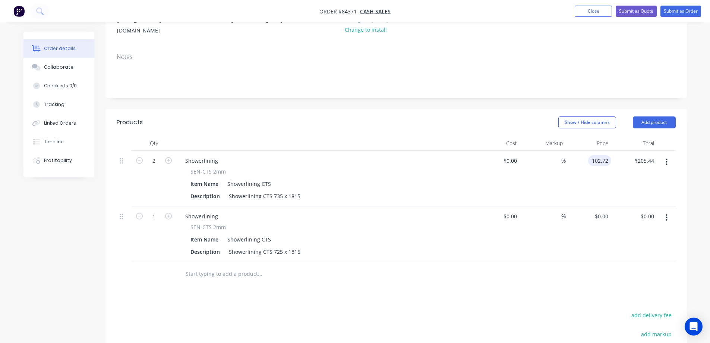
type input "0"
type input "102.72"
type input "$0.00"
type input "$102.72"
type input "0"
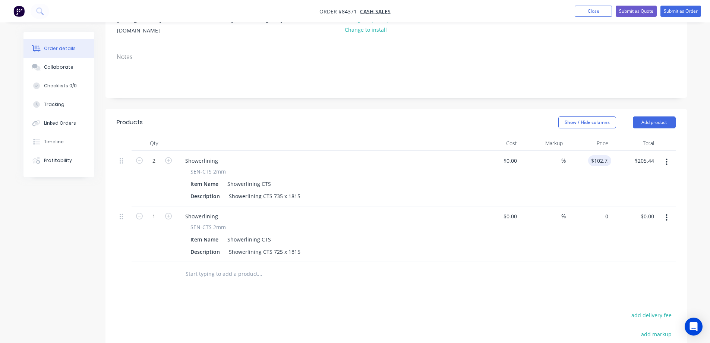
type input "102.72"
type input "$0.00"
type input "$102.72"
type input "0"
type input "102.72"
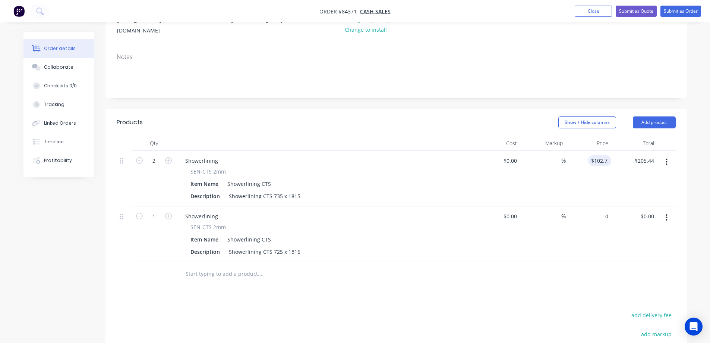
type input "$0.00"
type input "$102.72"
type input "0"
type input "102.72"
type input "$0.00"
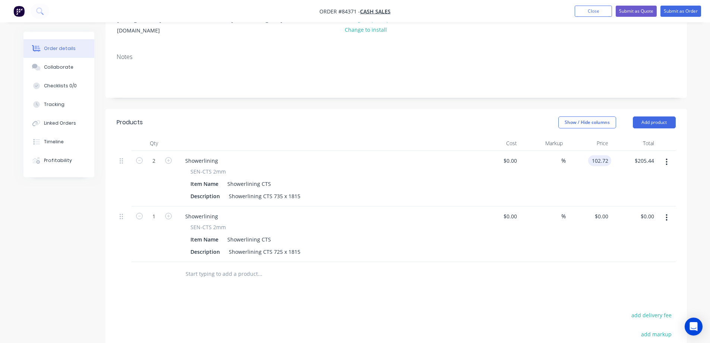
type input "$102.72"
type input "0"
type input "102.72"
type input "$0.00"
type input "$102.72"
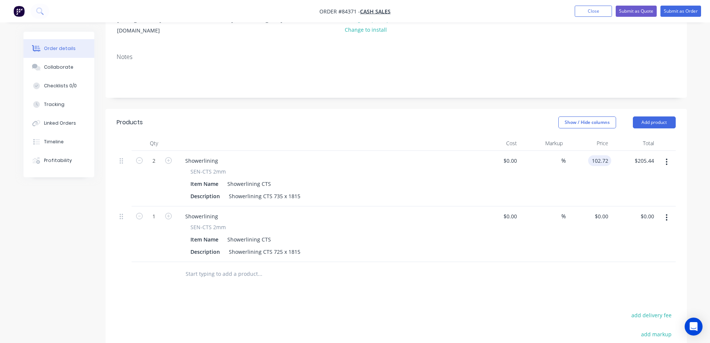
type input "0"
type input "102.72"
type input "$0.00"
type input "$102.72"
type input "0"
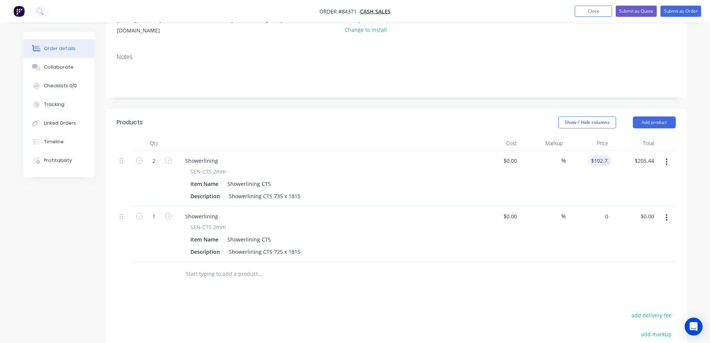
type input "102.72"
type input "$0.00"
type input "$102.72"
type input "0"
type input "102.72"
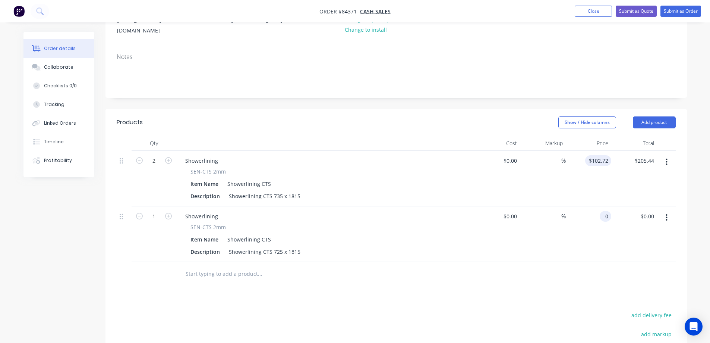
type input "$0.00"
type input "$102.72"
type input "0"
type input "102.72"
type input "$0.00"
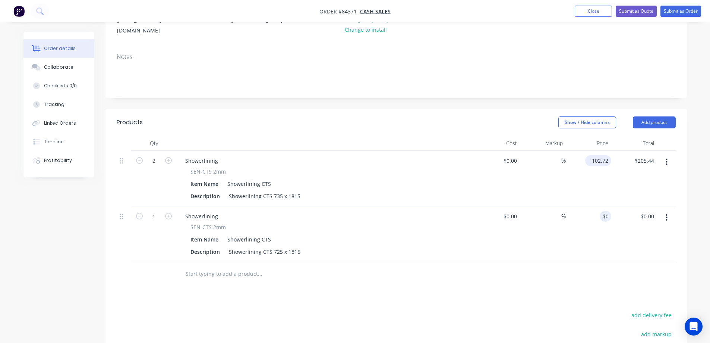
type input "$102.72"
type input "0"
type input "102.72"
type input "$0.00"
type input "$102.72"
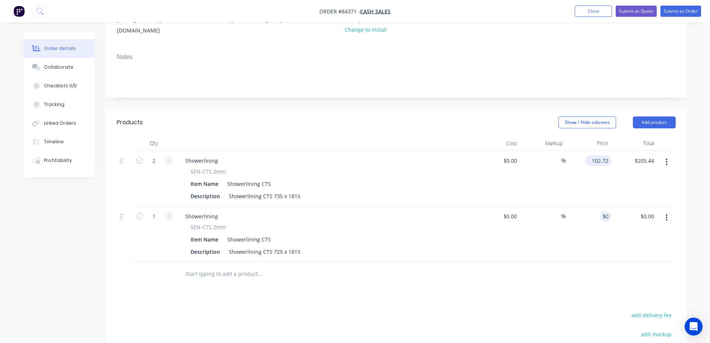
type input "0"
type input "102.72"
type input "$0.00"
type input "$102.72"
type input "0"
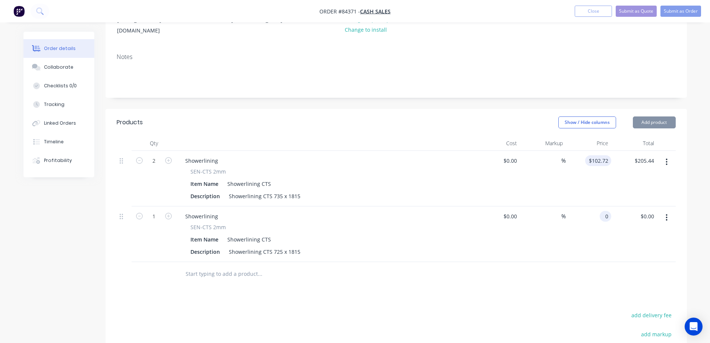
type input "102.72"
type input "$0.00"
type input "$102.72"
type input "0"
type input "102.72"
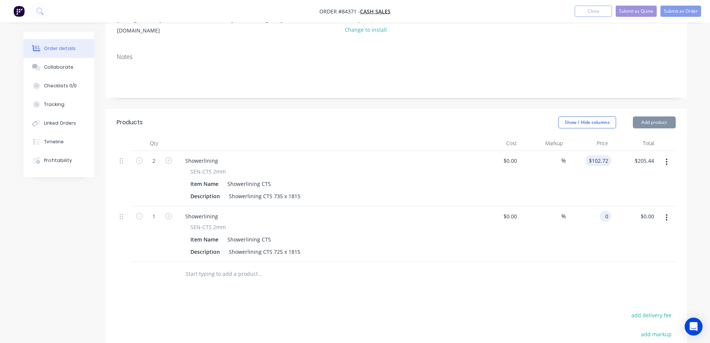
type input "$0.00"
type input "$102.72"
type input "0"
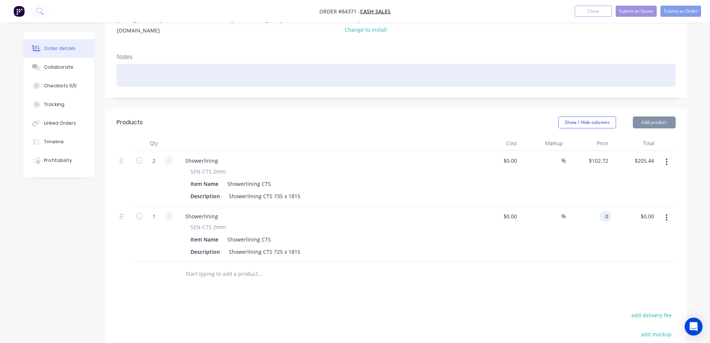
type input "102.72"
type input "$0.00"
drag, startPoint x: 604, startPoint y: 153, endPoint x: 287, endPoint y: 63, distance: 329.6
click at [287, 64] on div at bounding box center [396, 75] width 559 height 23
type input "$102.72"
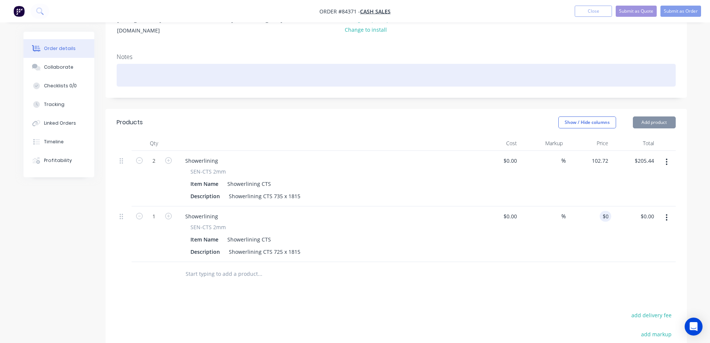
type input "0"
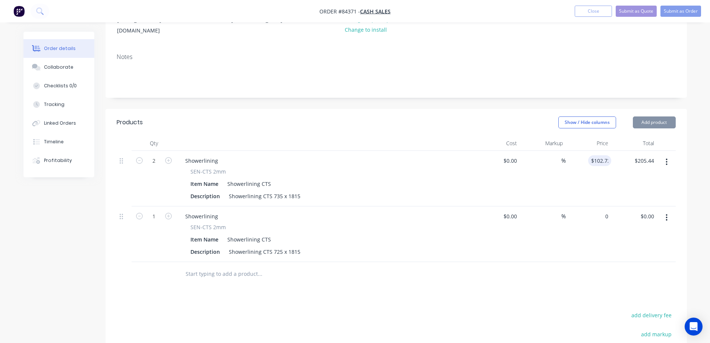
type input "102.72"
type input "$0.00"
type input "$102.72"
type input "0"
type input "102.72"
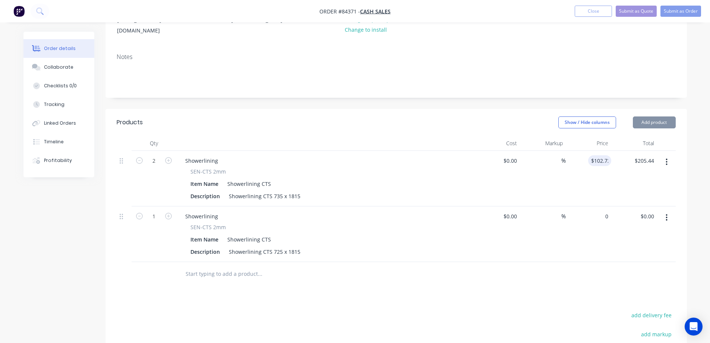
type input "$0.00"
type input "$102.72"
type input "0"
type input "102.72"
type input "$0.00"
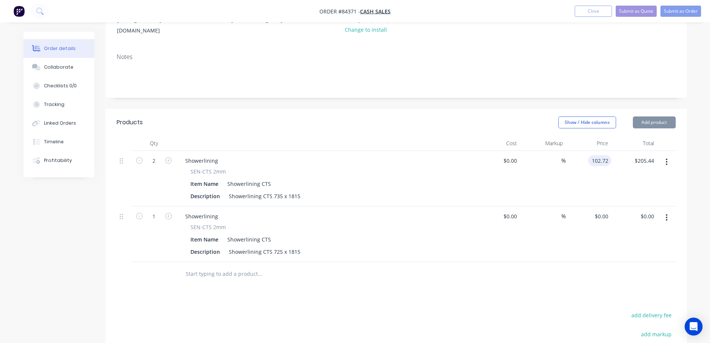
type input "$102.72"
type input "0"
type input "102.72"
type input "$0.00"
type input "$102.72"
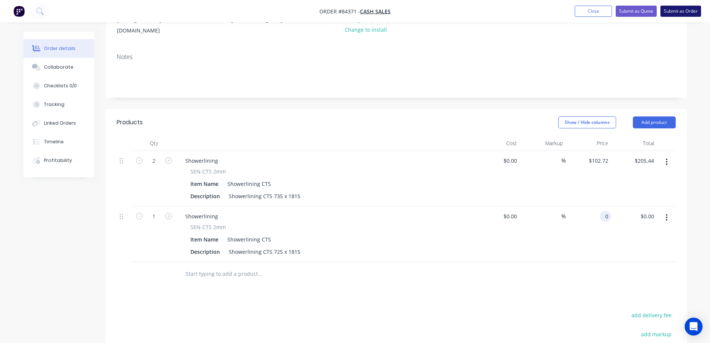
click at [684, 10] on button "Submit as Order" at bounding box center [680, 11] width 41 height 11
click at [684, 10] on body "Order #84371 - Cash Sales Add product Close Submit as Quote Submit as Order Ord…" at bounding box center [355, 188] width 710 height 576
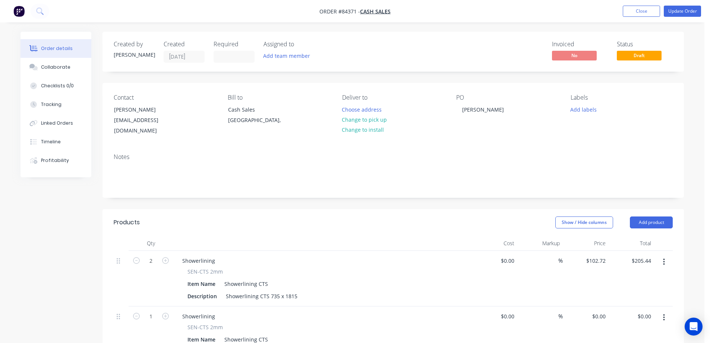
click at [684, 10] on div "Product has no price A product on this order contains no price. Submit anyway C…" at bounding box center [355, 171] width 710 height 343
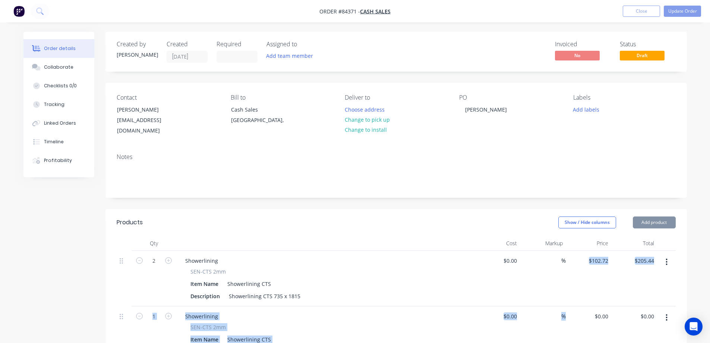
click at [598, 297] on div "2 Showerlining SEN-CTS 2mm Item Name Showerlining CTS Description Showerlining …" at bounding box center [396, 305] width 559 height 111
click at [605, 310] on input "0" at bounding box center [602, 315] width 17 height 11
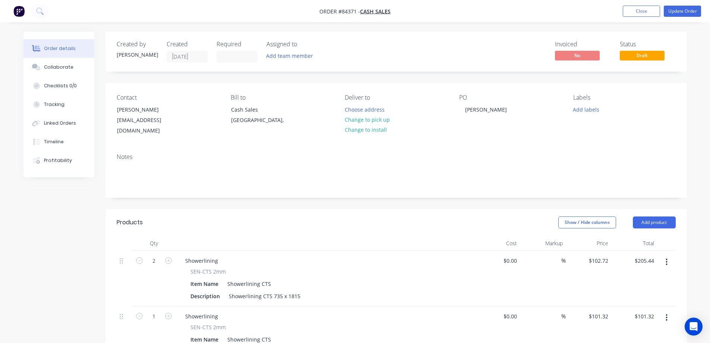
click at [622, 276] on div "$205.44 $205.44" at bounding box center [634, 278] width 46 height 56
click at [691, 13] on button "Update Order" at bounding box center [682, 11] width 37 height 11
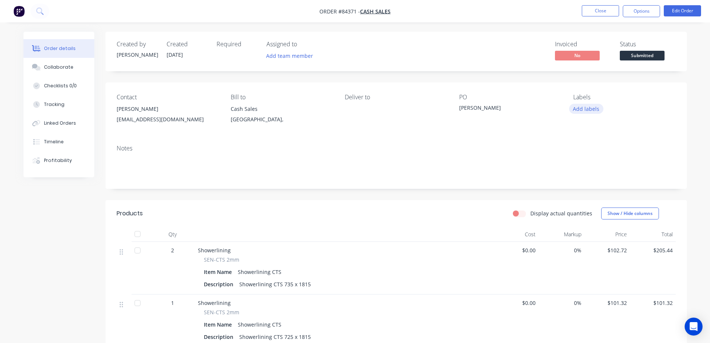
drag, startPoint x: 578, startPoint y: 106, endPoint x: 579, endPoint y: 111, distance: 5.6
click at [578, 106] on button "Add labels" at bounding box center [586, 109] width 34 height 10
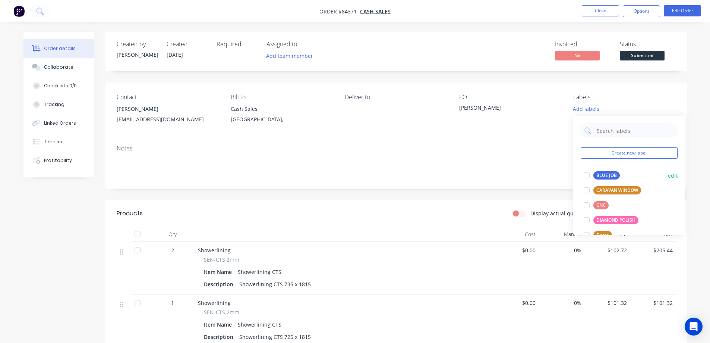
click at [596, 179] on div "BLUE JOB" at bounding box center [606, 175] width 26 height 8
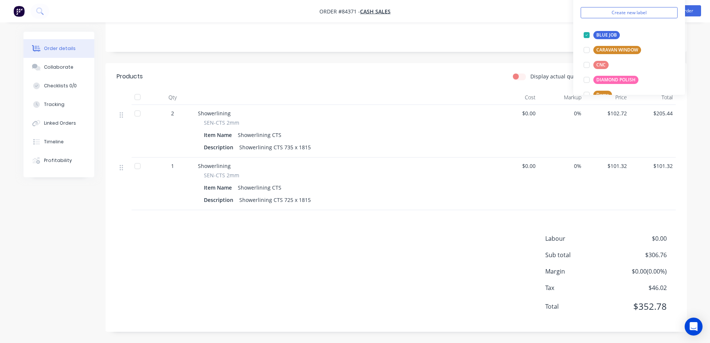
click at [465, 243] on div "Labour $0.00 Sub total $306.76 Margin $0.00 ( 0.00 %) Tax $46.02 Total $352.78" at bounding box center [396, 277] width 559 height 86
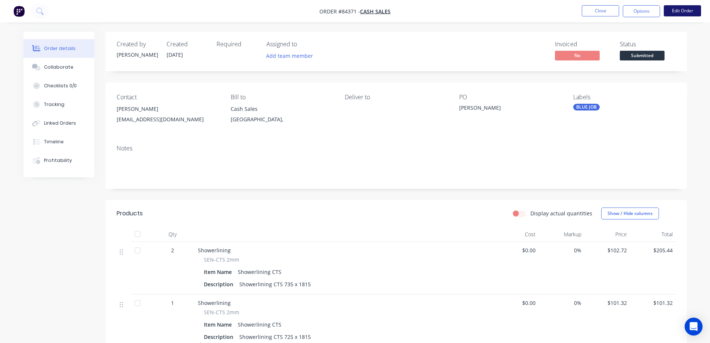
click at [685, 12] on button "Edit Order" at bounding box center [682, 10] width 37 height 11
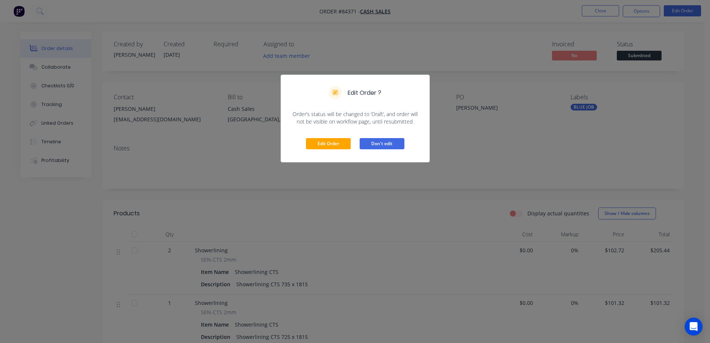
drag, startPoint x: 397, startPoint y: 144, endPoint x: 579, endPoint y: 40, distance: 209.6
click at [398, 142] on button "Don't edit" at bounding box center [382, 143] width 45 height 11
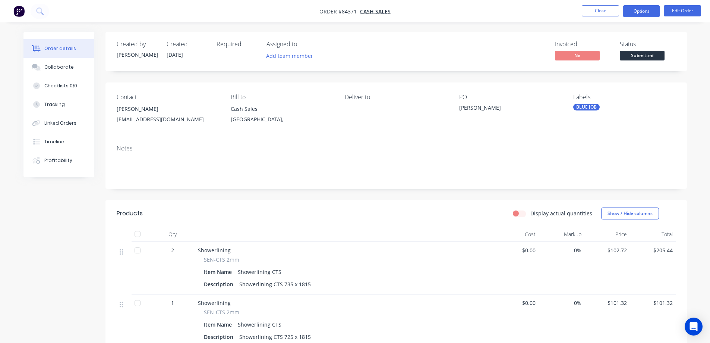
click at [634, 11] on button "Options" at bounding box center [641, 11] width 37 height 12
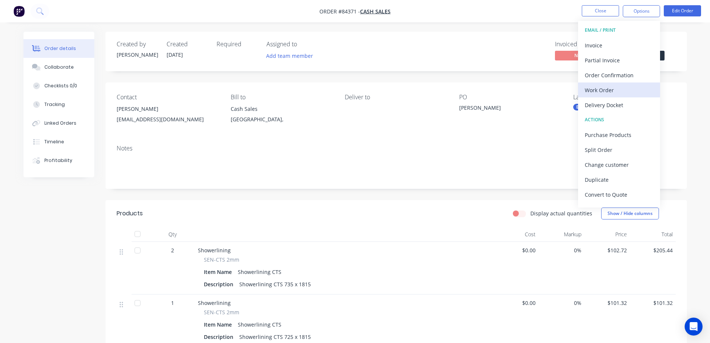
click at [605, 97] on button "Work Order" at bounding box center [619, 89] width 82 height 15
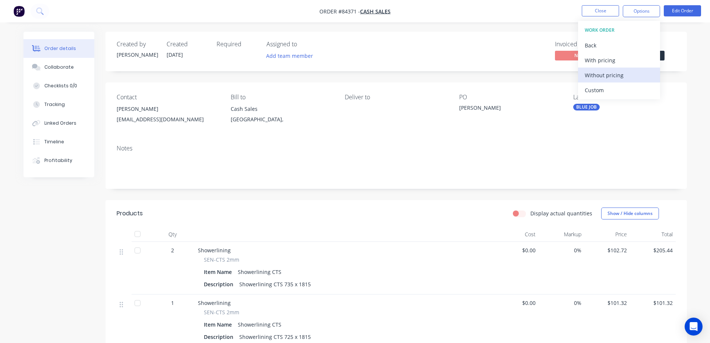
click at [610, 74] on div "Without pricing" at bounding box center [619, 75] width 69 height 11
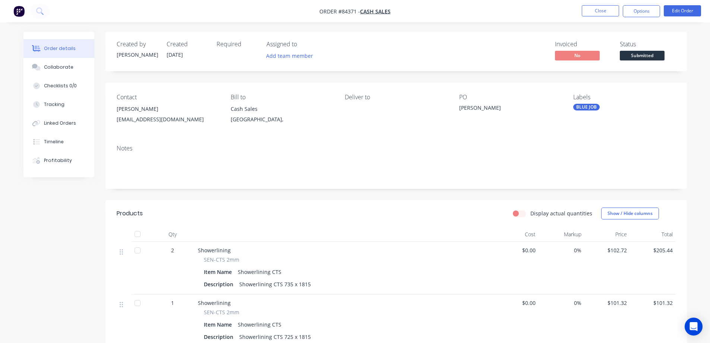
click at [494, 76] on div "Created by Jess Created 03/09/25 Required Assigned to Add team member Invoiced …" at bounding box center [395, 250] width 581 height 436
click at [670, 11] on button "Edit Order" at bounding box center [682, 10] width 37 height 11
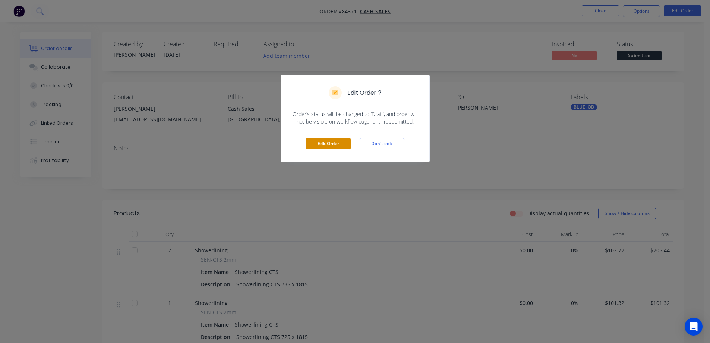
click at [338, 143] on button "Edit Order" at bounding box center [328, 143] width 45 height 11
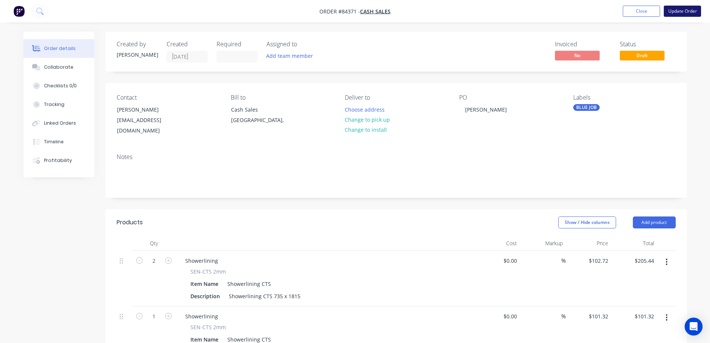
click at [684, 13] on button "Update Order" at bounding box center [682, 11] width 37 height 11
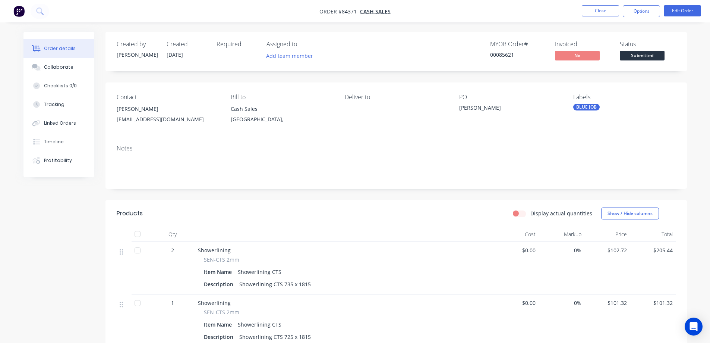
click at [499, 53] on div "00085621" at bounding box center [518, 55] width 56 height 8
copy div "00085621"
click at [639, 16] on button "Options" at bounding box center [641, 11] width 37 height 12
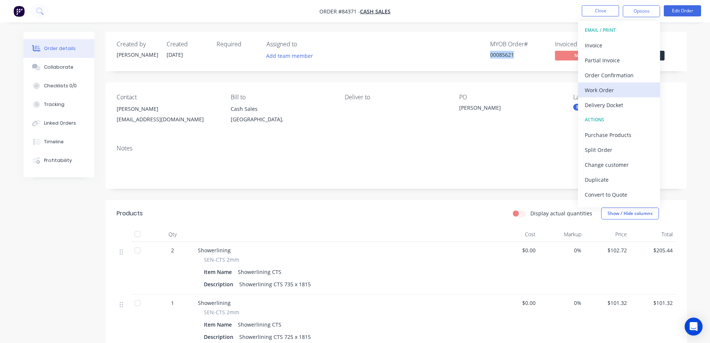
click at [618, 88] on div "Work Order" at bounding box center [619, 90] width 69 height 11
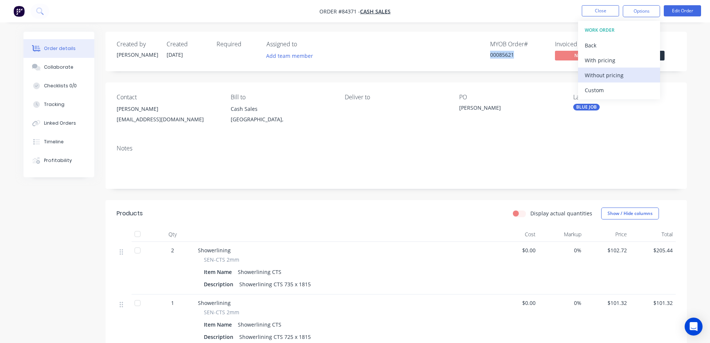
click at [618, 72] on div "Without pricing" at bounding box center [619, 75] width 69 height 11
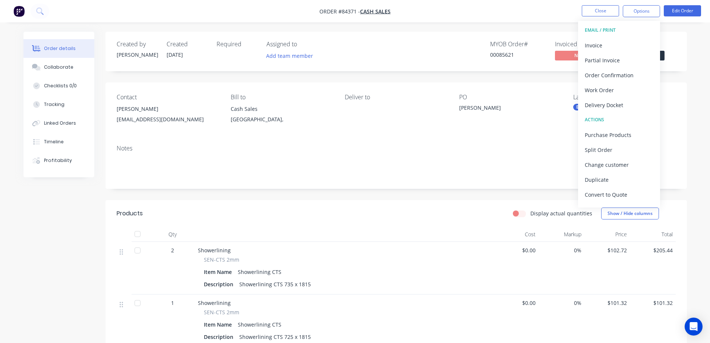
click at [272, 85] on div "Contact Aaron Keeler a.keeler3411@gmail.com Bill to Cash Sales Auckland, Delive…" at bounding box center [395, 110] width 581 height 56
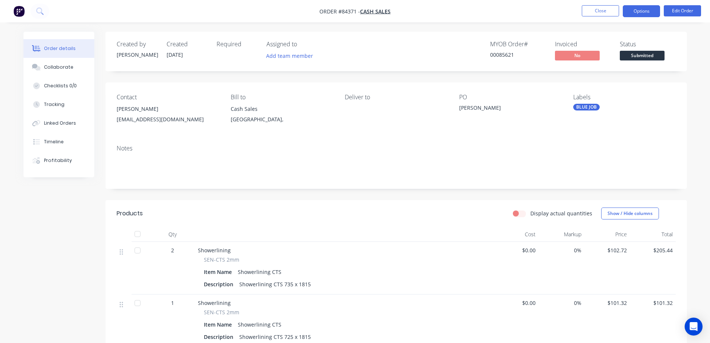
click at [645, 10] on button "Options" at bounding box center [641, 11] width 37 height 12
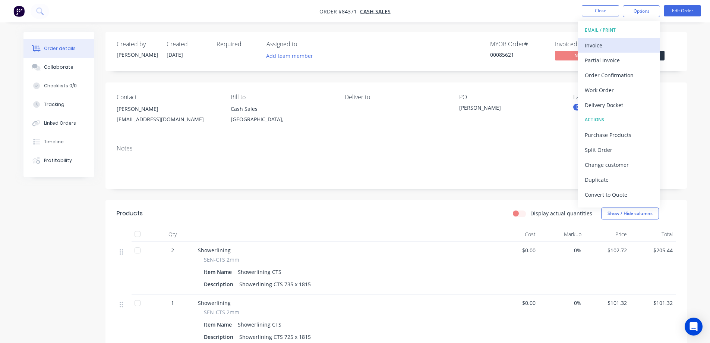
click at [614, 49] on div "Invoice" at bounding box center [619, 45] width 69 height 11
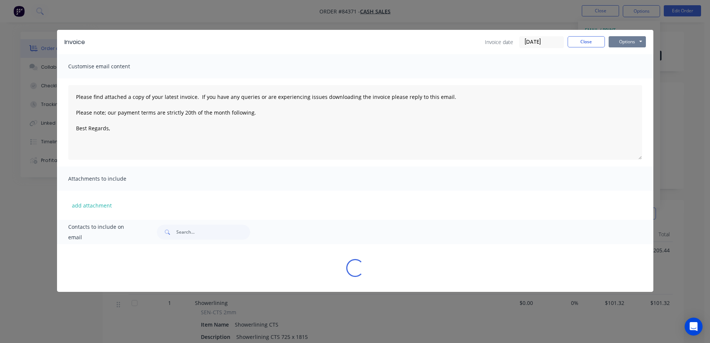
click at [629, 44] on button "Options" at bounding box center [627, 41] width 37 height 11
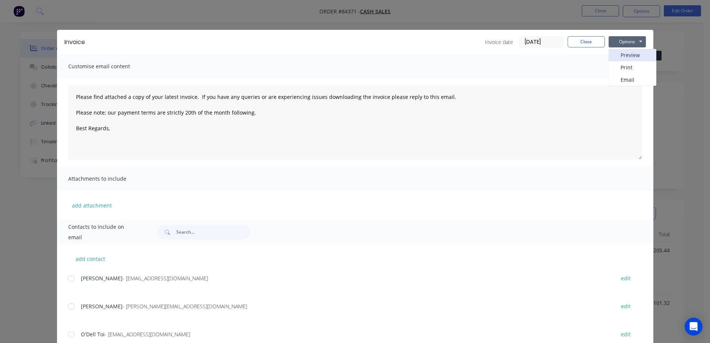
click at [629, 56] on button "Preview" at bounding box center [633, 55] width 48 height 12
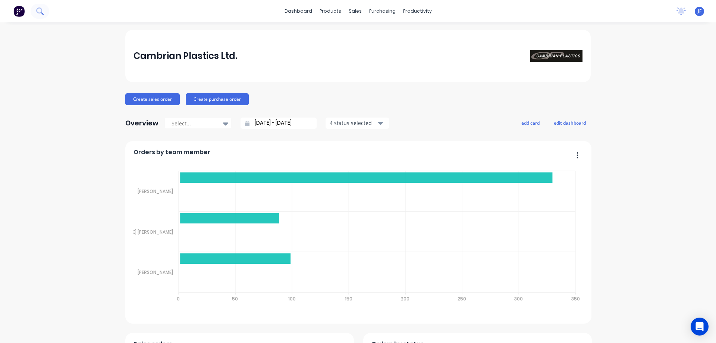
click at [38, 13] on icon at bounding box center [39, 10] width 6 height 6
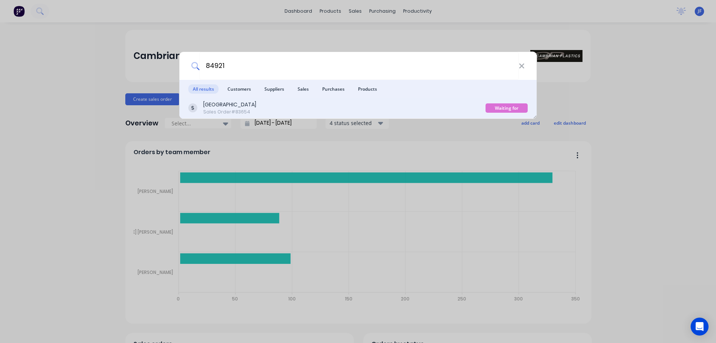
type input "84921"
click at [422, 105] on div "[GEOGRAPHIC_DATA] Sales Order #83654" at bounding box center [336, 108] width 297 height 15
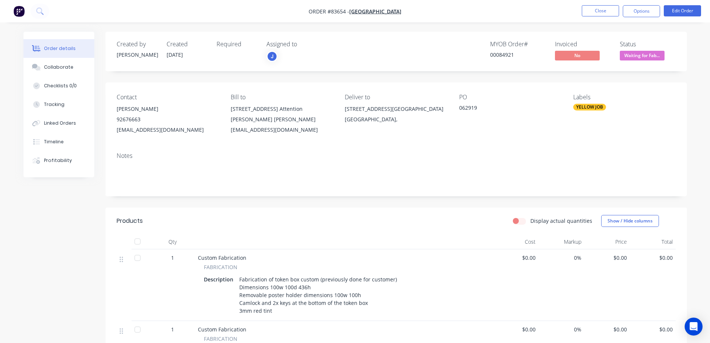
scroll to position [75, 0]
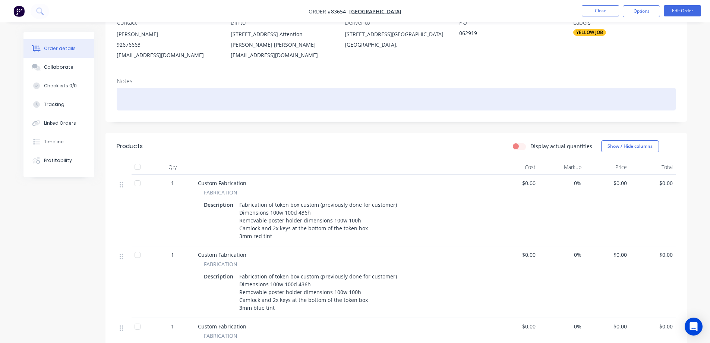
click at [165, 101] on div at bounding box center [396, 99] width 559 height 23
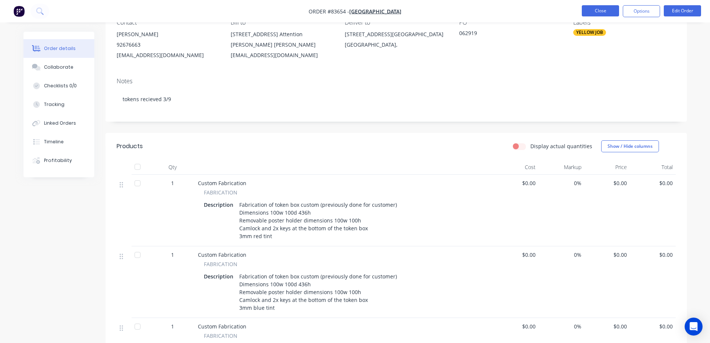
click at [605, 5] on button "Close" at bounding box center [600, 10] width 37 height 11
